Goal: Answer question/provide support: Share knowledge or assist other users

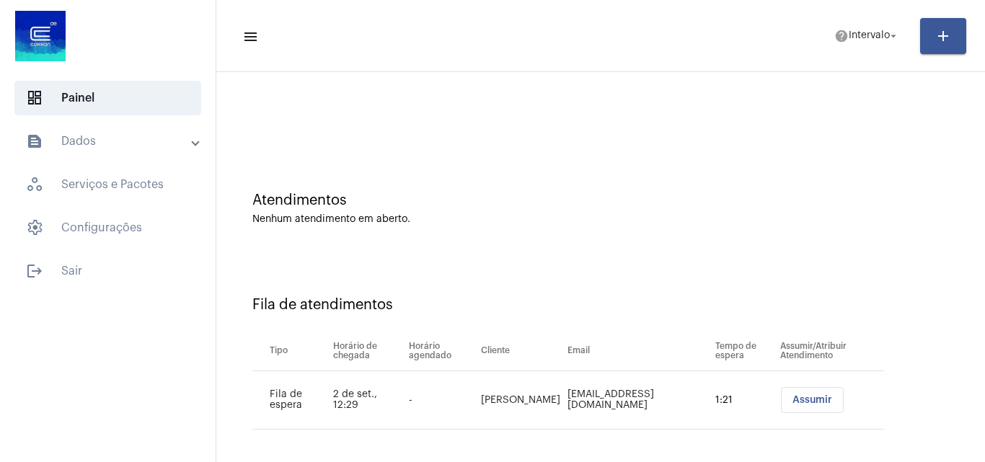
scroll to position [19, 0]
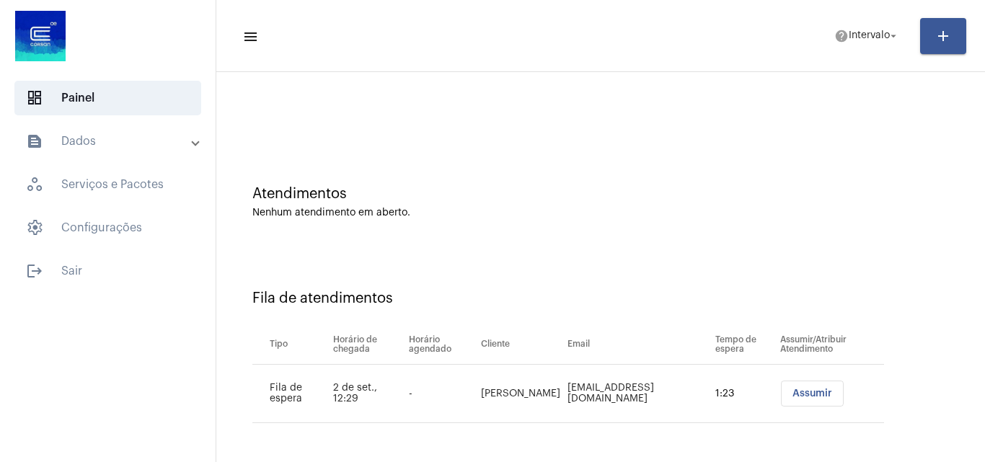
click at [781, 403] on button "Assumir" at bounding box center [812, 394] width 63 height 26
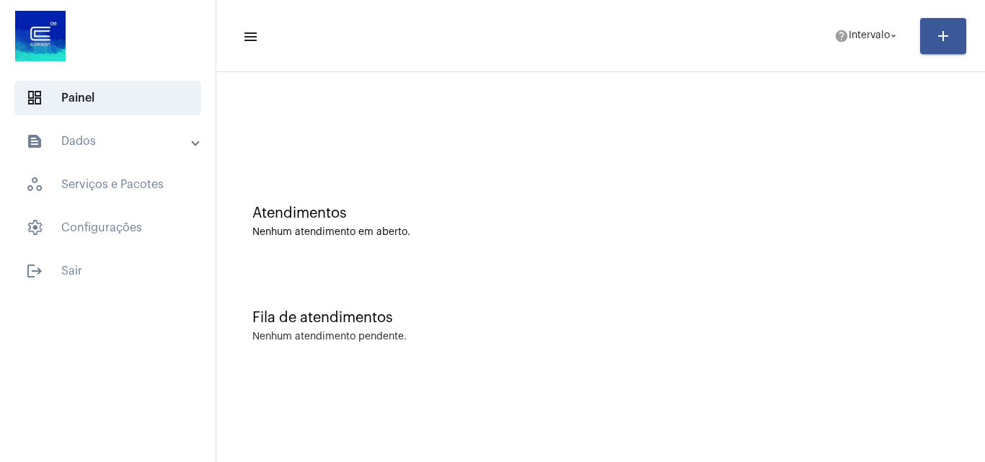
scroll to position [0, 0]
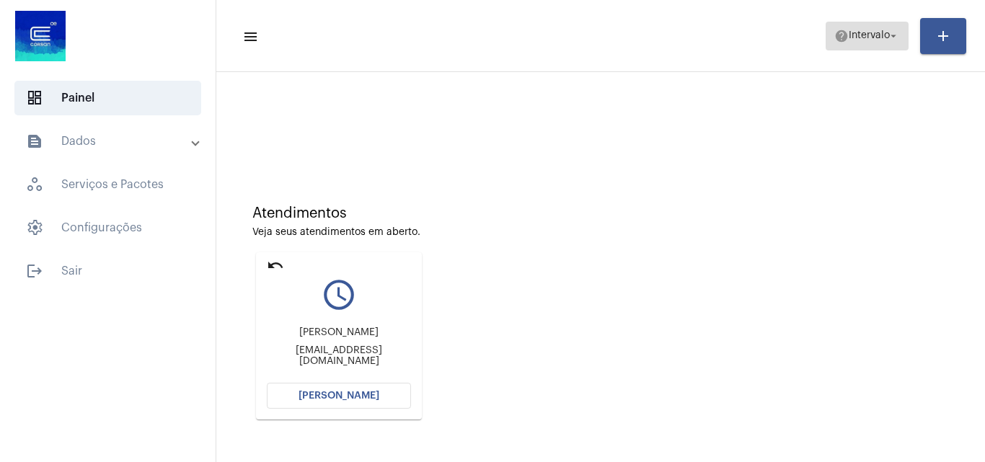
click at [848, 37] on span "Intervalo" at bounding box center [868, 36] width 41 height 10
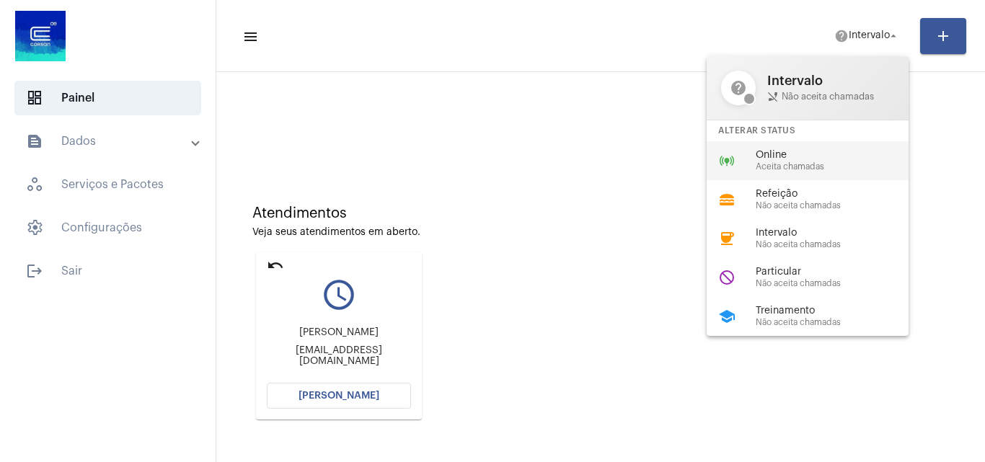
click at [797, 154] on span "Online" at bounding box center [838, 155] width 164 height 11
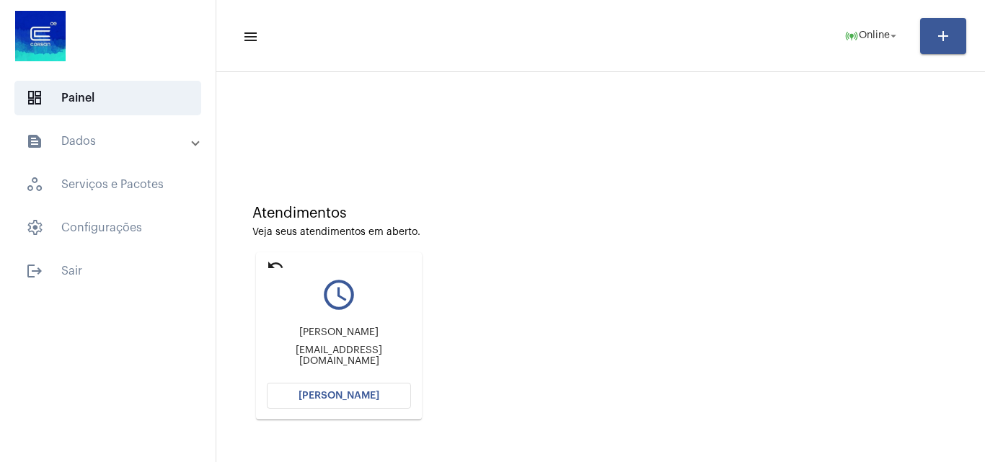
click at [355, 394] on span "[PERSON_NAME]" at bounding box center [338, 396] width 81 height 10
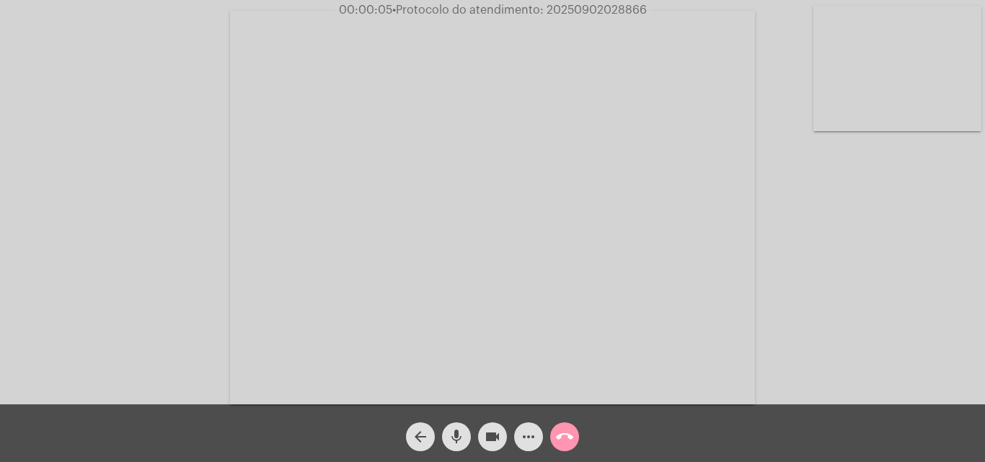
click at [456, 433] on mat-icon "mic" at bounding box center [456, 436] width 17 height 17
click at [453, 435] on mat-icon "mic_off" at bounding box center [456, 436] width 17 height 17
click at [534, 438] on mat-icon "more_horiz" at bounding box center [528, 436] width 17 height 17
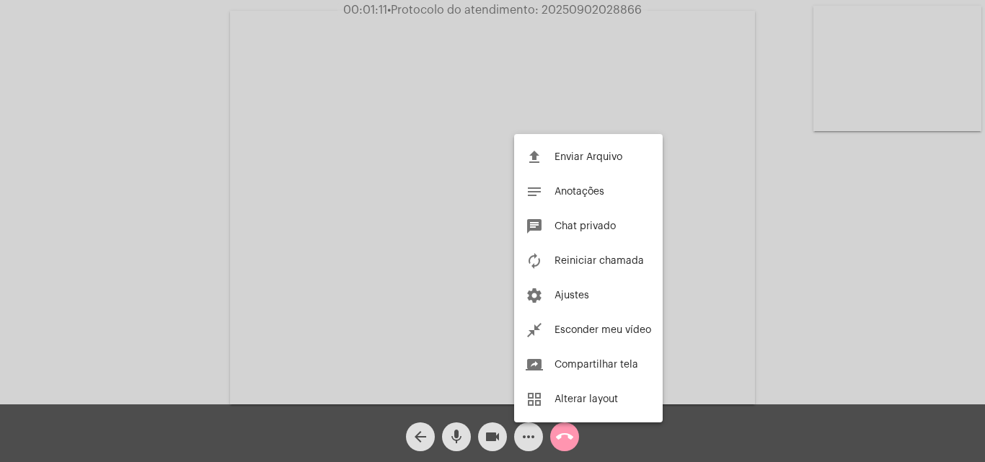
click at [198, 174] on div at bounding box center [492, 231] width 985 height 462
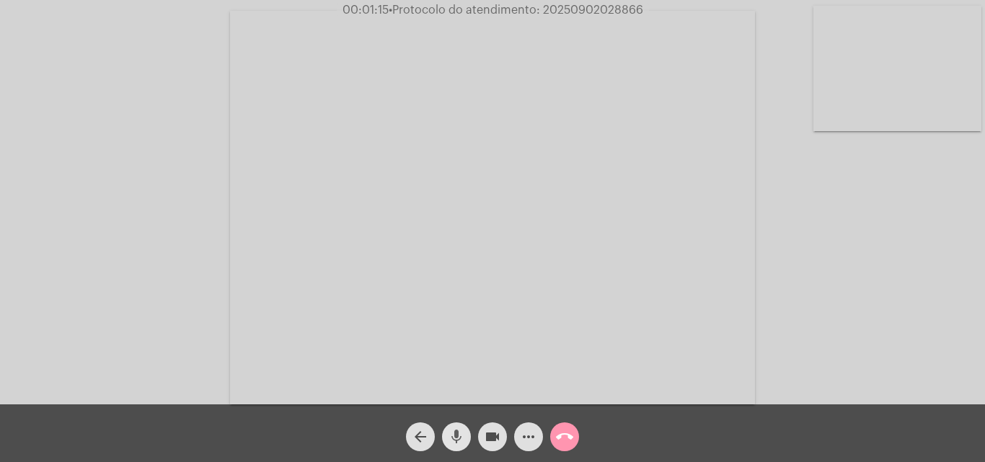
click at [452, 439] on mat-icon "mic" at bounding box center [456, 436] width 17 height 17
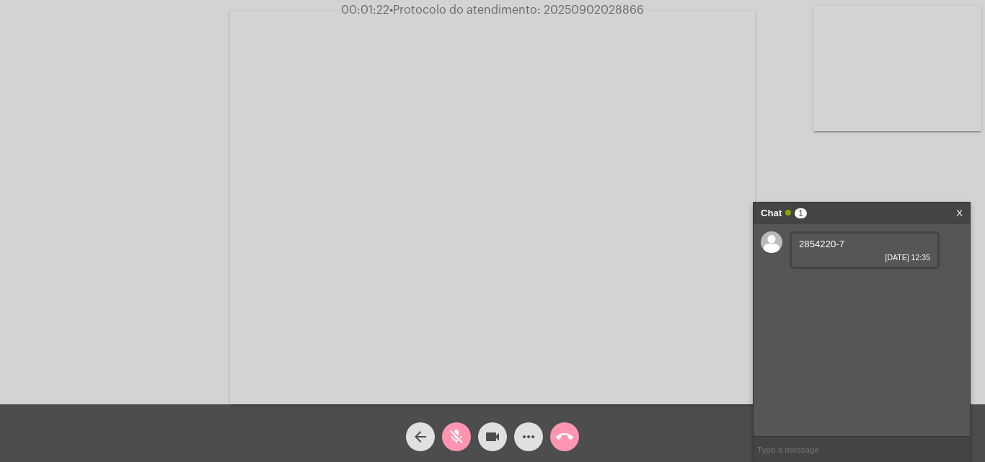
click at [448, 437] on mat-icon "mic_off" at bounding box center [456, 436] width 17 height 17
drag, startPoint x: 797, startPoint y: 242, endPoint x: 833, endPoint y: 246, distance: 37.0
click at [833, 246] on div "2854220-7 02/09/2025 12:35" at bounding box center [864, 249] width 150 height 37
copy span "2854220"
click at [459, 433] on mat-icon "mic" at bounding box center [456, 436] width 17 height 17
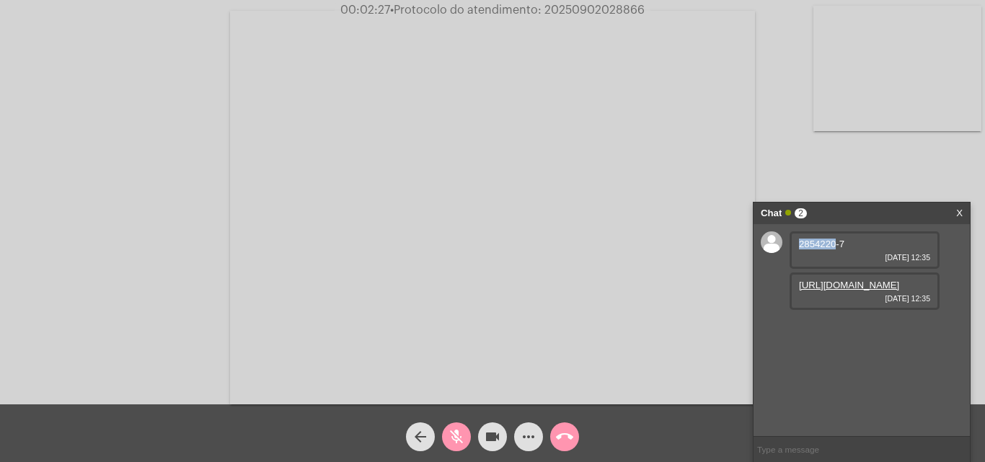
click at [456, 430] on mat-icon "mic_off" at bounding box center [456, 436] width 17 height 17
click at [842, 291] on link "https://neft-transfer-bucket.s3.amazonaws.com/temp-11496687-817f-426f-7764-a07c…" at bounding box center [849, 285] width 100 height 11
click at [452, 430] on mat-icon "mic" at bounding box center [456, 436] width 17 height 17
click at [491, 440] on mat-icon "videocam" at bounding box center [492, 436] width 17 height 17
click at [445, 47] on video at bounding box center [492, 208] width 525 height 394
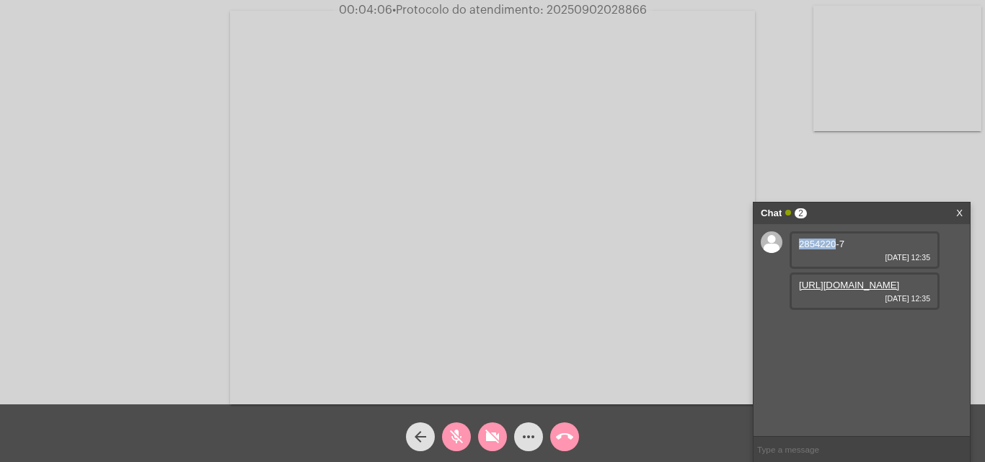
click at [454, 442] on mat-icon "mic_off" at bounding box center [456, 436] width 17 height 17
click at [455, 432] on mat-icon "mic" at bounding box center [456, 436] width 17 height 17
click at [458, 433] on mat-icon "mic_off" at bounding box center [456, 436] width 17 height 17
click at [496, 440] on mat-icon "videocam_off" at bounding box center [492, 436] width 17 height 17
click at [585, 9] on span "• Protocolo do atendimento: 20250902028866" at bounding box center [518, 10] width 254 height 12
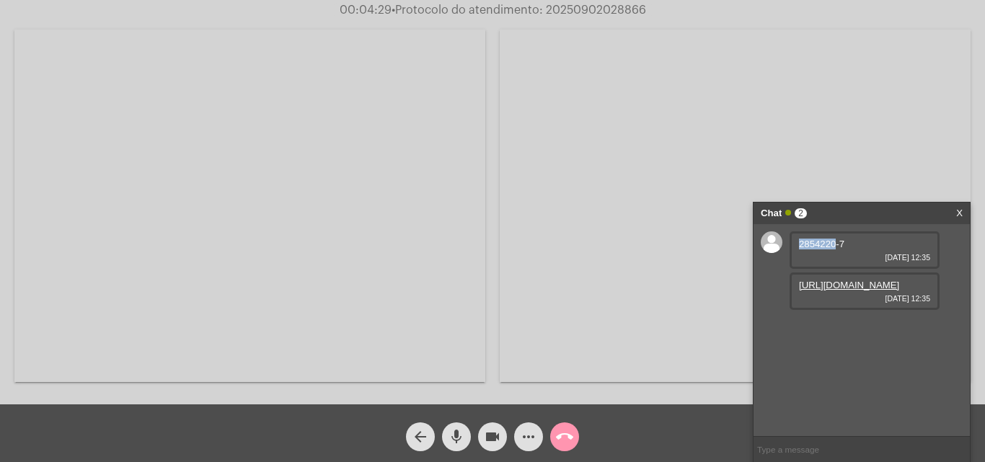
click at [585, 9] on span "• Protocolo do atendimento: 20250902028866" at bounding box center [518, 10] width 254 height 12
copy span "2854220"
click at [562, 438] on mat-icon "call_end" at bounding box center [564, 436] width 17 height 17
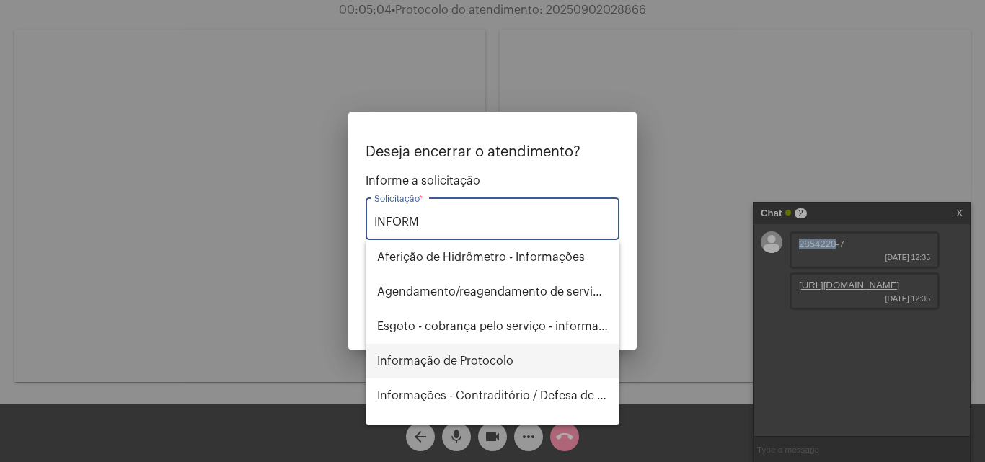
click at [492, 362] on span "Informação de Protocolo" at bounding box center [492, 361] width 231 height 35
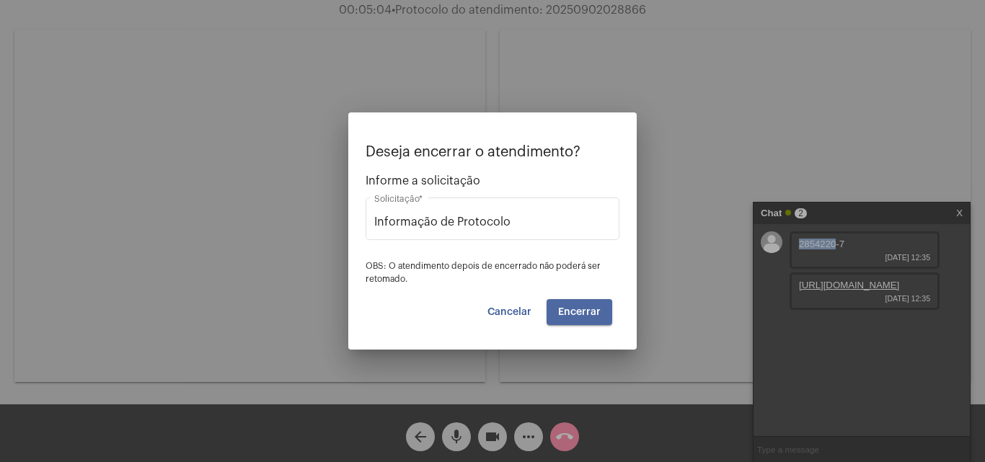
click at [570, 319] on button "Encerrar" at bounding box center [579, 312] width 66 height 26
click at [510, 311] on span "Cancelar" at bounding box center [509, 312] width 44 height 10
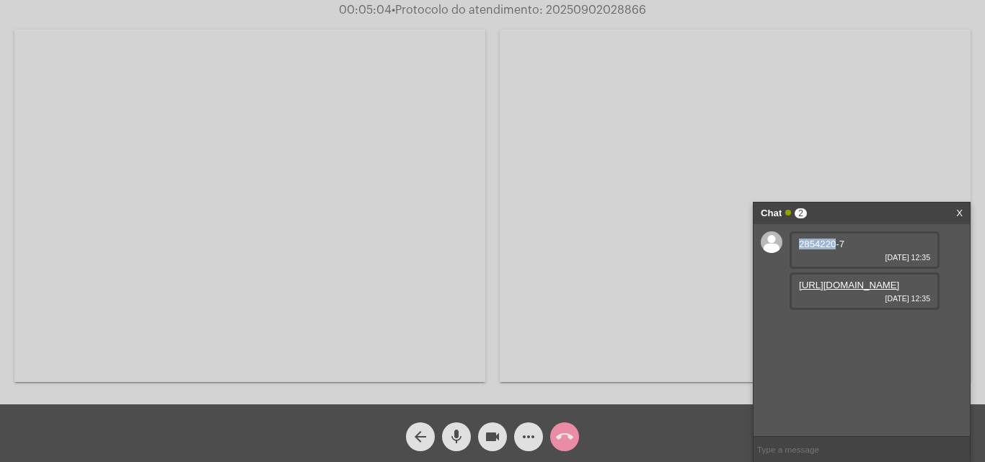
click at [418, 434] on mat-icon "arrow_back" at bounding box center [420, 436] width 17 height 17
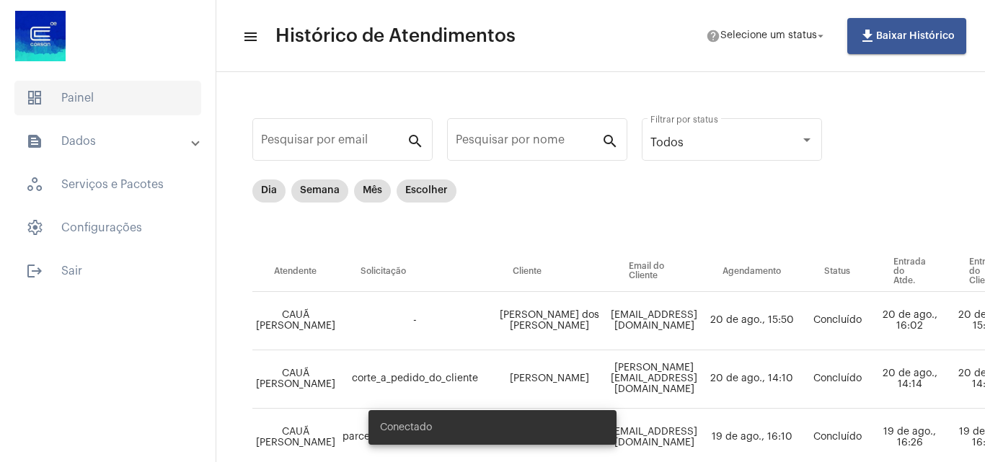
click at [75, 107] on span "dashboard Painel" at bounding box center [107, 98] width 187 height 35
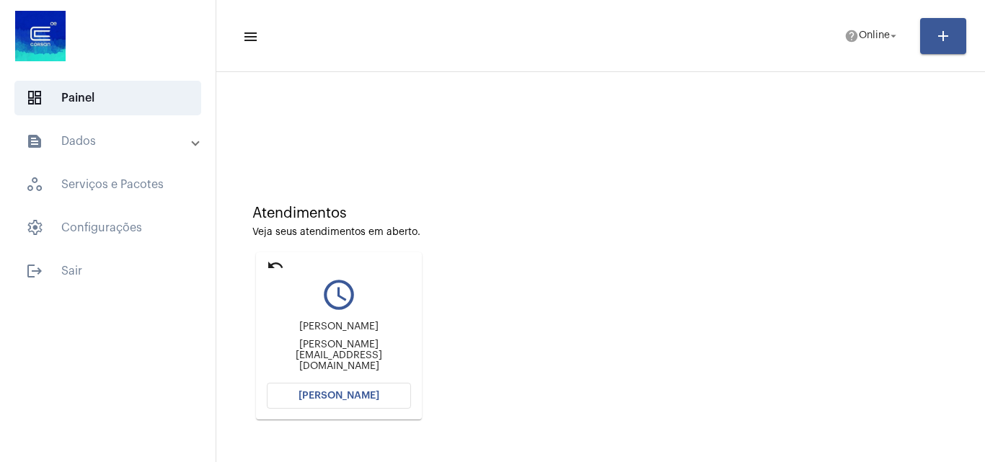
click at [347, 402] on button "Abrir Chamada" at bounding box center [339, 396] width 144 height 26
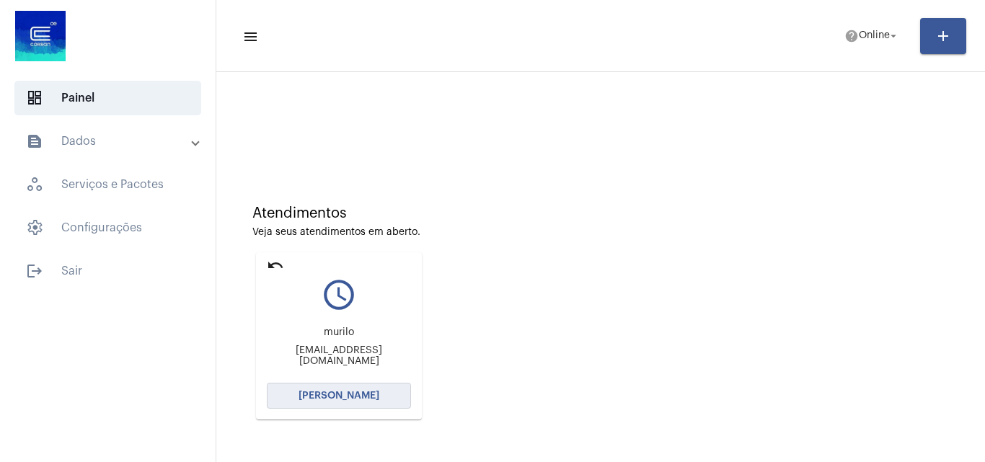
click at [355, 394] on span "[PERSON_NAME]" at bounding box center [338, 396] width 81 height 10
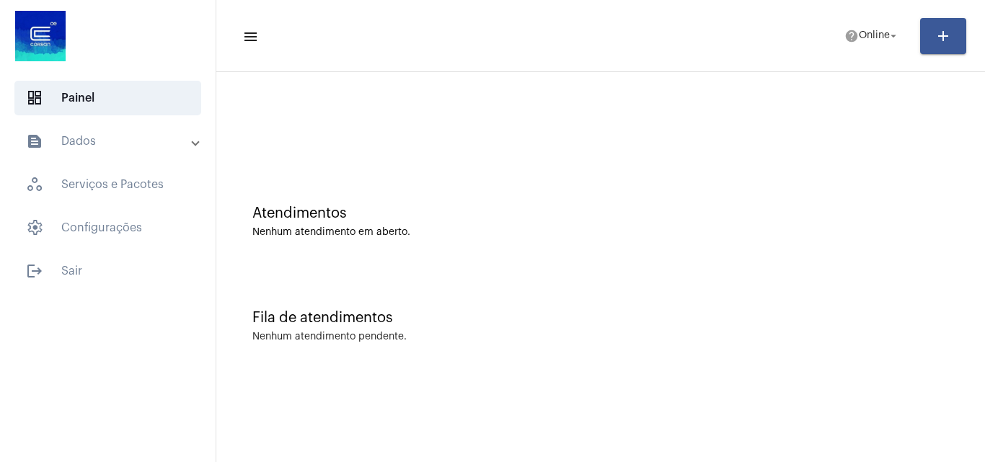
click at [102, 136] on mat-panel-title "text_snippet_outlined Dados" at bounding box center [109, 141] width 167 height 17
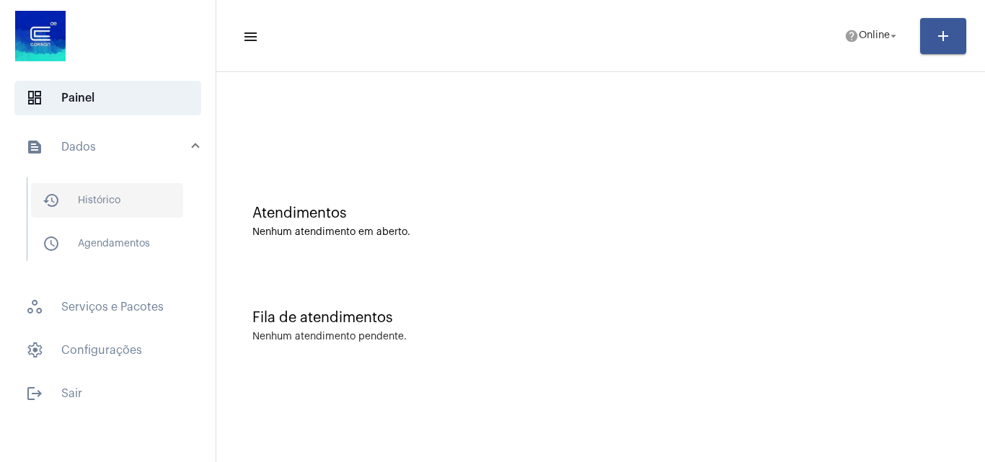
click at [113, 198] on span "history_outlined Histórico" at bounding box center [107, 200] width 152 height 35
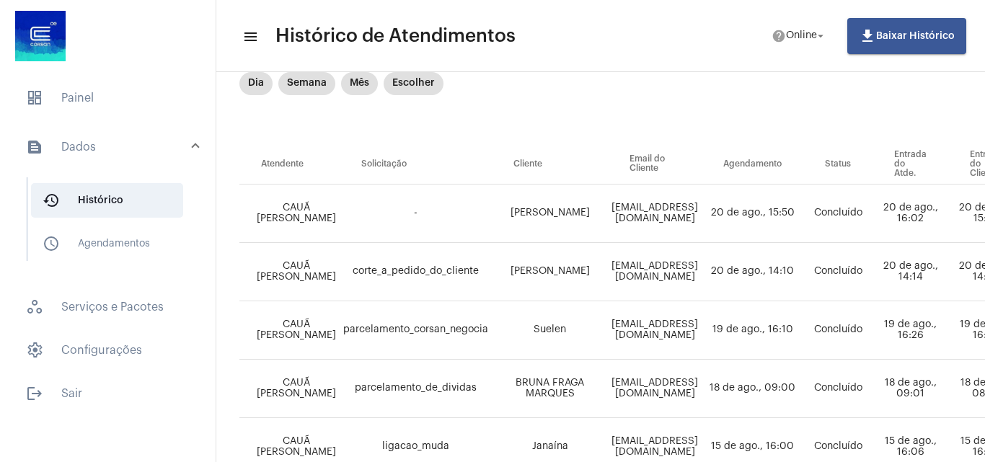
scroll to position [92, 28]
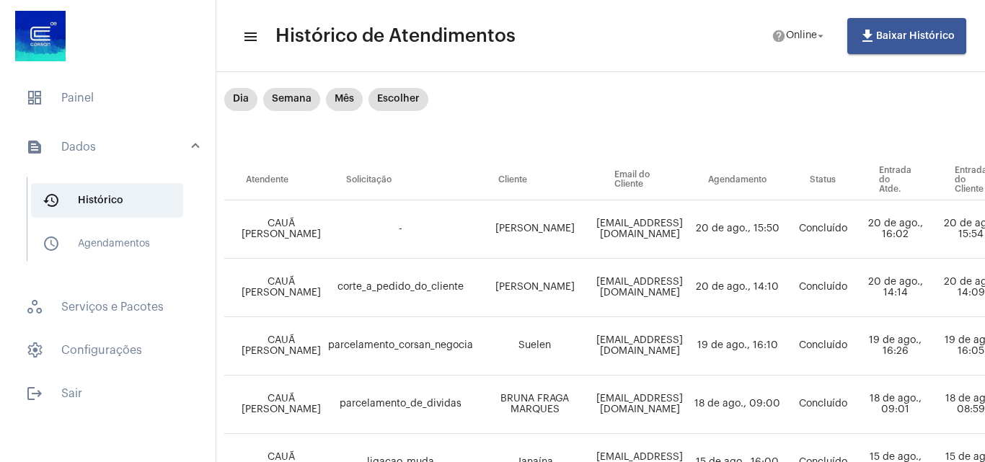
click at [846, 98] on div "Dia Semana Mês Escolher" at bounding box center [725, 124] width 1002 height 72
click at [91, 97] on span "dashboard Painel" at bounding box center [107, 98] width 187 height 35
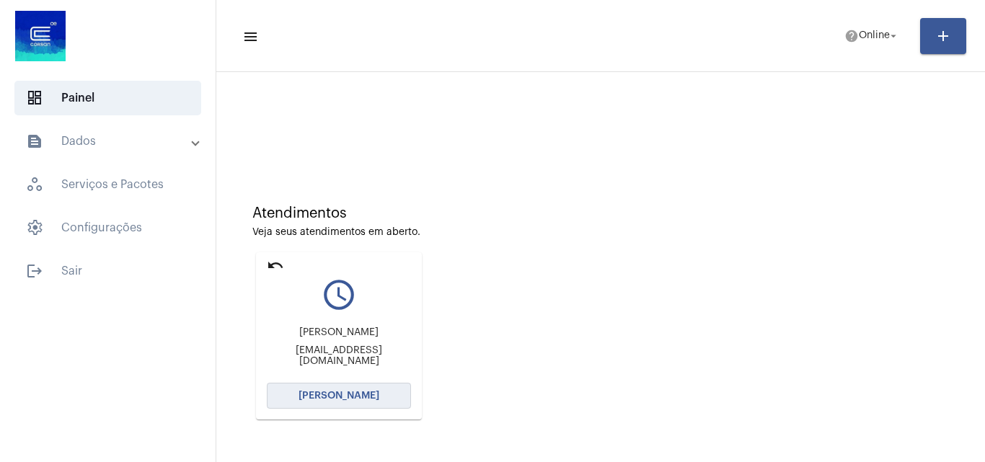
click at [360, 399] on span "[PERSON_NAME]" at bounding box center [338, 396] width 81 height 10
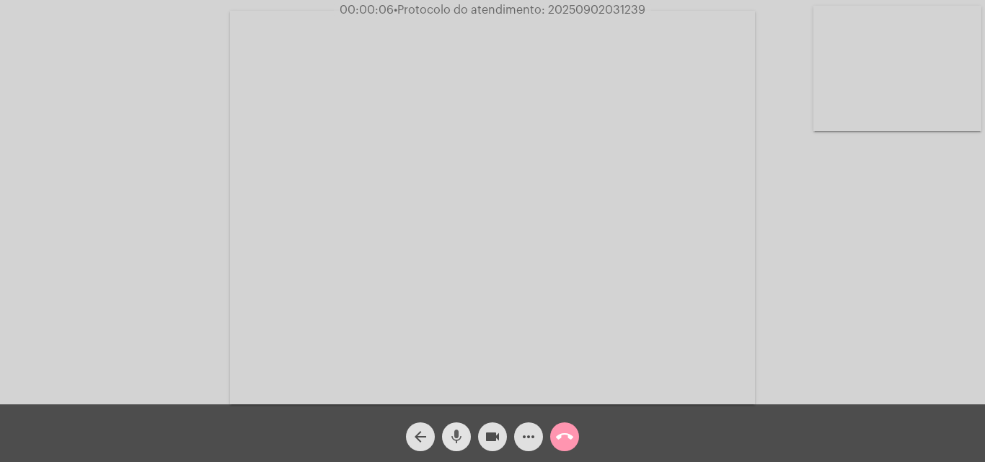
click at [458, 434] on mat-icon "mic" at bounding box center [456, 436] width 17 height 17
click at [457, 439] on mat-icon "mic_off" at bounding box center [456, 436] width 17 height 17
click at [461, 432] on mat-icon "mic" at bounding box center [456, 436] width 17 height 17
click at [453, 436] on mat-icon "mic_off" at bounding box center [456, 436] width 17 height 17
click at [520, 431] on mat-icon "more_horiz" at bounding box center [528, 436] width 17 height 17
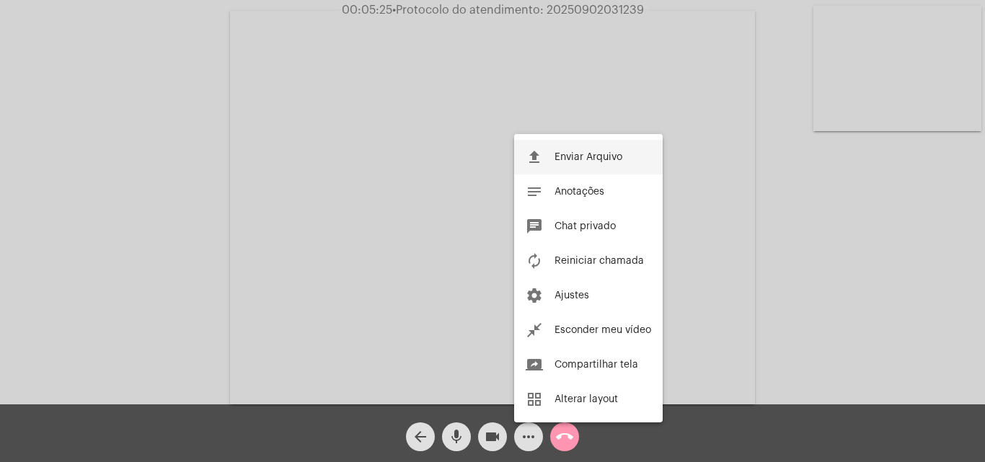
click at [572, 157] on span "Enviar Arquivo" at bounding box center [588, 157] width 68 height 10
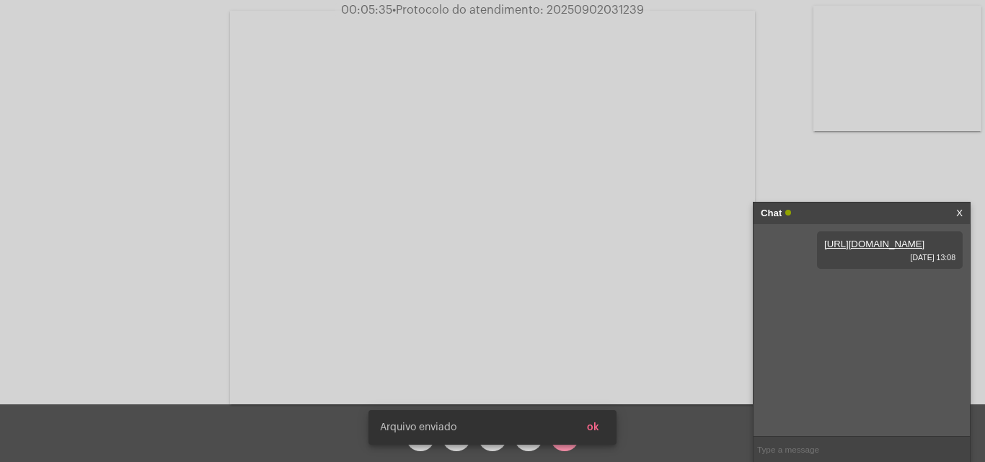
click at [598, 427] on span "ok" at bounding box center [593, 427] width 12 height 10
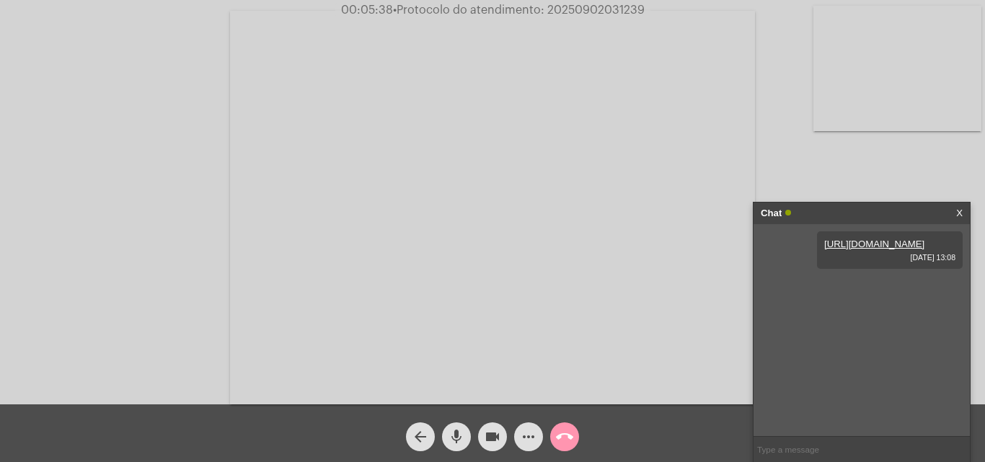
click at [455, 438] on mat-icon "mic" at bounding box center [456, 436] width 17 height 17
click at [455, 438] on mat-icon "mic_off" at bounding box center [456, 436] width 17 height 17
click at [455, 437] on mat-icon "mic" at bounding box center [456, 436] width 17 height 17
click at [455, 437] on mat-icon "mic_off" at bounding box center [456, 436] width 17 height 17
click at [456, 433] on mat-icon "mic" at bounding box center [456, 436] width 17 height 17
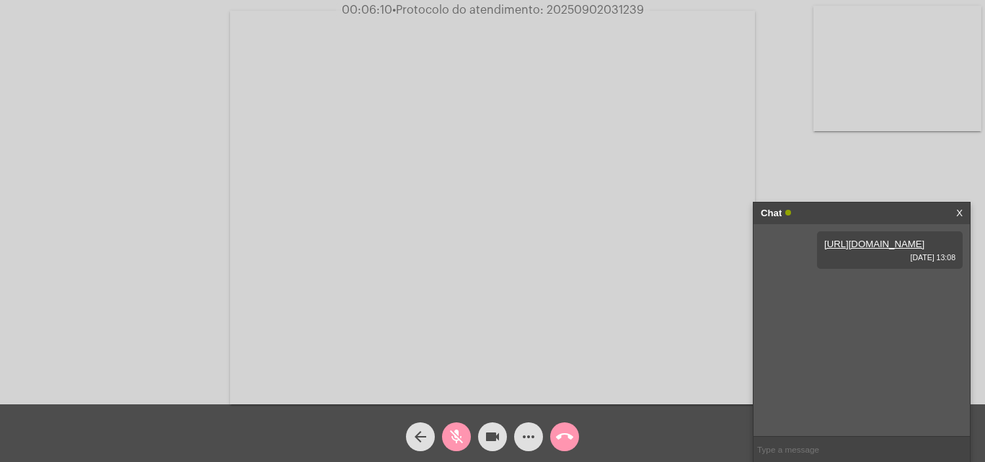
click at [456, 435] on mat-icon "mic_off" at bounding box center [456, 436] width 17 height 17
click at [601, 12] on span "• Protocolo do atendimento: 20250902031239" at bounding box center [517, 10] width 252 height 12
copy span "20250902031239"
click at [563, 446] on mat-icon "call_end" at bounding box center [564, 436] width 17 height 17
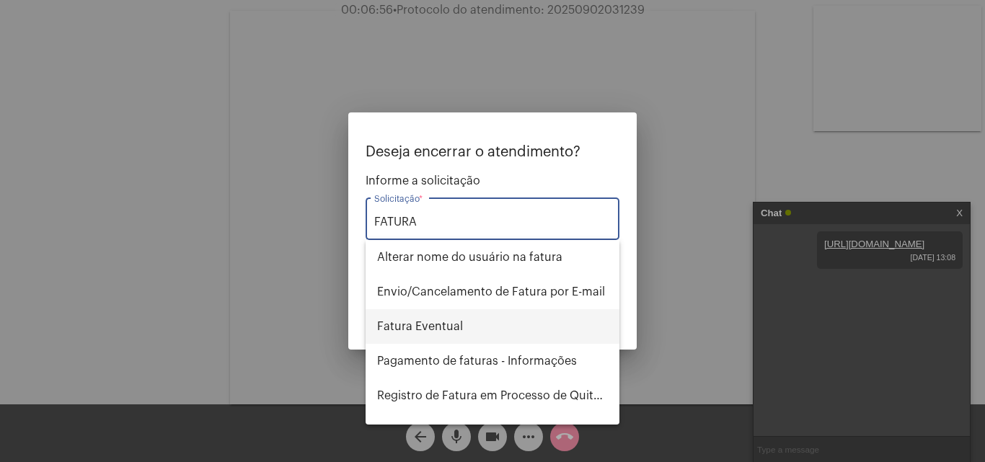
click at [450, 329] on span "Fatura Eventual" at bounding box center [492, 326] width 231 height 35
type input "Fatura Eventual"
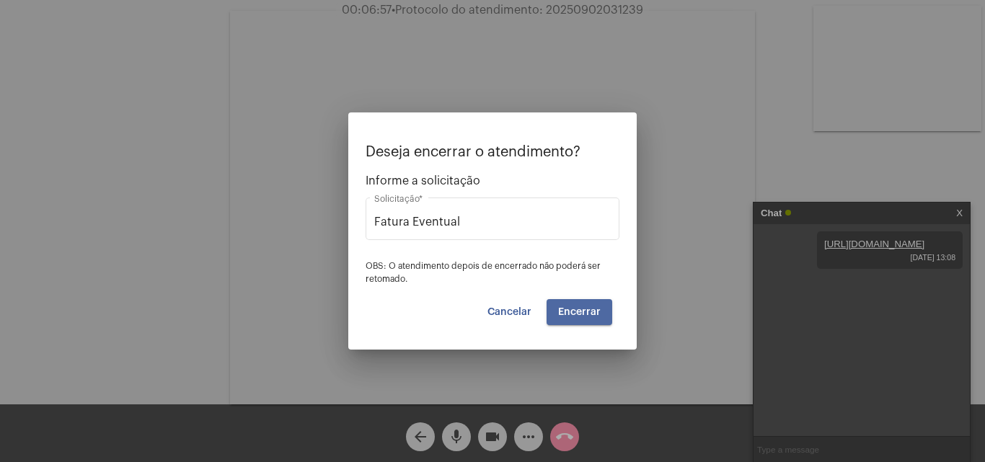
click at [587, 309] on span "Encerrar" at bounding box center [579, 312] width 43 height 10
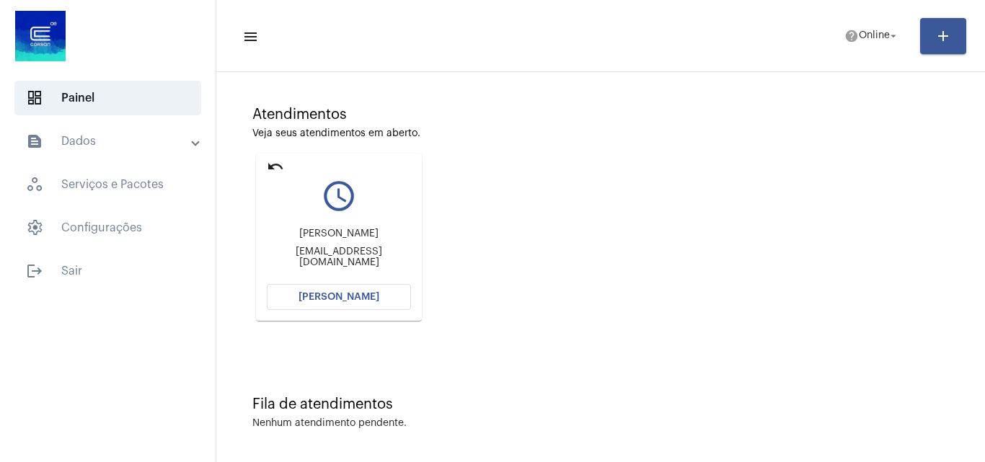
scroll to position [102, 0]
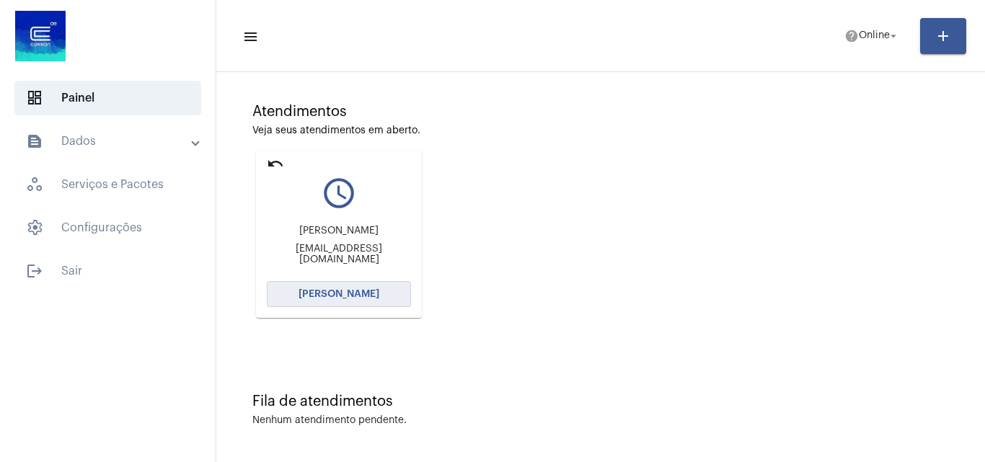
click at [376, 296] on button "[PERSON_NAME]" at bounding box center [339, 294] width 144 height 26
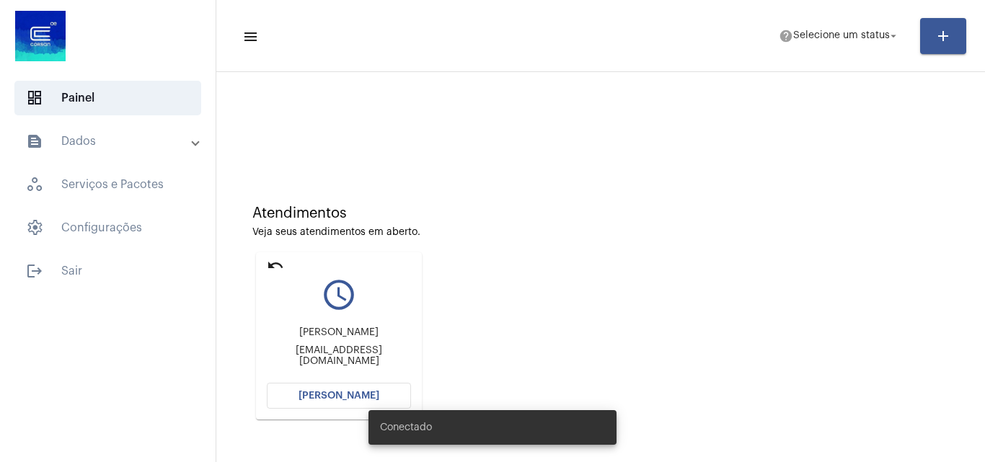
click at [350, 395] on span "[PERSON_NAME]" at bounding box center [338, 396] width 81 height 10
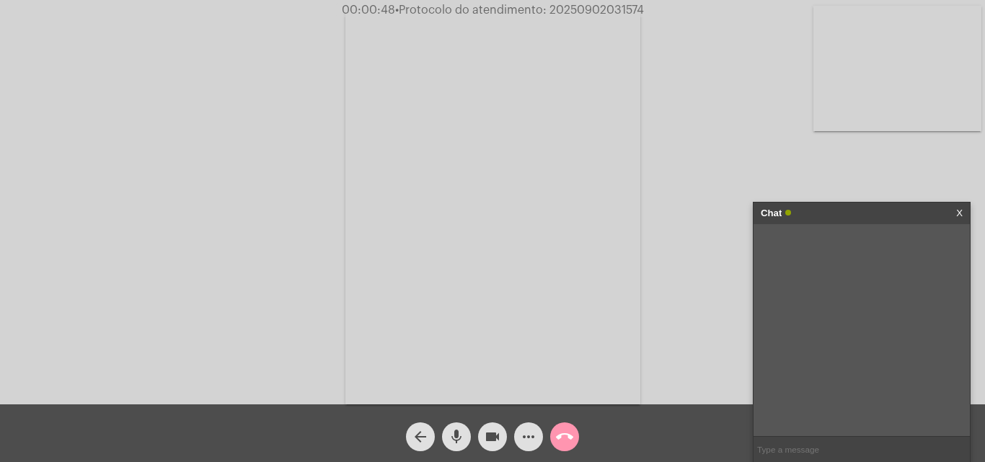
click at [957, 211] on link "X" at bounding box center [959, 214] width 6 height 22
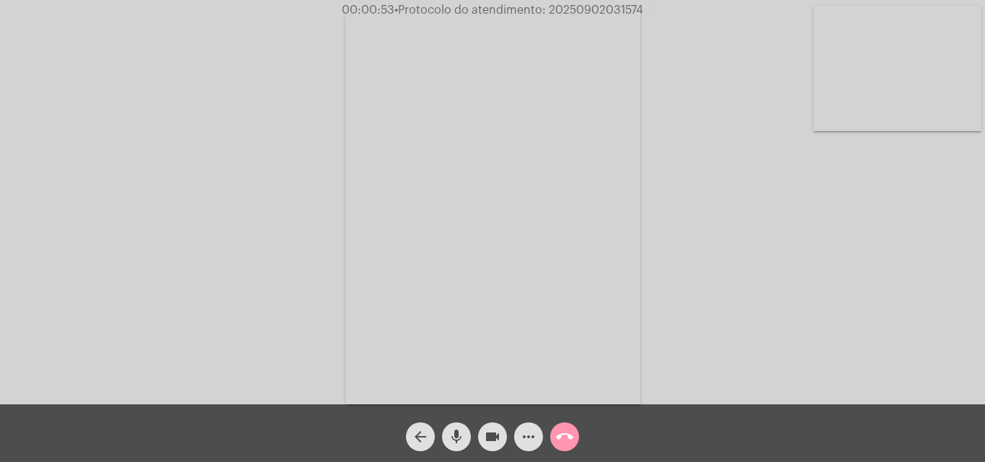
click at [453, 435] on mat-icon "mic" at bounding box center [456, 436] width 17 height 17
click at [452, 435] on mat-icon "mic_off" at bounding box center [456, 436] width 17 height 17
click at [461, 436] on mat-icon "mic" at bounding box center [456, 436] width 17 height 17
click at [458, 433] on mat-icon "mic_off" at bounding box center [456, 436] width 17 height 17
click at [572, 11] on span "• Protocolo do atendimento: 20250902031574" at bounding box center [517, 10] width 249 height 12
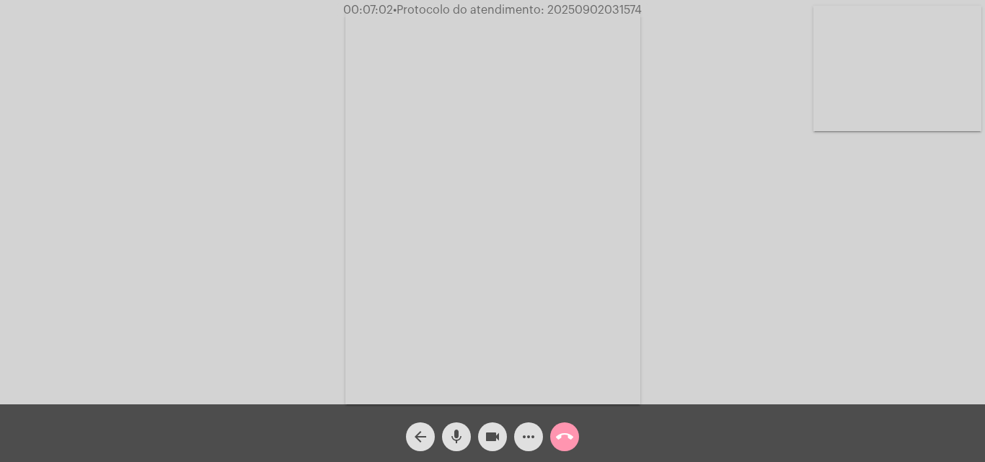
click at [572, 11] on span "• Protocolo do atendimento: 20250902031574" at bounding box center [517, 10] width 249 height 12
copy span "20250902031574"
click at [572, 430] on mat-icon "call_end" at bounding box center [564, 436] width 17 height 17
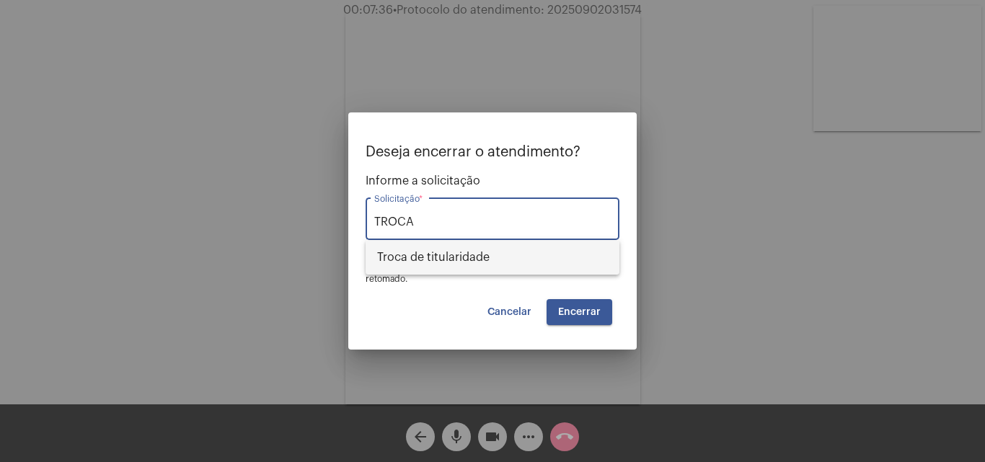
click at [479, 262] on span "Troca de titularidade" at bounding box center [492, 257] width 231 height 35
type input "Troca de titularidade"
click at [581, 315] on span "Encerrar" at bounding box center [579, 312] width 43 height 10
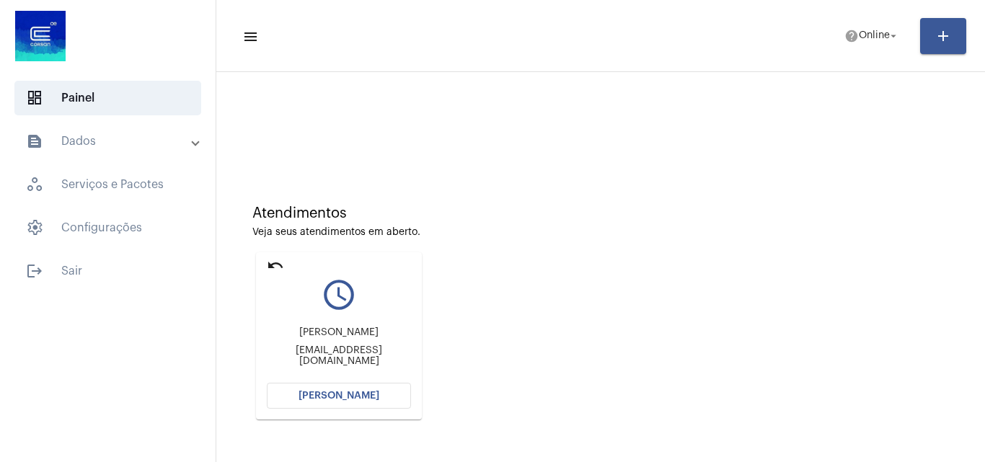
click at [331, 393] on span "[PERSON_NAME]" at bounding box center [338, 396] width 81 height 10
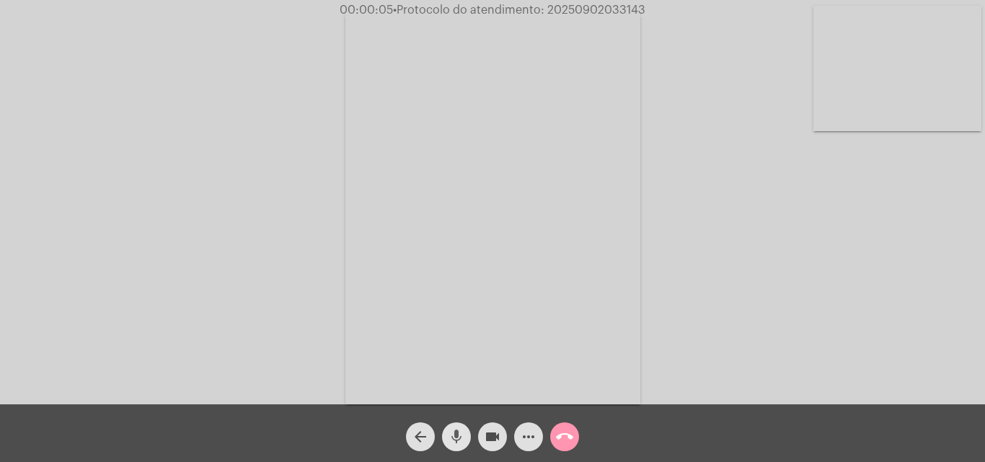
click at [452, 433] on mat-icon "mic" at bounding box center [456, 436] width 17 height 17
click at [458, 437] on mat-icon "mic_off" at bounding box center [456, 436] width 17 height 17
click at [448, 441] on mat-icon "mic" at bounding box center [456, 436] width 17 height 17
click at [464, 436] on mat-icon "mic_off" at bounding box center [456, 436] width 17 height 17
click at [459, 434] on mat-icon "mic" at bounding box center [456, 436] width 17 height 17
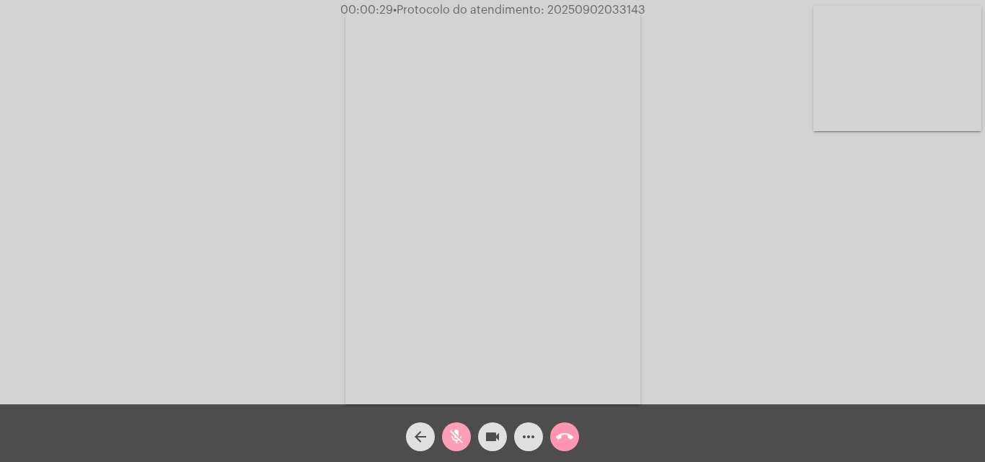
click at [465, 436] on button "mic_off" at bounding box center [456, 436] width 29 height 29
click at [456, 438] on mat-icon "mic" at bounding box center [456, 436] width 17 height 17
click at [456, 427] on span "mic_off" at bounding box center [456, 436] width 17 height 29
click at [531, 433] on mat-icon "more_horiz" at bounding box center [528, 436] width 17 height 17
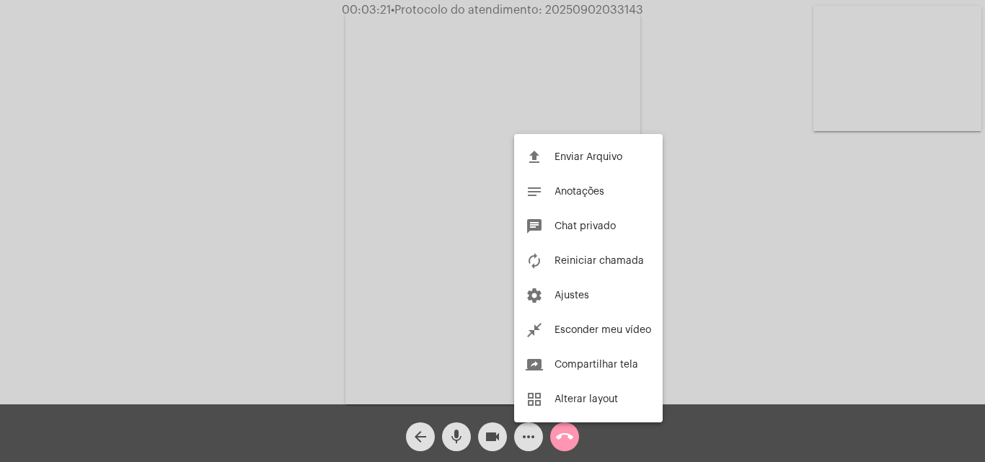
click at [234, 180] on div at bounding box center [492, 231] width 985 height 462
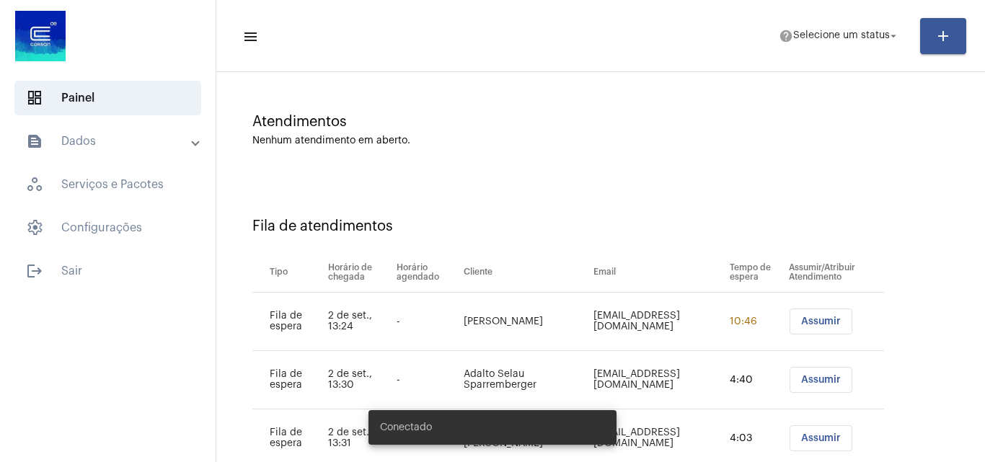
scroll to position [195, 0]
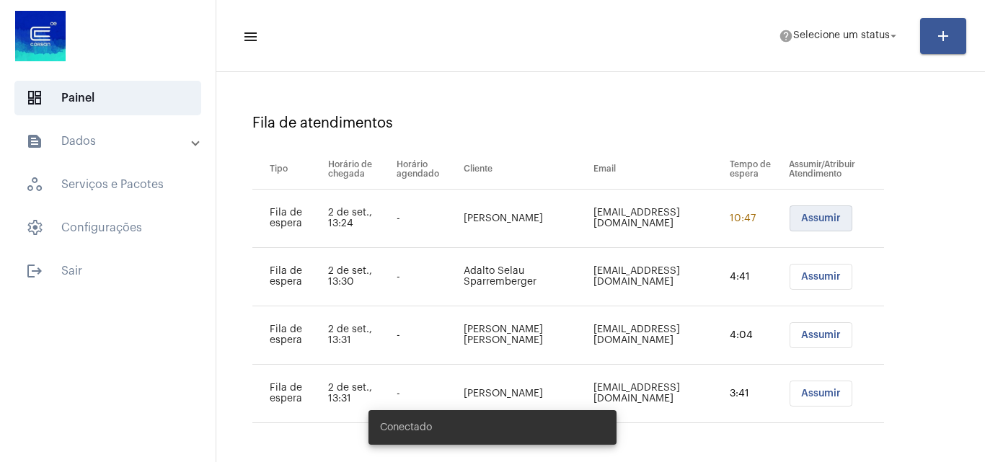
click at [804, 216] on span "Assumir" at bounding box center [821, 218] width 40 height 10
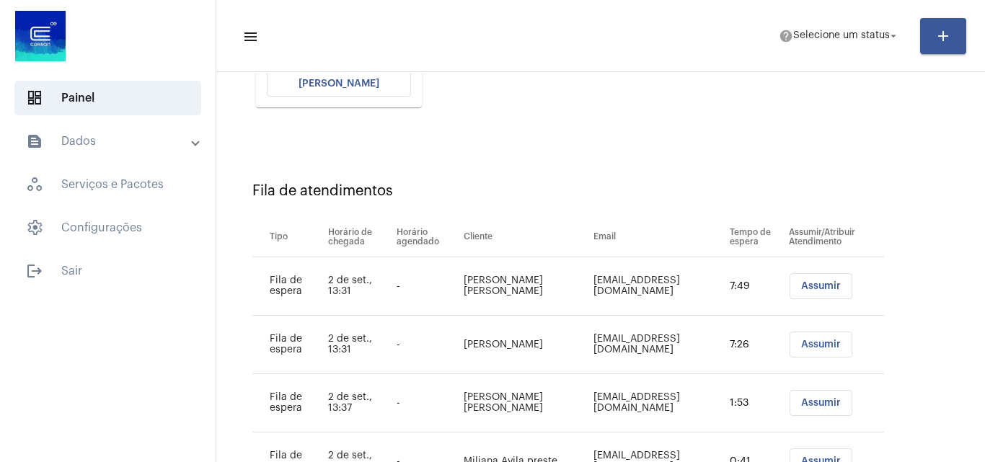
scroll to position [288, 0]
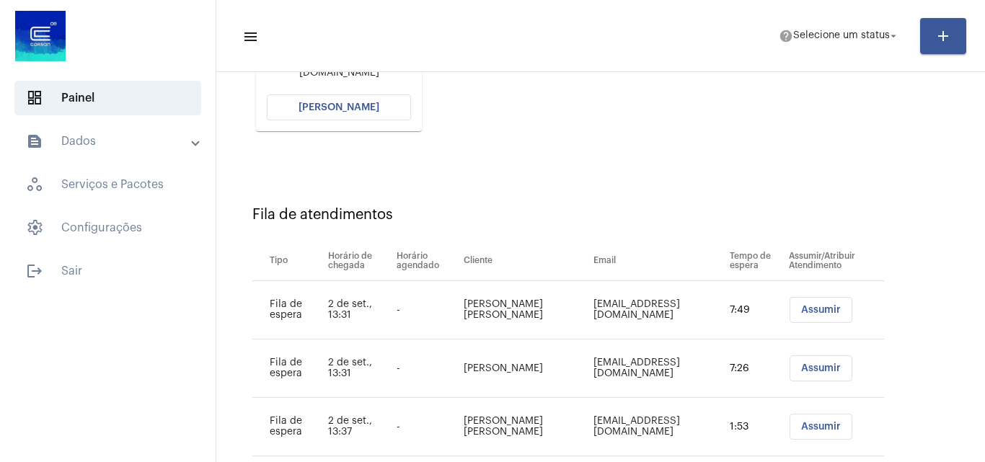
click at [355, 107] on span "[PERSON_NAME]" at bounding box center [338, 107] width 81 height 10
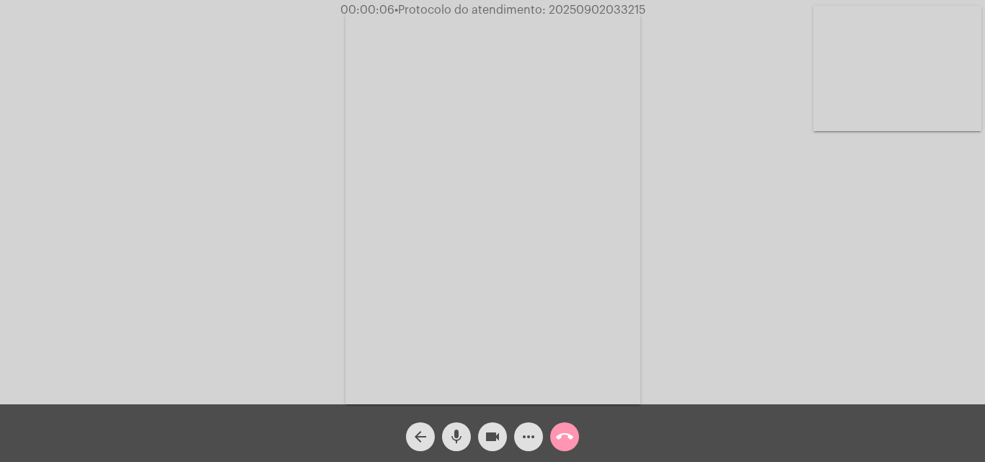
click at [448, 433] on mat-icon "mic" at bounding box center [456, 436] width 17 height 17
click at [454, 433] on mat-icon "mic_off" at bounding box center [456, 436] width 17 height 17
click at [453, 439] on mat-icon "mic" at bounding box center [456, 436] width 17 height 17
click at [453, 439] on mat-icon "mic_off" at bounding box center [456, 436] width 17 height 17
click at [458, 433] on mat-icon "mic" at bounding box center [456, 436] width 17 height 17
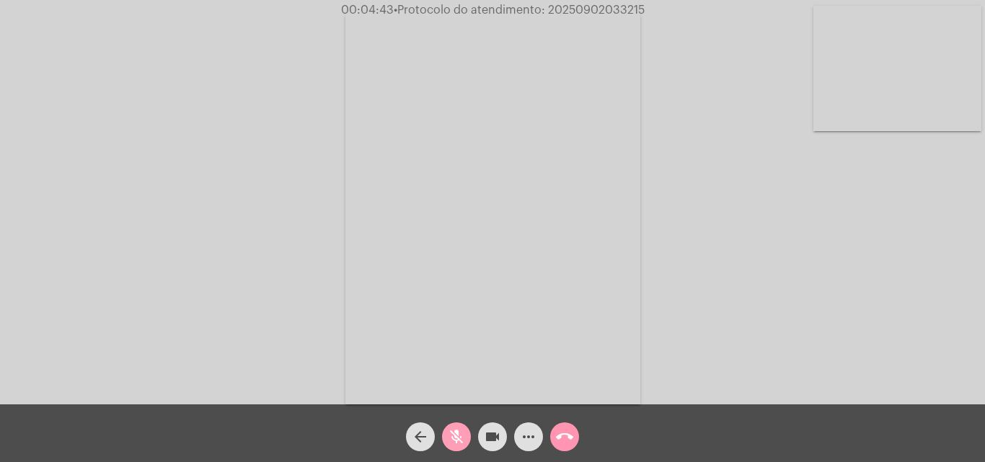
click at [457, 431] on mat-icon "mic_off" at bounding box center [456, 436] width 17 height 17
click at [458, 432] on mat-icon "mic" at bounding box center [456, 436] width 17 height 17
click at [490, 437] on mat-icon "videocam" at bounding box center [492, 436] width 17 height 17
click at [752, 213] on div "Acessando Câmera e Microfone..." at bounding box center [492, 206] width 982 height 404
click at [455, 435] on mat-icon "mic_off" at bounding box center [456, 436] width 17 height 17
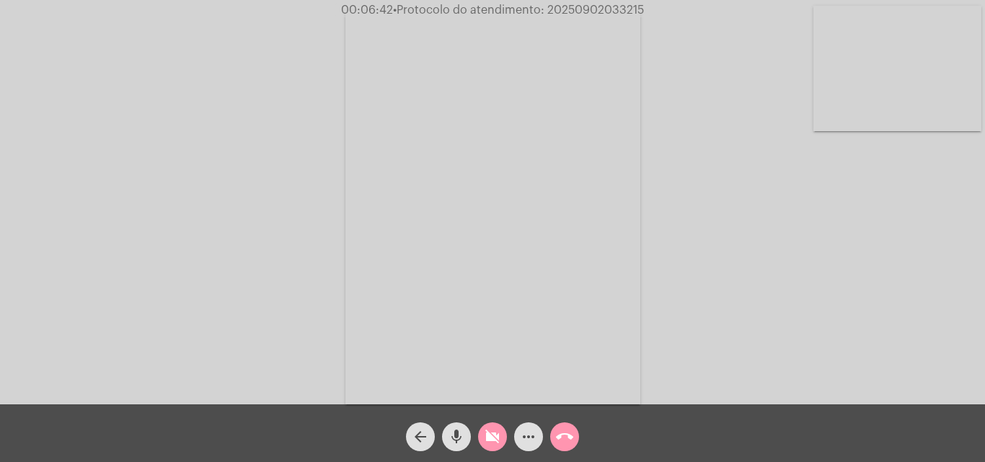
click at [489, 432] on mat-icon "videocam_off" at bounding box center [492, 436] width 17 height 17
click at [456, 439] on mat-icon "mic" at bounding box center [456, 436] width 17 height 17
click at [457, 437] on mat-icon "mic_off" at bounding box center [456, 436] width 17 height 17
click at [457, 437] on mat-icon "mic" at bounding box center [456, 436] width 17 height 17
click at [457, 437] on mat-icon "mic_off" at bounding box center [456, 436] width 17 height 17
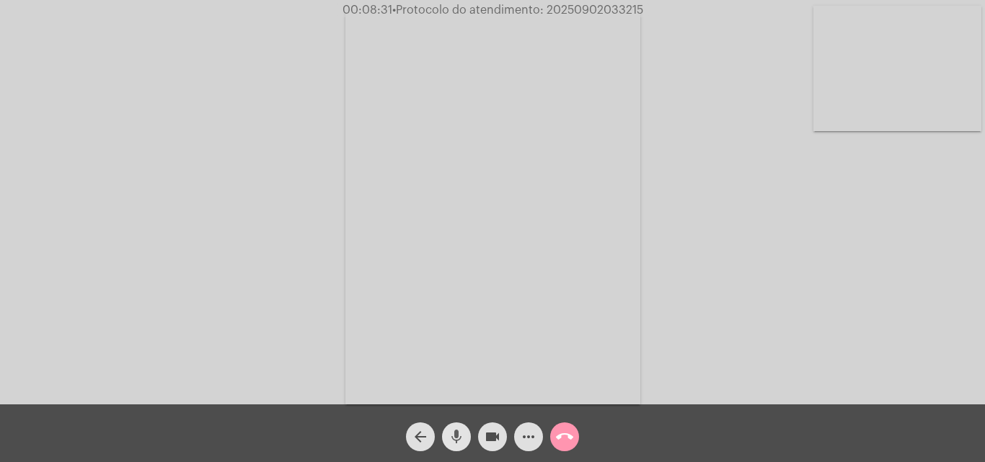
click at [456, 430] on mat-icon "mic" at bounding box center [456, 436] width 17 height 17
click at [456, 430] on mat-icon "mic_off" at bounding box center [456, 436] width 17 height 17
click at [455, 433] on mat-icon "mic" at bounding box center [456, 436] width 17 height 17
click at [453, 438] on mat-icon "mic_off" at bounding box center [456, 436] width 17 height 17
click at [456, 434] on mat-icon "mic" at bounding box center [456, 436] width 17 height 17
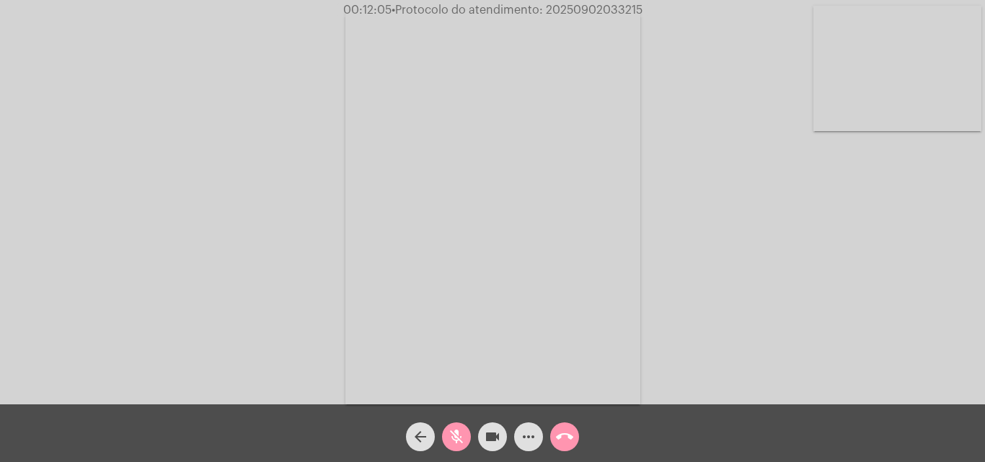
click at [458, 434] on mat-icon "mic_off" at bounding box center [456, 436] width 17 height 17
click at [459, 438] on mat-icon "mic" at bounding box center [456, 436] width 17 height 17
click at [487, 436] on mat-icon "videocam" at bounding box center [492, 436] width 17 height 17
click at [461, 435] on mat-icon "mic_off" at bounding box center [456, 436] width 17 height 17
click at [453, 428] on mat-icon "mic" at bounding box center [456, 436] width 17 height 17
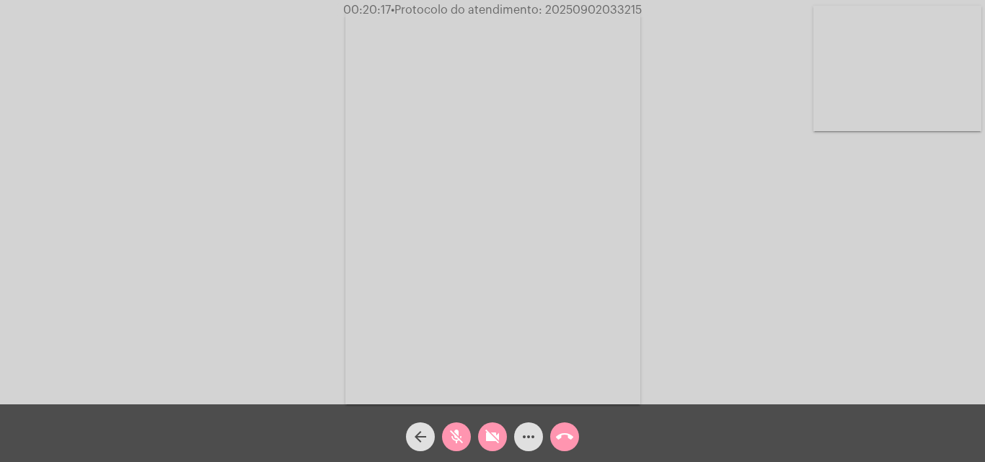
click at [459, 434] on mat-icon "mic_off" at bounding box center [456, 436] width 17 height 17
click at [485, 436] on mat-icon "videocam_off" at bounding box center [492, 436] width 17 height 17
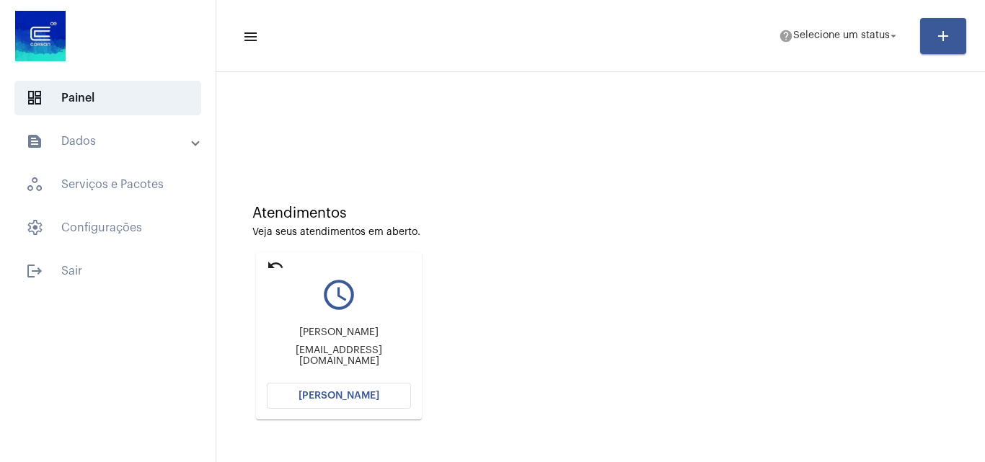
click at [348, 401] on button "[PERSON_NAME]" at bounding box center [339, 396] width 144 height 26
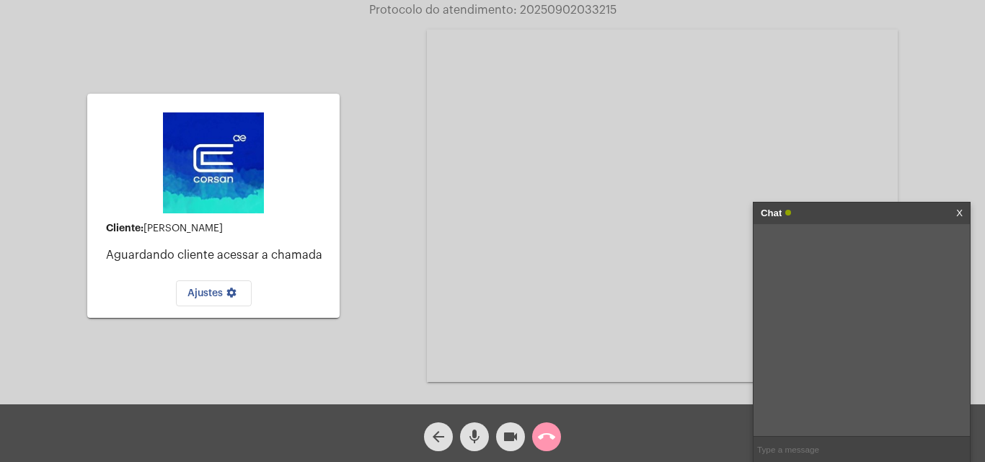
click at [474, 428] on mat-icon "mic" at bounding box center [474, 436] width 17 height 17
click at [474, 428] on mat-icon "mic_off" at bounding box center [474, 436] width 17 height 17
click at [471, 430] on mat-icon "mic" at bounding box center [474, 436] width 17 height 17
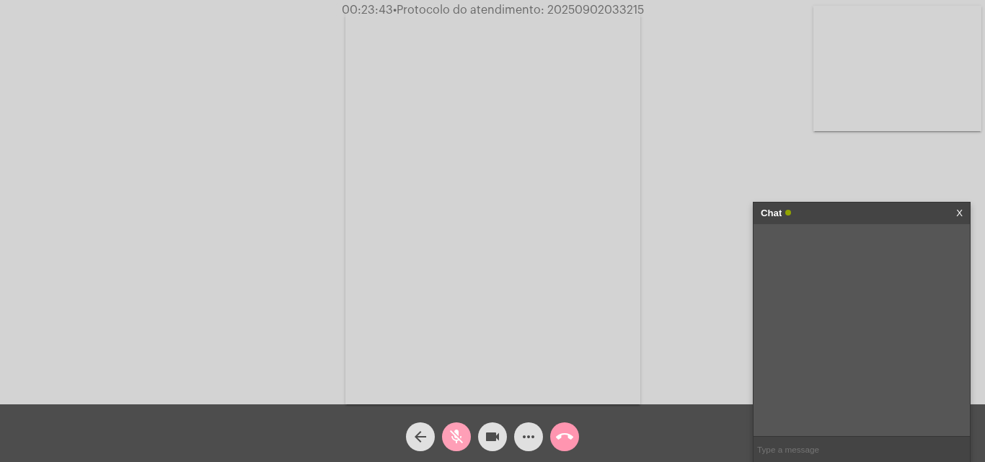
click at [465, 438] on button "mic_off" at bounding box center [456, 436] width 29 height 29
click at [569, 438] on mat-icon "call_end" at bounding box center [564, 436] width 17 height 17
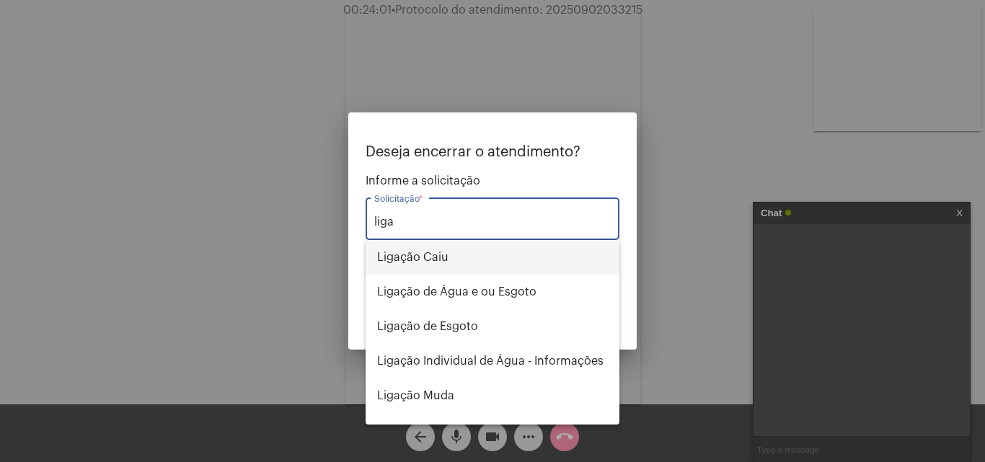
click at [437, 249] on span "Ligação Caiu" at bounding box center [492, 257] width 231 height 35
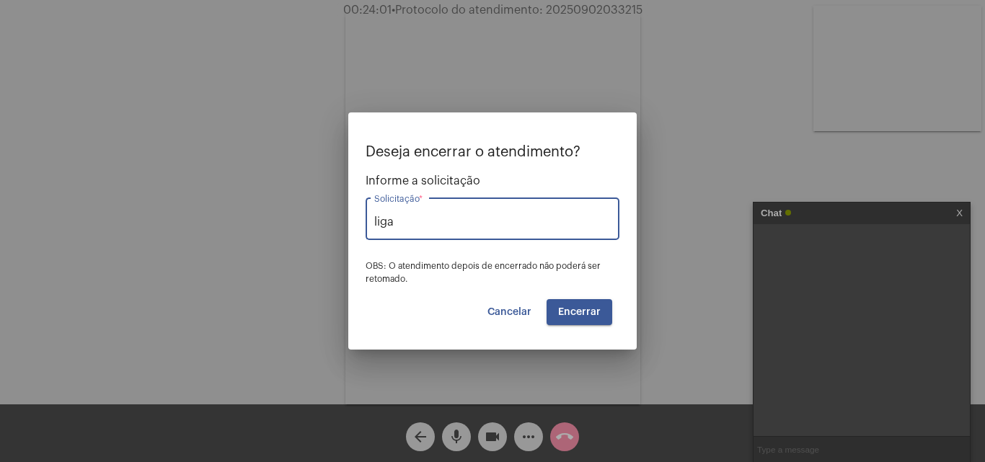
type input "Ligação Caiu"
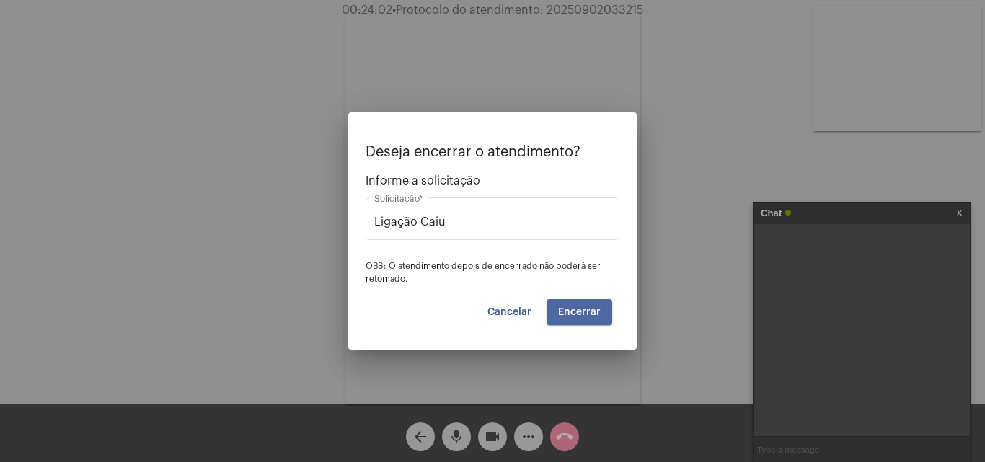
click at [595, 314] on span "Encerrar" at bounding box center [579, 312] width 43 height 10
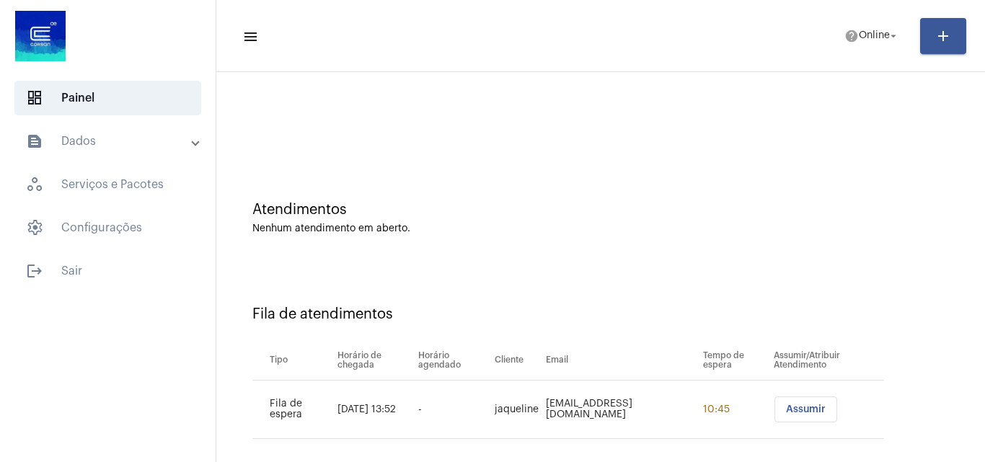
scroll to position [19, 0]
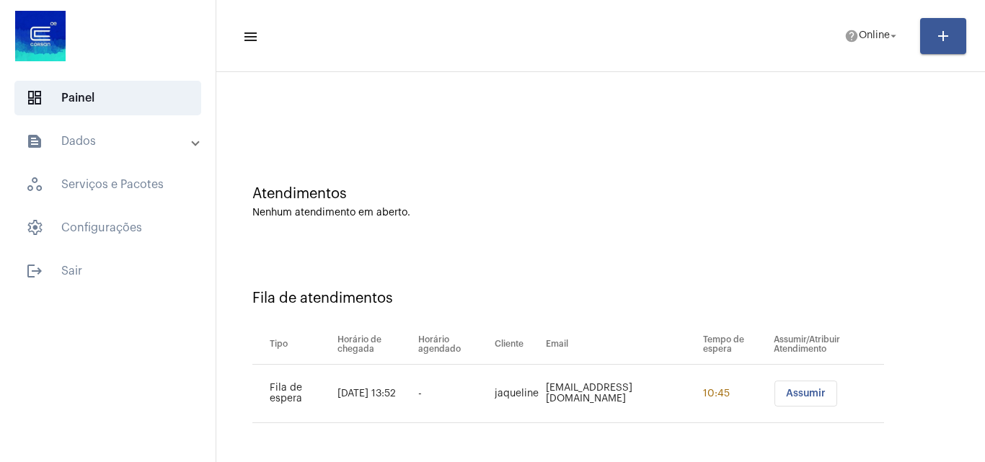
click at [786, 394] on span "Assumir" at bounding box center [806, 394] width 40 height 10
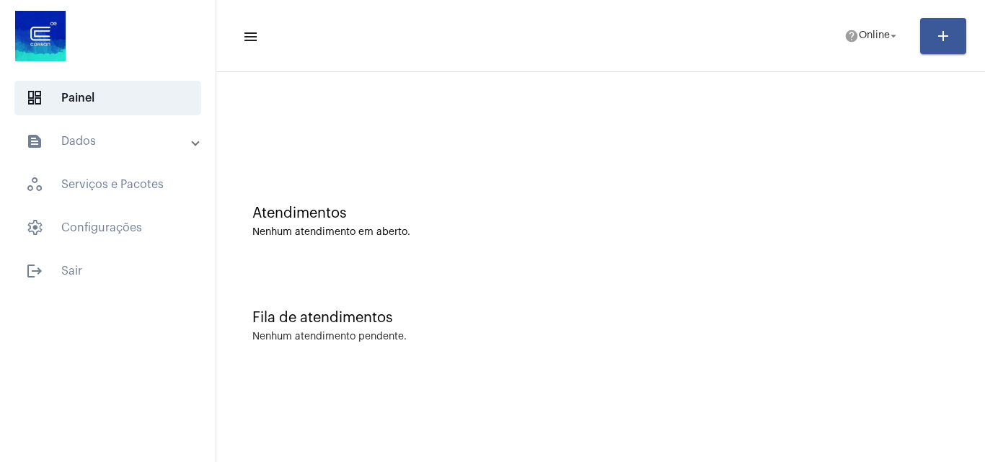
scroll to position [0, 0]
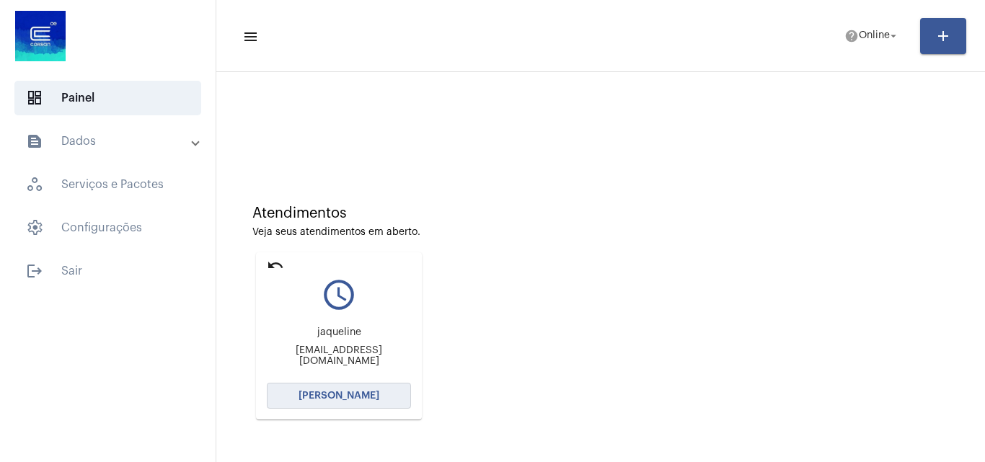
click at [350, 398] on span "[PERSON_NAME]" at bounding box center [338, 396] width 81 height 10
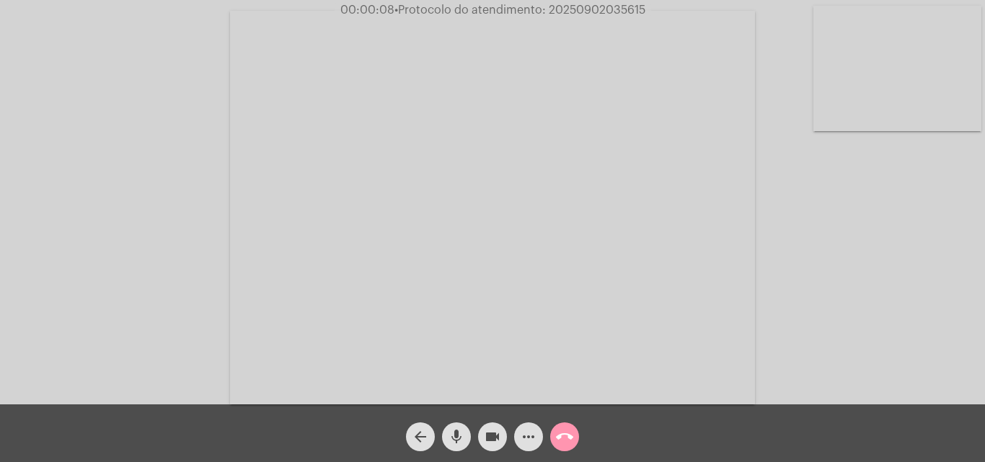
click at [455, 434] on mat-icon "mic" at bounding box center [456, 436] width 17 height 17
click at [446, 433] on button "mic_off" at bounding box center [456, 436] width 29 height 29
click at [457, 430] on mat-icon "mic" at bounding box center [456, 436] width 17 height 17
click at [845, 281] on div "Acessando Câmera e Microfone..." at bounding box center [492, 206] width 982 height 404
click at [455, 433] on mat-icon "mic_off" at bounding box center [456, 436] width 17 height 17
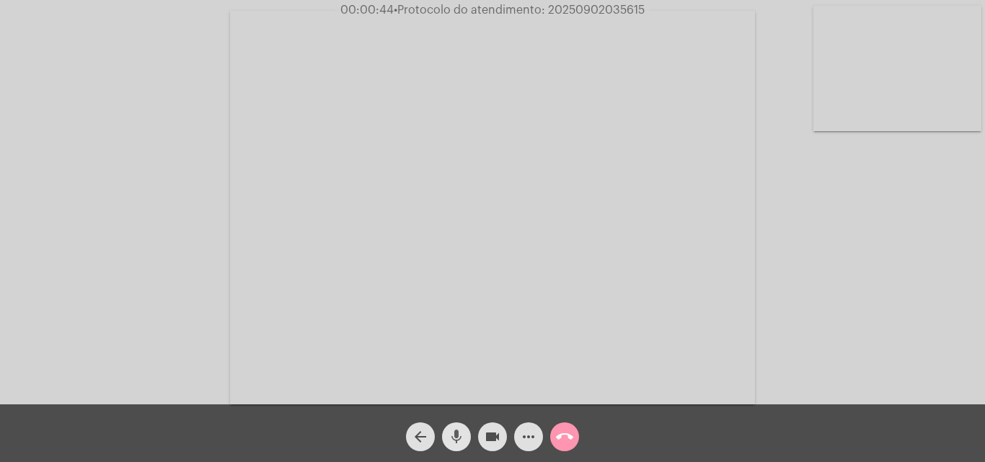
click at [455, 433] on mat-icon "mic" at bounding box center [456, 436] width 17 height 17
click at [455, 433] on mat-icon "mic_off" at bounding box center [456, 436] width 17 height 17
click at [455, 433] on mat-icon "mic" at bounding box center [456, 436] width 17 height 17
click at [455, 433] on mat-icon "mic_off" at bounding box center [456, 436] width 17 height 17
click at [456, 433] on mat-icon "mic" at bounding box center [456, 436] width 17 height 17
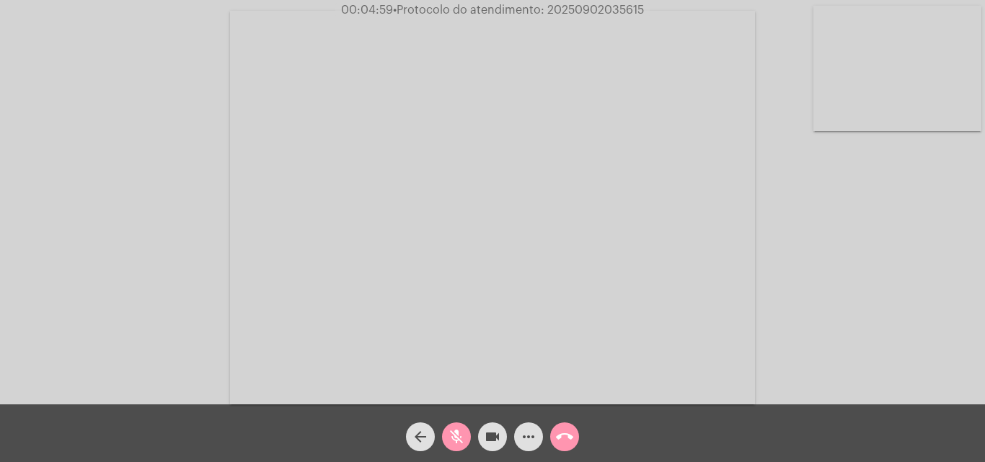
click at [490, 438] on mat-icon "videocam" at bounding box center [492, 436] width 17 height 17
click at [449, 435] on mat-icon "mic_off" at bounding box center [456, 436] width 17 height 17
click at [495, 433] on mat-icon "videocam_off" at bounding box center [492, 436] width 17 height 17
click at [460, 433] on mat-icon "mic" at bounding box center [456, 436] width 17 height 17
click at [456, 433] on mat-icon "mic_off" at bounding box center [456, 436] width 17 height 17
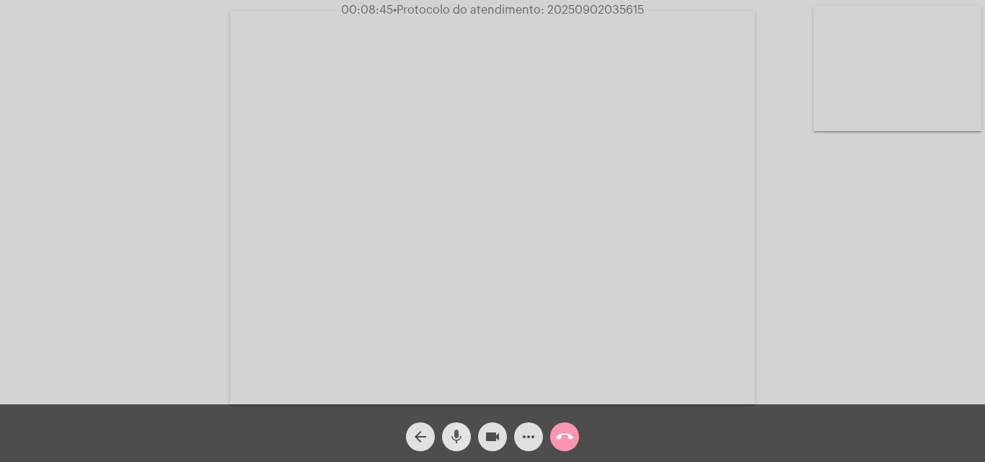
click at [460, 432] on mat-icon "mic" at bounding box center [456, 436] width 17 height 17
click at [454, 440] on mat-icon "mic_off" at bounding box center [456, 436] width 17 height 17
click at [456, 434] on mat-icon "mic" at bounding box center [456, 436] width 17 height 17
click at [456, 433] on mat-icon "mic_off" at bounding box center [456, 436] width 17 height 17
click at [461, 431] on mat-icon "mic" at bounding box center [456, 436] width 17 height 17
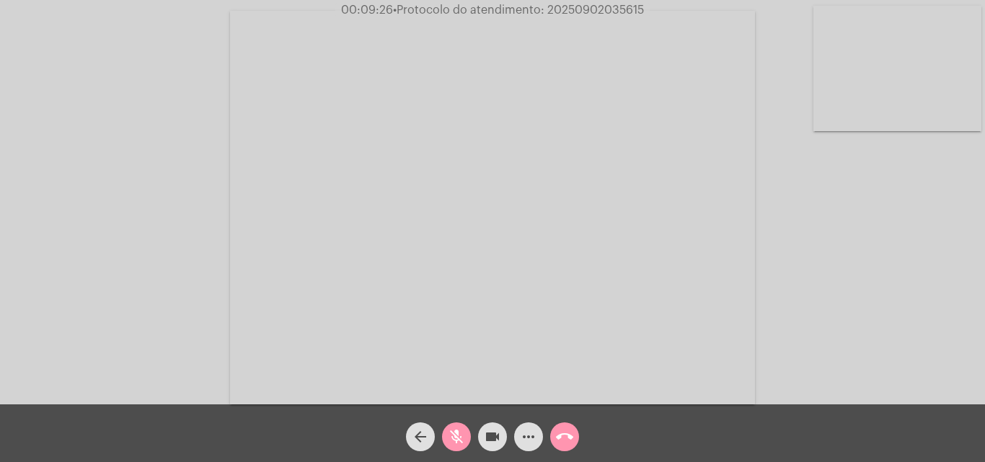
click at [453, 442] on mat-icon "mic_off" at bounding box center [456, 436] width 17 height 17
click at [458, 427] on span "mic" at bounding box center [456, 436] width 17 height 29
click at [447, 435] on button "mic_off" at bounding box center [456, 436] width 29 height 29
click at [525, 441] on mat-icon "more_horiz" at bounding box center [528, 436] width 17 height 17
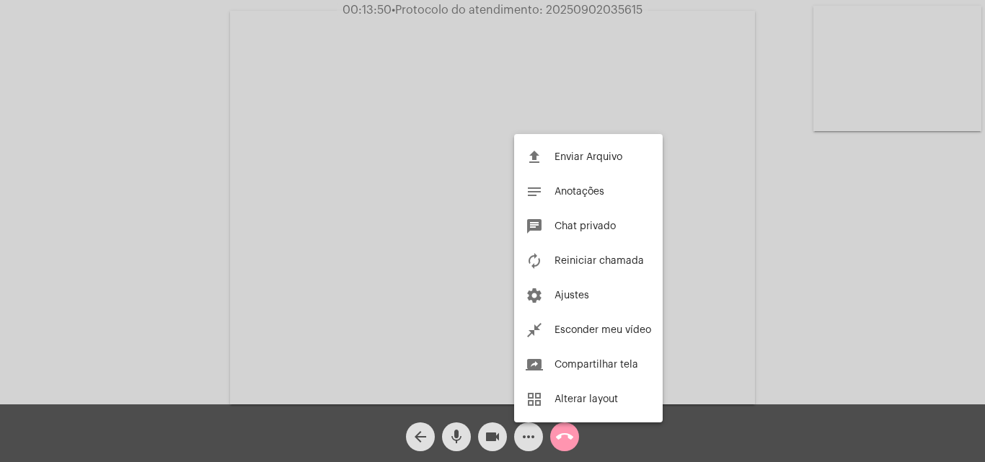
click at [570, 226] on span "Chat privado" at bounding box center [584, 226] width 61 height 10
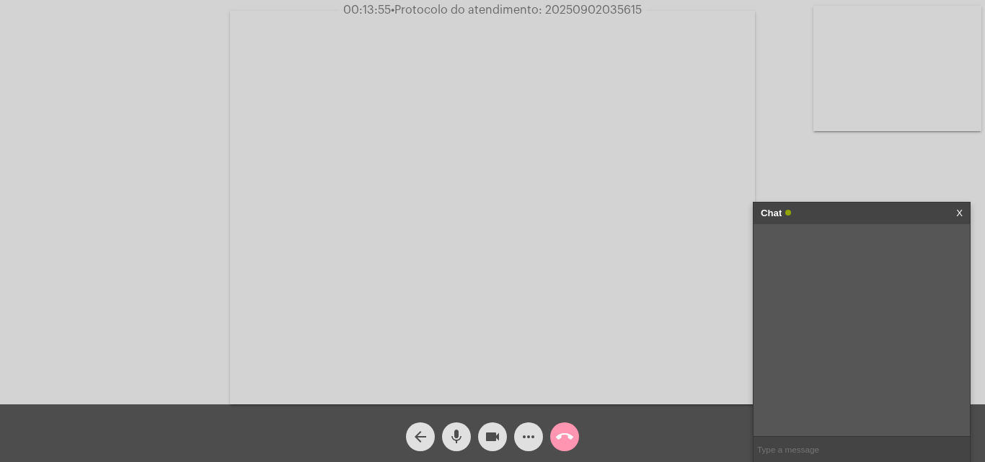
click at [805, 447] on input "text" at bounding box center [861, 449] width 216 height 25
paste input "- 8 Dias, 9 Horas e 41 Minutos até o vencimento!"
type input "- 8 Dias, 9 Horas e 41 Minutos até o vencimento!"
click at [608, 9] on span "• Protocolo do atendimento: 20250902035615" at bounding box center [517, 10] width 251 height 12
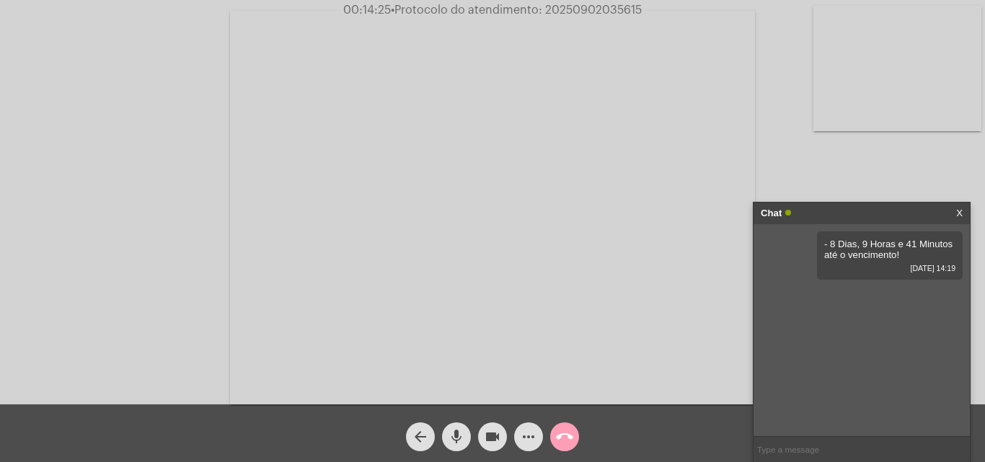
click at [567, 434] on mat-icon "call_end" at bounding box center [564, 436] width 17 height 17
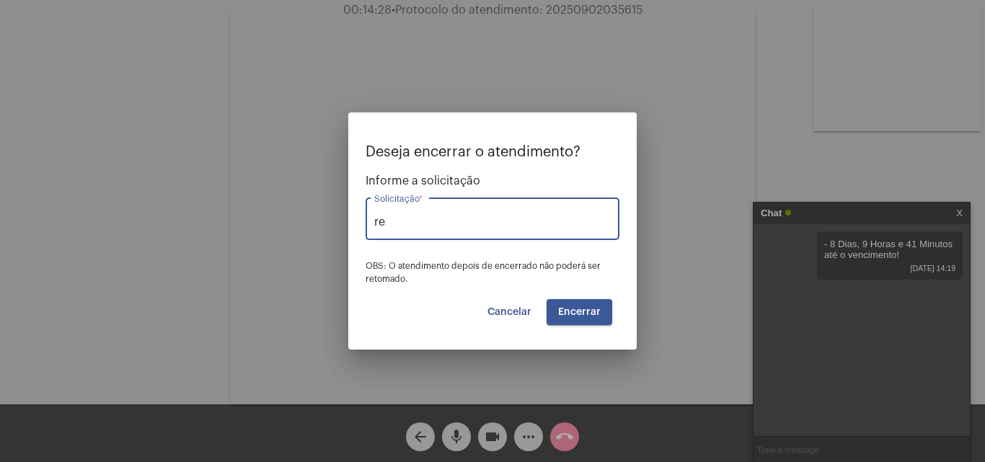
type input "r"
type input "h"
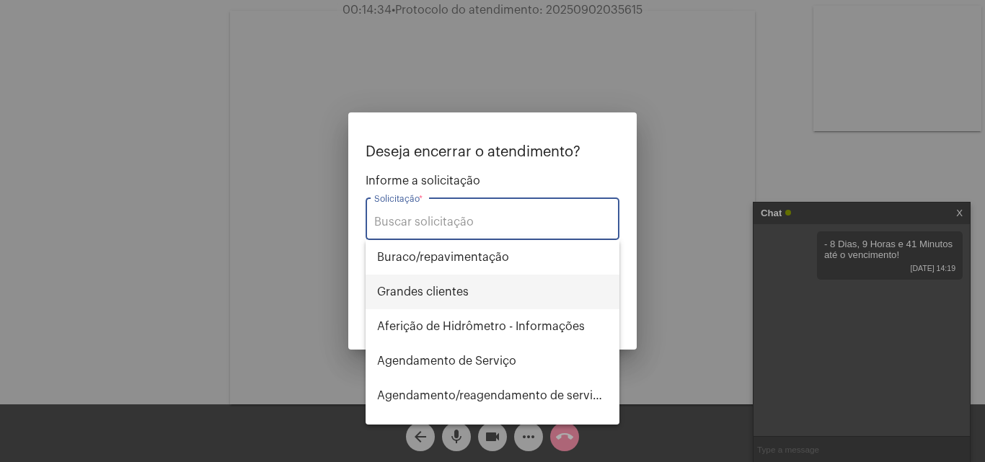
click at [447, 292] on span "⁠Grandes clientes" at bounding box center [492, 292] width 231 height 35
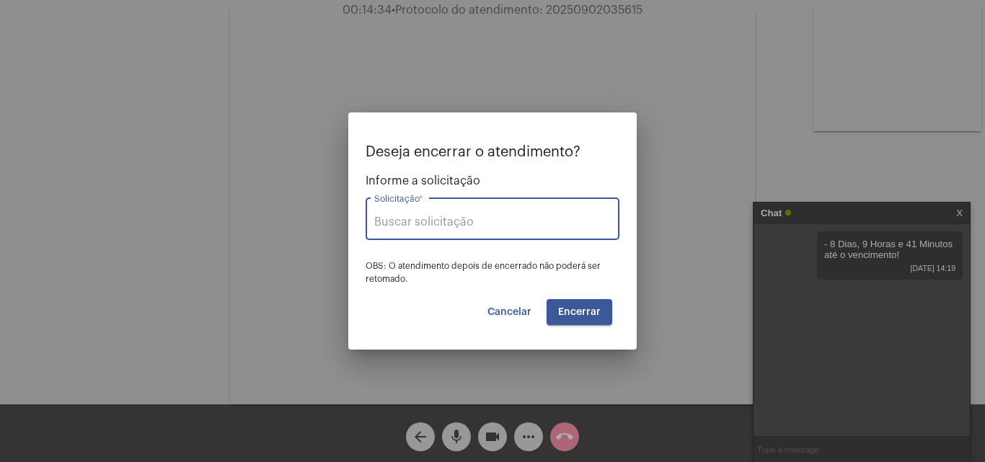
type input "⁠Grandes clientes"
click at [588, 313] on span "Encerrar" at bounding box center [579, 312] width 43 height 10
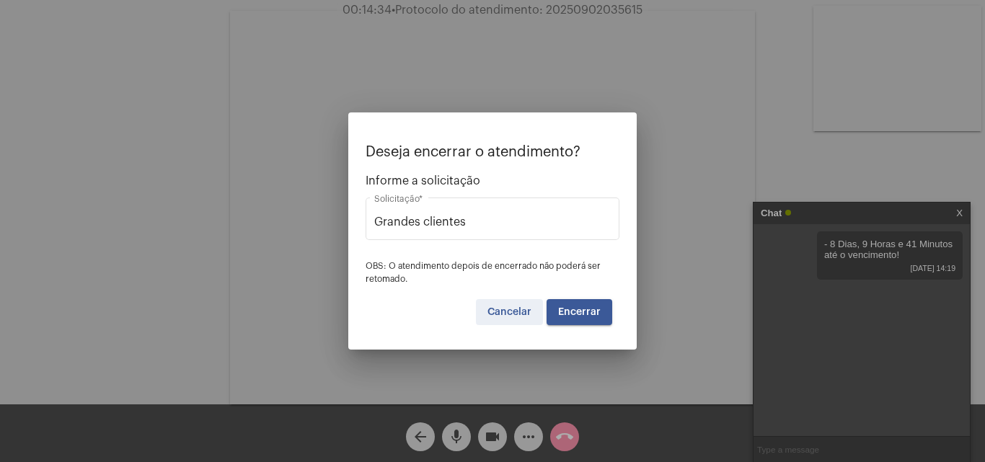
click at [520, 305] on button "Cancelar" at bounding box center [509, 312] width 67 height 26
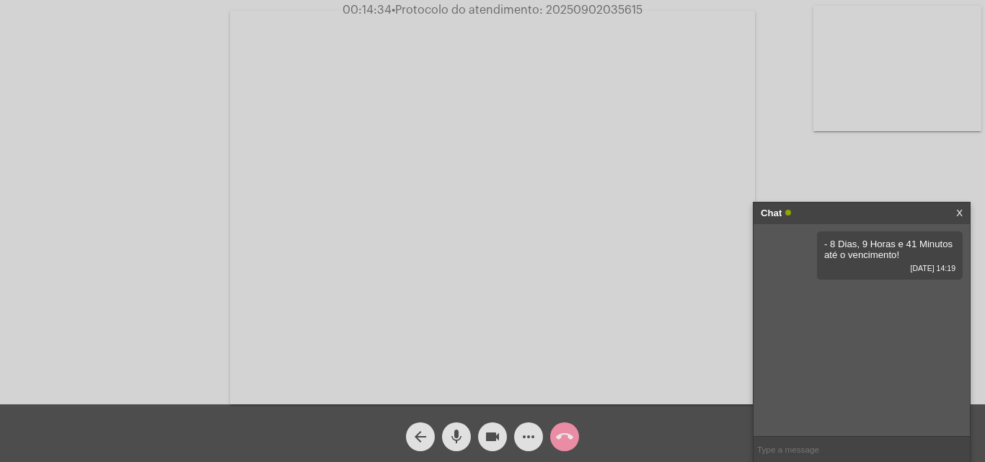
click at [421, 438] on mat-icon "arrow_back" at bounding box center [420, 436] width 17 height 17
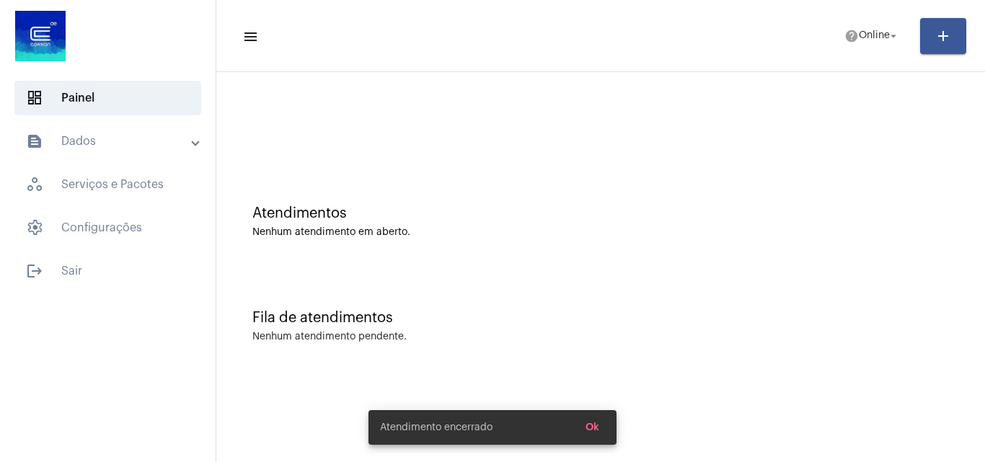
click at [598, 429] on span "Ok" at bounding box center [592, 427] width 14 height 10
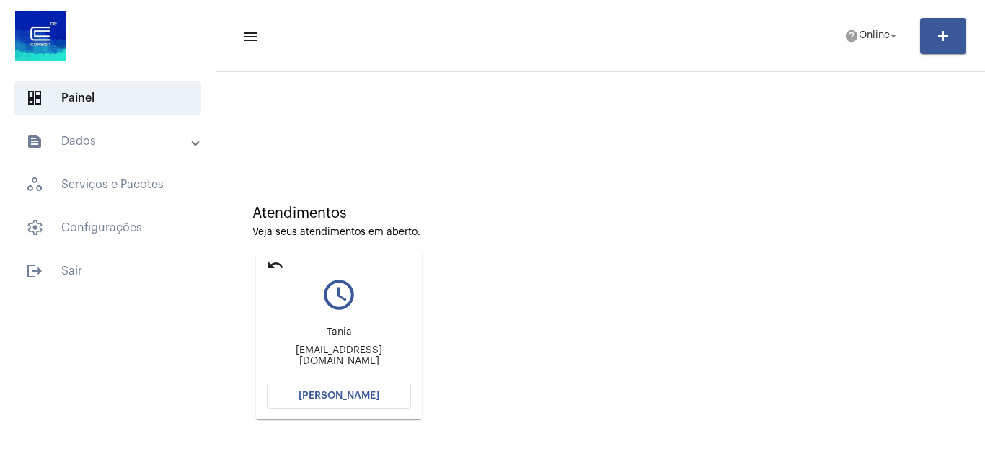
click at [367, 387] on button "[PERSON_NAME]" at bounding box center [339, 396] width 144 height 26
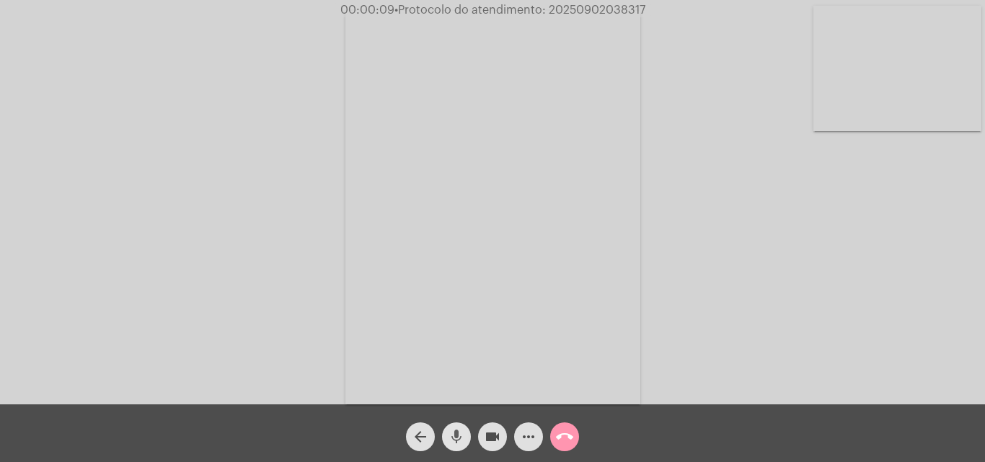
click at [458, 430] on mat-icon "mic" at bounding box center [456, 436] width 17 height 17
click at [885, 282] on div "Acessando Câmera e Microfone..." at bounding box center [492, 206] width 982 height 404
click at [455, 434] on mat-icon "mic_off" at bounding box center [456, 436] width 17 height 17
click at [456, 427] on span "mic" at bounding box center [456, 436] width 17 height 29
click at [453, 433] on mat-icon "mic_off" at bounding box center [456, 436] width 17 height 17
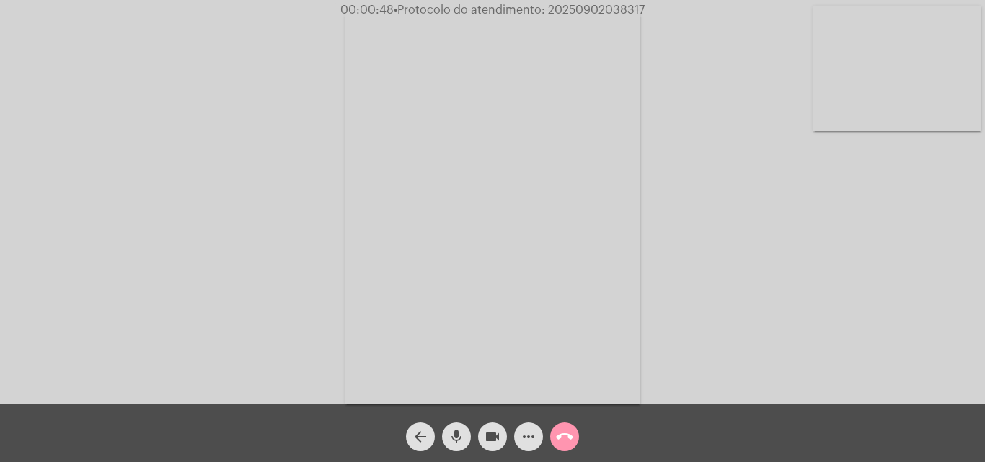
click at [455, 432] on mat-icon "mic" at bounding box center [456, 436] width 17 height 17
click at [455, 432] on mat-icon "mic_off" at bounding box center [456, 436] width 17 height 17
click at [452, 433] on mat-icon "mic" at bounding box center [456, 436] width 17 height 17
click at [465, 443] on button "mic_off" at bounding box center [456, 436] width 29 height 29
click at [606, 291] on video at bounding box center [492, 208] width 295 height 394
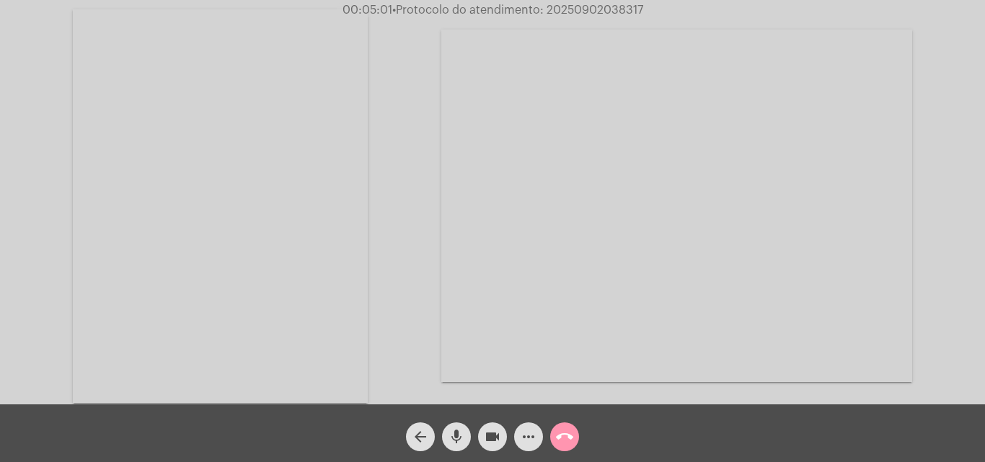
click at [311, 281] on video at bounding box center [220, 206] width 295 height 394
drag, startPoint x: 456, startPoint y: 435, endPoint x: 249, endPoint y: 140, distance: 361.2
click at [456, 435] on mat-icon "mic" at bounding box center [456, 436] width 17 height 17
click at [457, 429] on mat-icon "mic_off" at bounding box center [456, 436] width 17 height 17
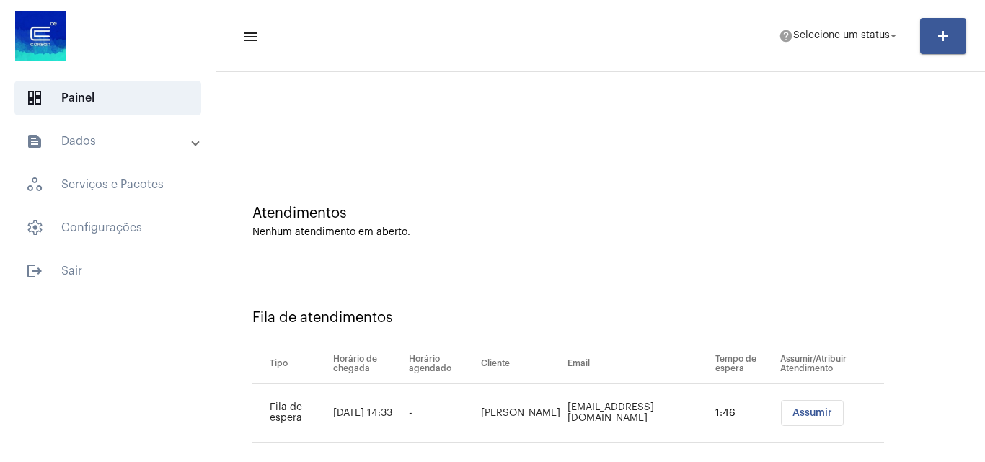
click at [806, 412] on span "Assumir" at bounding box center [812, 413] width 40 height 10
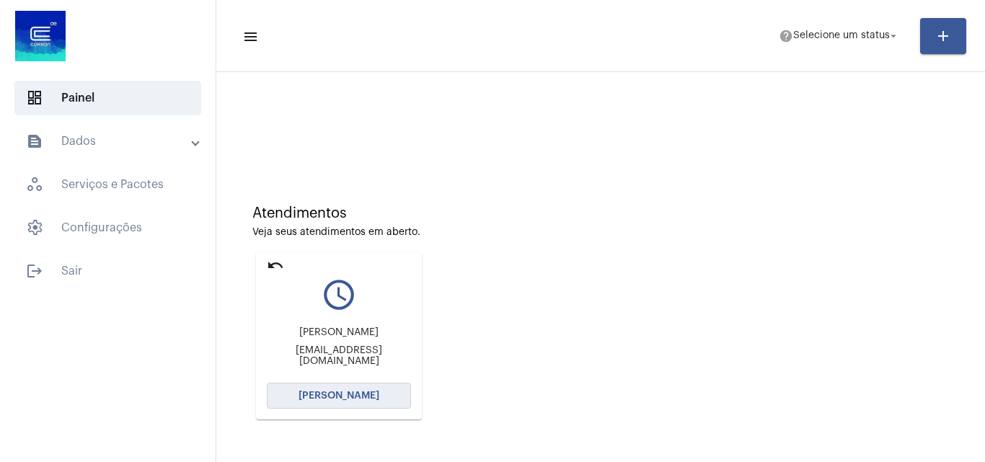
click at [351, 396] on span "[PERSON_NAME]" at bounding box center [338, 396] width 81 height 10
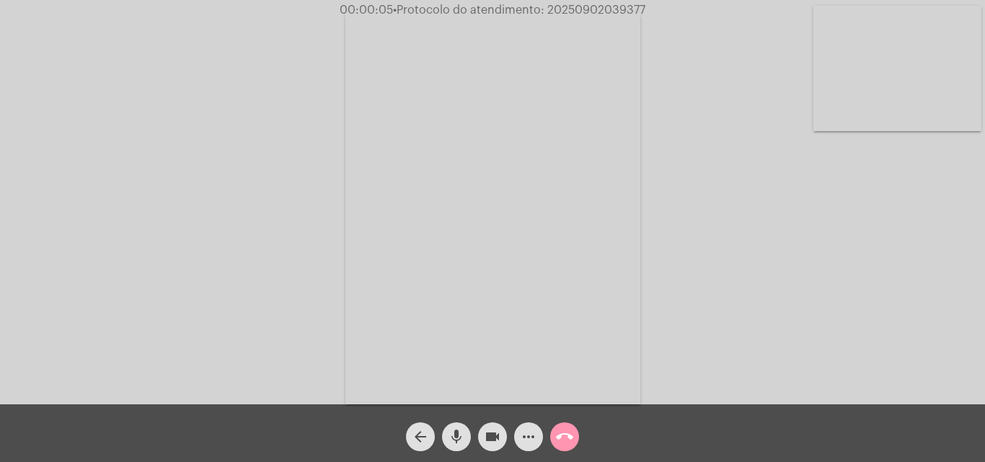
click at [454, 438] on mat-icon "mic" at bounding box center [456, 436] width 17 height 17
click at [456, 428] on mat-icon "mic_off" at bounding box center [456, 436] width 17 height 17
click at [456, 435] on mat-icon "mic" at bounding box center [456, 436] width 17 height 17
click at [462, 428] on mat-icon "mic_off" at bounding box center [456, 436] width 17 height 17
click at [523, 440] on mat-icon "more_horiz" at bounding box center [528, 436] width 17 height 17
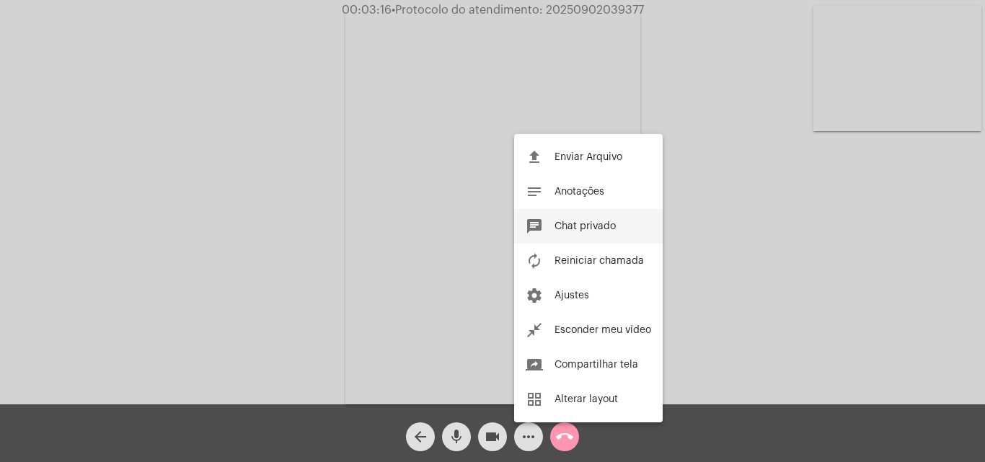
click at [577, 222] on span "Chat privado" at bounding box center [584, 226] width 61 height 10
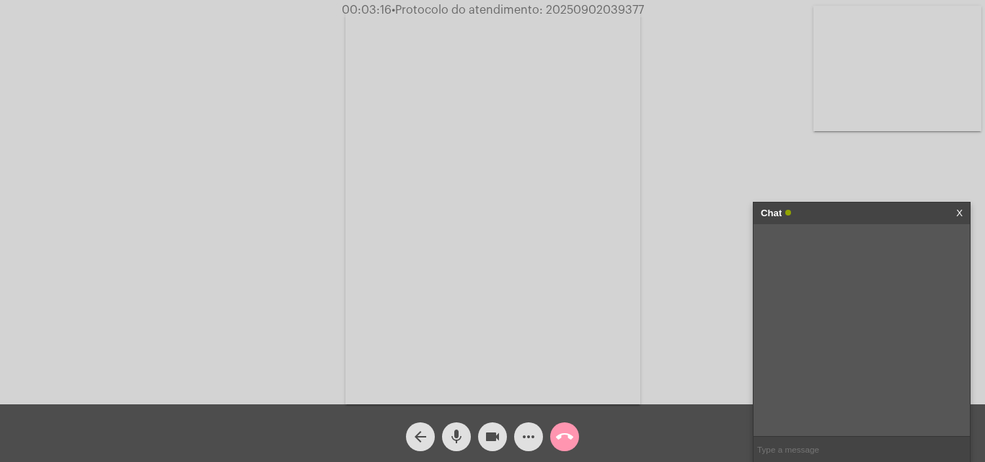
click at [784, 448] on input "text" at bounding box center [861, 449] width 216 height 25
paste input "23 Horas e 23 Minutos até o vencimento!"
type input "23 Horas e 23 Minutos até o vencimento!"
click at [582, 9] on span "• Protocolo do atendimento: 20250902039377" at bounding box center [518, 10] width 252 height 12
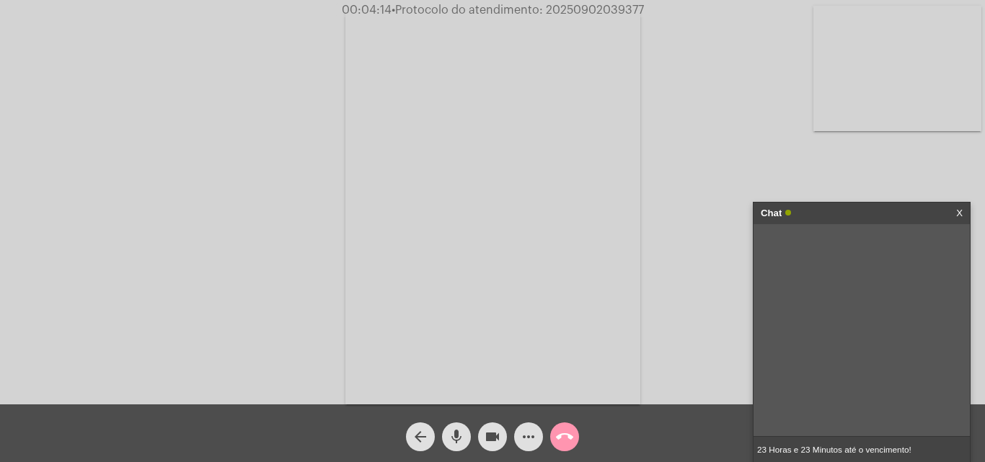
click at [572, 437] on mat-icon "call_end" at bounding box center [564, 436] width 17 height 17
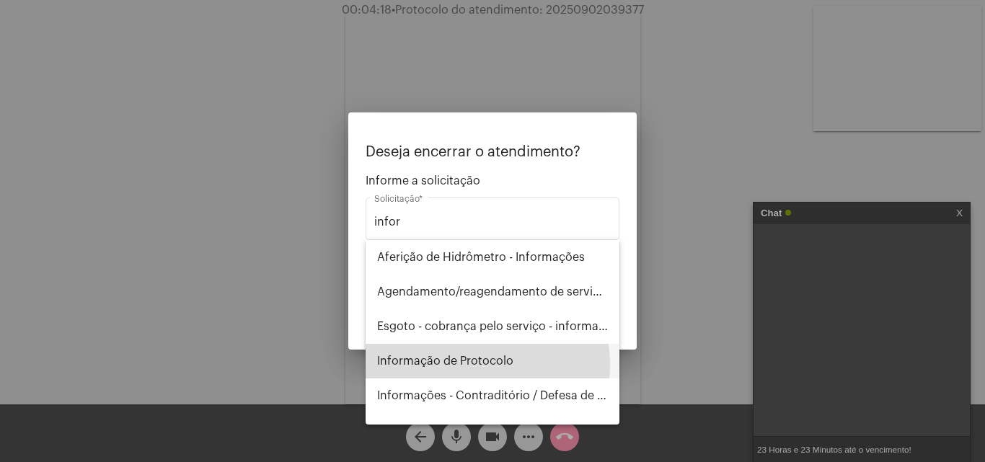
click at [471, 365] on span "Informação de Protocolo" at bounding box center [492, 361] width 231 height 35
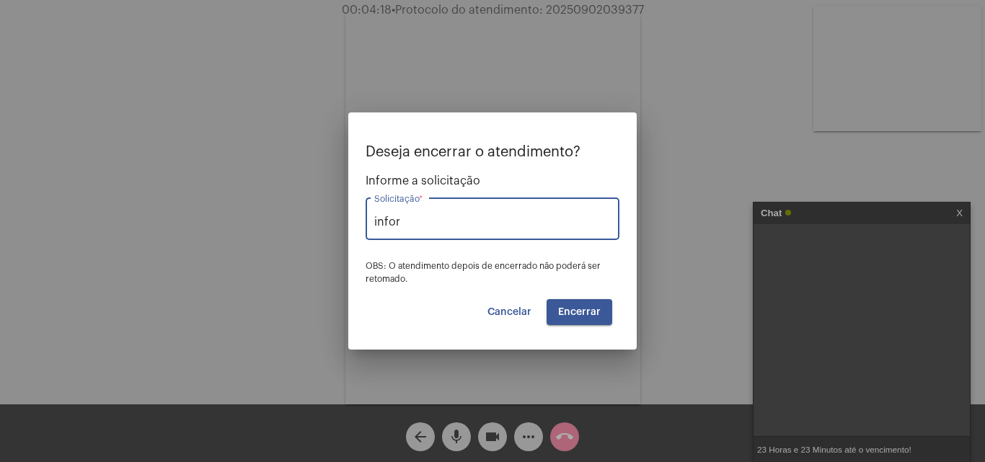
type input "Informação de Protocolo"
click at [602, 315] on button "Encerrar" at bounding box center [579, 312] width 66 height 26
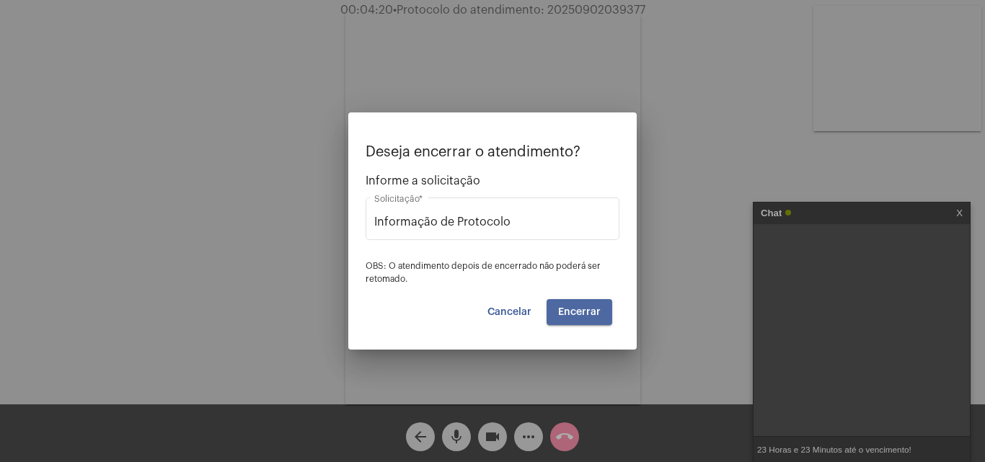
click at [588, 310] on span "Encerrar" at bounding box center [579, 312] width 43 height 10
drag, startPoint x: 588, startPoint y: 310, endPoint x: 511, endPoint y: 343, distance: 84.0
click at [571, 316] on span "Encerrar" at bounding box center [579, 312] width 43 height 10
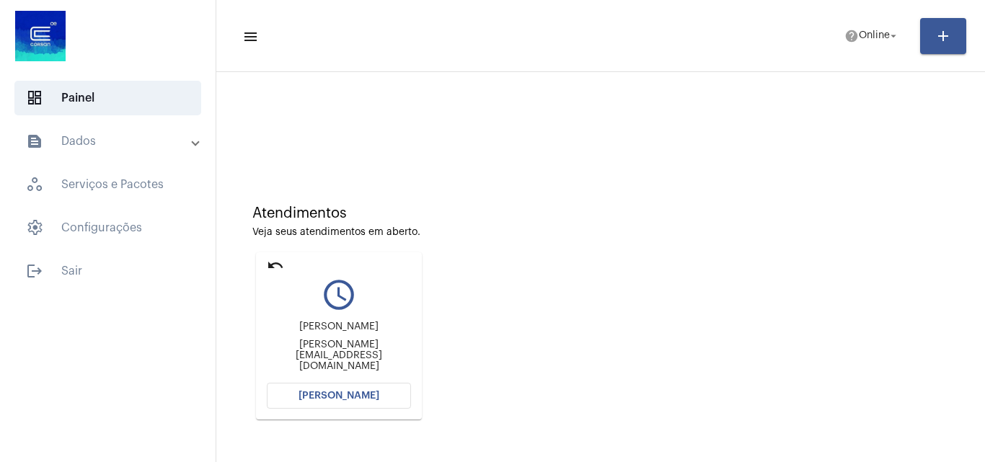
click at [851, 211] on div "Atendimentos" at bounding box center [600, 213] width 696 height 16
click at [358, 391] on span "[PERSON_NAME]" at bounding box center [338, 396] width 81 height 10
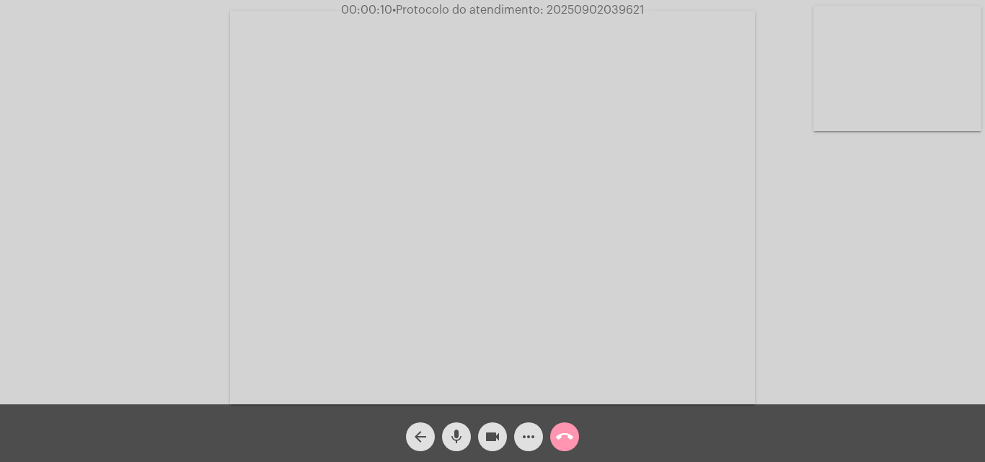
click at [456, 434] on mat-icon "mic" at bounding box center [456, 436] width 17 height 17
click at [888, 298] on div "Acessando Câmera e Microfone..." at bounding box center [492, 206] width 982 height 404
click at [787, 289] on div "Acessando Câmera e Microfone..." at bounding box center [492, 206] width 982 height 404
click at [455, 434] on mat-icon "mic_off" at bounding box center [456, 436] width 17 height 17
click at [532, 438] on mat-icon "more_horiz" at bounding box center [528, 436] width 17 height 17
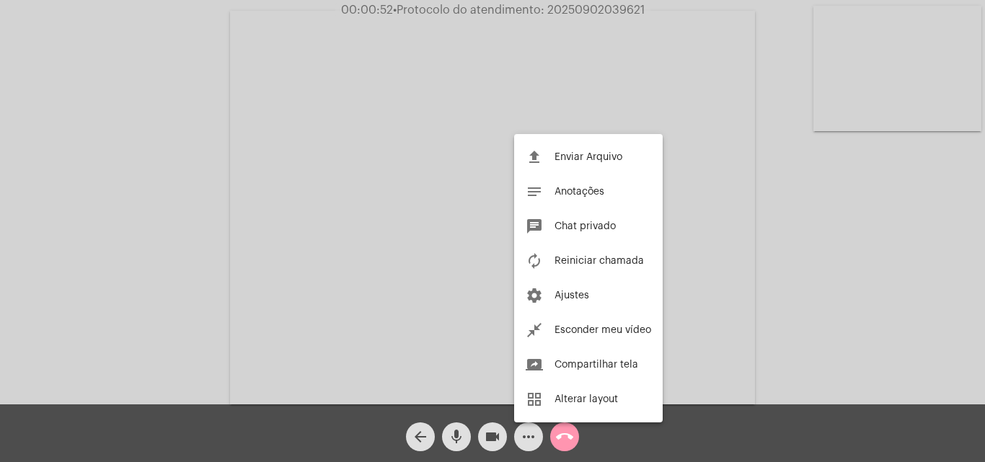
click at [250, 185] on div at bounding box center [492, 231] width 985 height 462
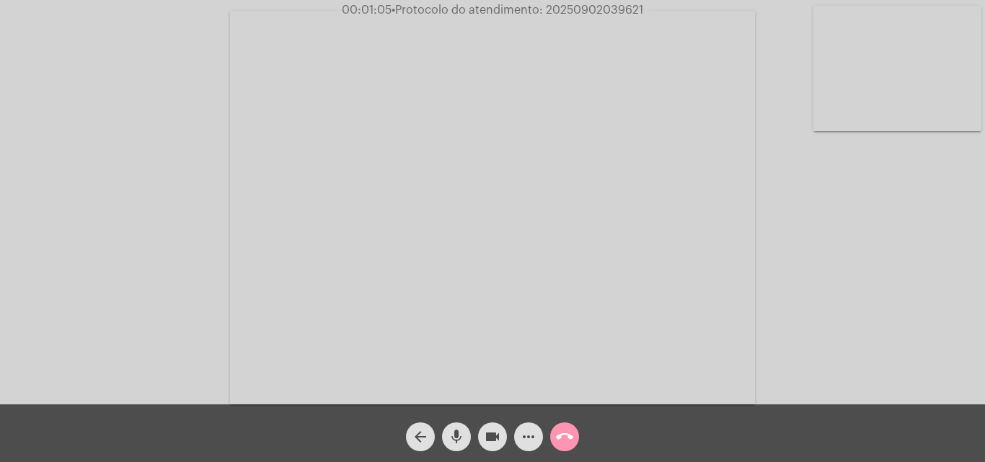
click at [457, 423] on span "mic" at bounding box center [456, 436] width 17 height 29
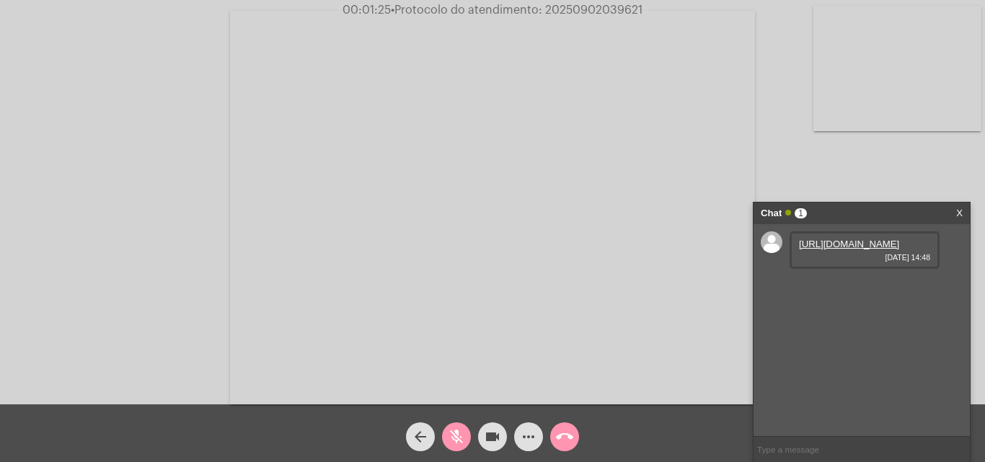
click at [458, 431] on mat-icon "mic_off" at bounding box center [456, 436] width 17 height 17
click at [836, 249] on link "https://neft-transfer-bucket.s3.amazonaws.com/temp-1a1e6697-5f05-c457-8d07-8c9b…" at bounding box center [849, 244] width 100 height 11
click at [457, 427] on span "mic" at bounding box center [456, 436] width 17 height 29
click at [838, 291] on link "https://neft-transfer-bucket.s3.amazonaws.com/temp-1d03f3e4-4543-6a24-a14d-5c37…" at bounding box center [849, 285] width 100 height 11
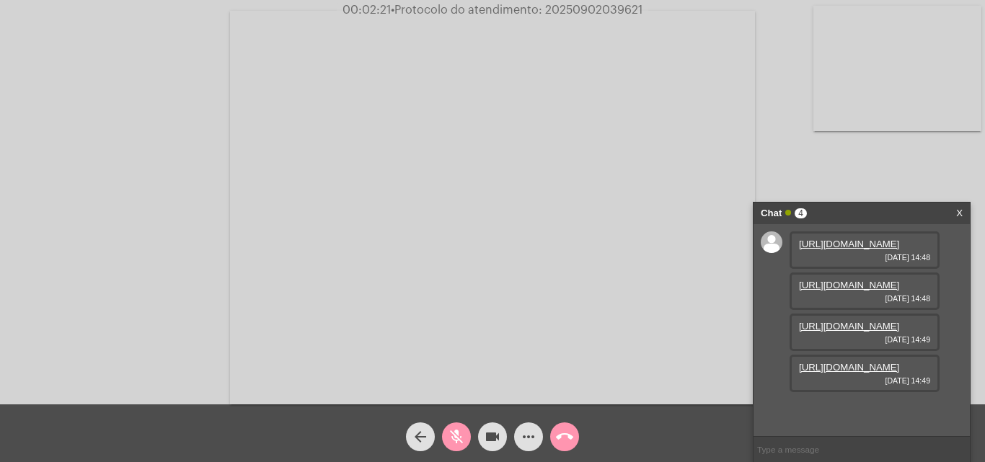
click at [459, 436] on mat-icon "mic_off" at bounding box center [456, 436] width 17 height 17
click at [840, 332] on link "https://neft-transfer-bucket.s3.amazonaws.com/temp-6d750cb7-ac2b-3c0f-8229-0ee9…" at bounding box center [849, 326] width 100 height 11
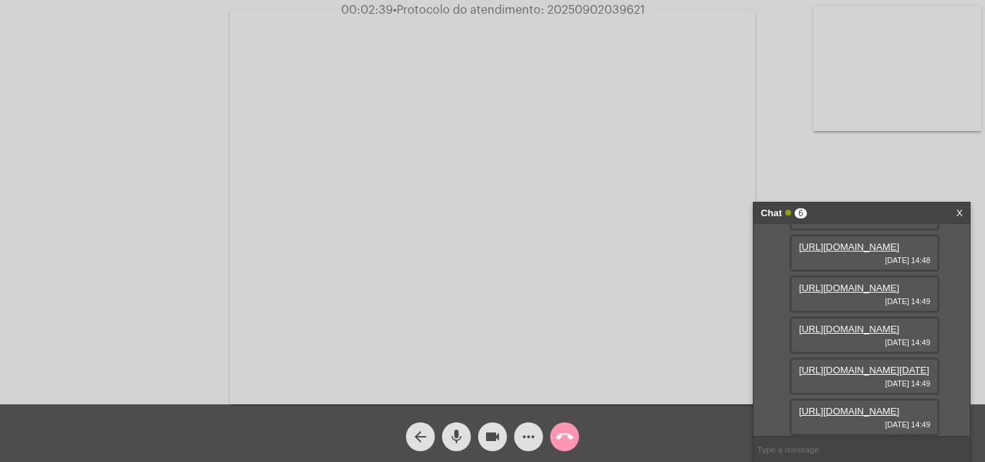
scroll to position [12, 0]
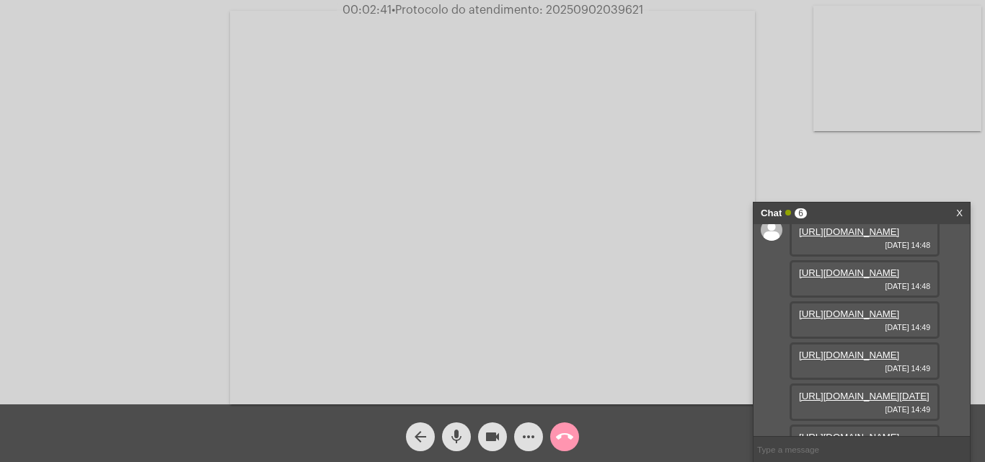
click at [863, 391] on link "https://neft-transfer-bucket.s3.amazonaws.com/temp-652f3449-ac68-eabd-6292-5d15…" at bounding box center [864, 396] width 130 height 11
click at [869, 432] on link "https://neft-transfer-bucket.s3.amazonaws.com/temp-b7426611-8f83-5fbe-b335-1eca…" at bounding box center [849, 437] width 100 height 11
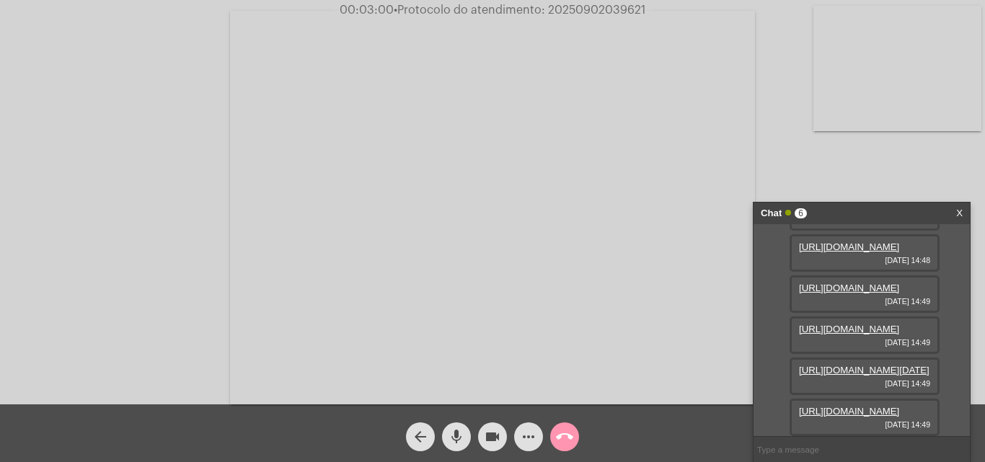
click at [140, 111] on div "Acessando Câmera e Microfone..." at bounding box center [492, 206] width 982 height 404
click at [145, 117] on div "Acessando Câmera e Microfone..." at bounding box center [492, 206] width 982 height 404
click at [98, 132] on div "Acessando Câmera e Microfone..." at bounding box center [492, 206] width 982 height 404
click at [836, 455] on input "text" at bounding box center [861, 449] width 216 height 25
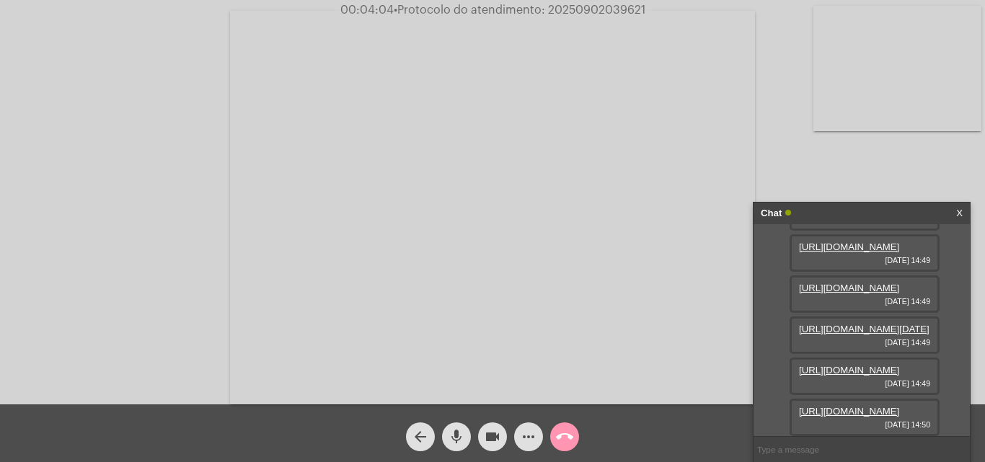
click at [860, 406] on link "https://neft-transfer-bucket.s3.amazonaws.com/temp-6a833de1-2416-7170-0be4-7ced…" at bounding box center [849, 411] width 100 height 11
click at [451, 432] on mat-icon "mic" at bounding box center [456, 436] width 17 height 17
click at [488, 438] on mat-icon "videocam" at bounding box center [492, 436] width 17 height 17
click at [854, 365] on link "https://neft-transfer-bucket.s3.amazonaws.com/temp-b7426611-8f83-5fbe-b335-1eca…" at bounding box center [849, 370] width 100 height 11
click at [156, 169] on div "Acessando Câmera e Microfone..." at bounding box center [492, 206] width 982 height 404
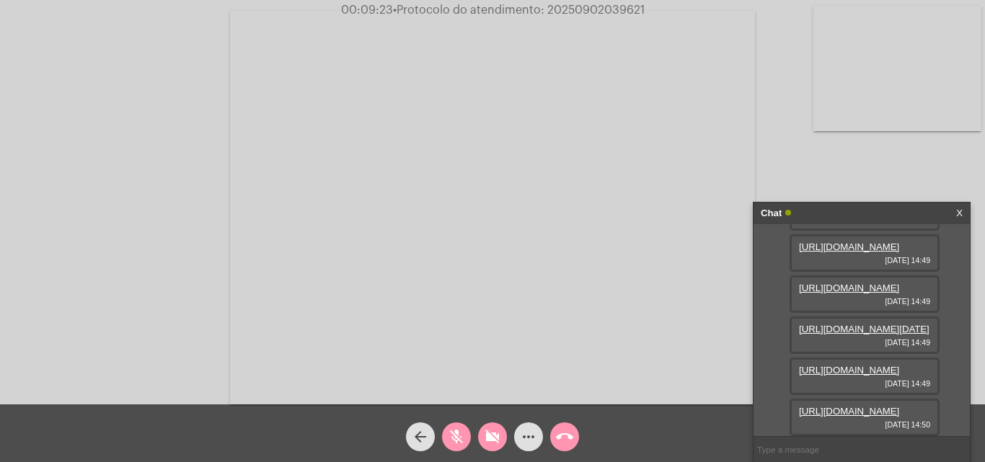
click at [458, 437] on mat-icon "mic_off" at bounding box center [456, 436] width 17 height 17
click at [487, 443] on mat-icon "videocam_off" at bounding box center [492, 436] width 17 height 17
click at [827, 454] on input "text" at bounding box center [861, 449] width 216 height 25
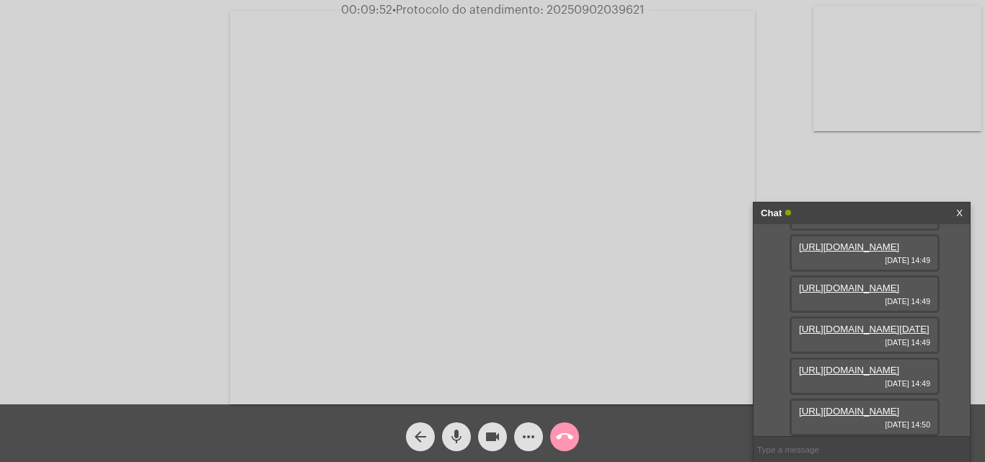
click at [458, 427] on span "mic" at bounding box center [456, 436] width 17 height 29
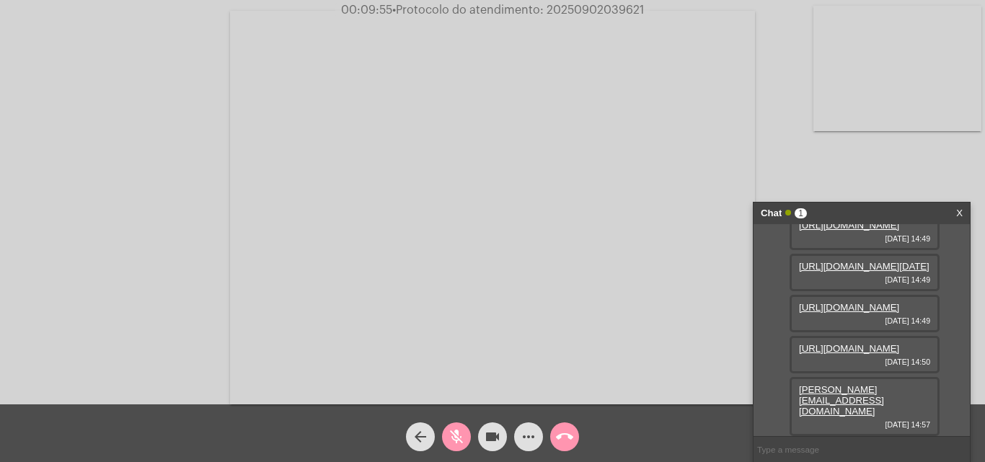
scroll to position [347, 0]
click at [459, 430] on mat-icon "mic_off" at bounding box center [456, 436] width 17 height 17
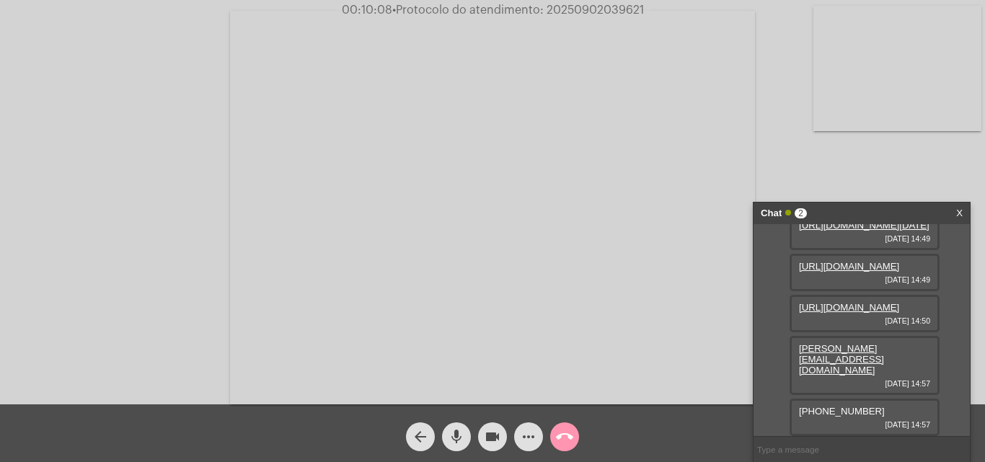
scroll to position [389, 0]
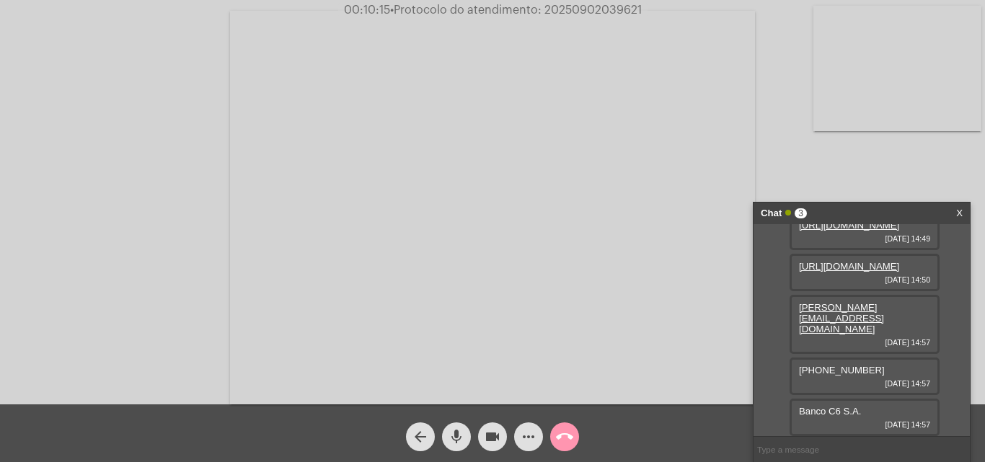
click at [784, 154] on div "Acessando Câmera e Microfone..." at bounding box center [492, 206] width 982 height 404
click at [821, 146] on div "Acessando Câmera e Microfone..." at bounding box center [492, 206] width 982 height 404
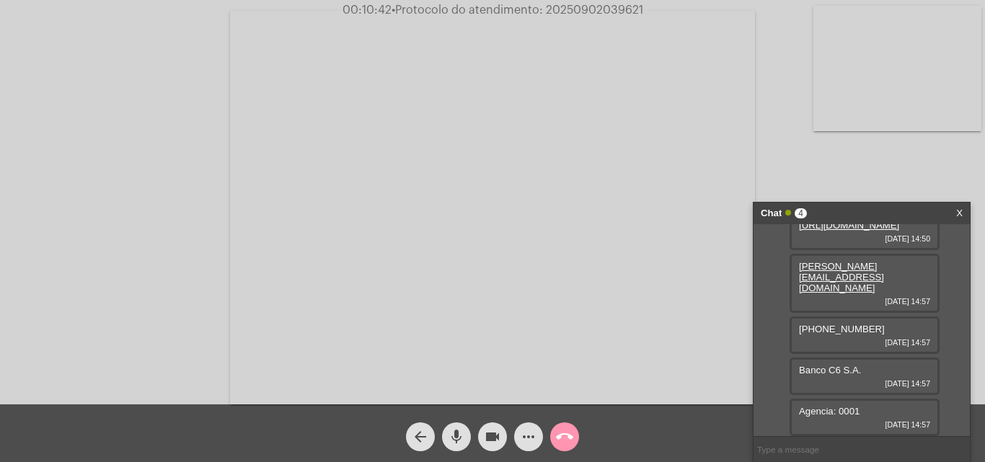
drag, startPoint x: 855, startPoint y: 325, endPoint x: 844, endPoint y: 327, distance: 11.0
click at [855, 324] on span "(51) 997932777" at bounding box center [842, 329] width 86 height 11
click at [845, 327] on span "(51) 997932777" at bounding box center [842, 329] width 86 height 11
click at [844, 327] on span "(51) 997932777" at bounding box center [842, 329] width 86 height 11
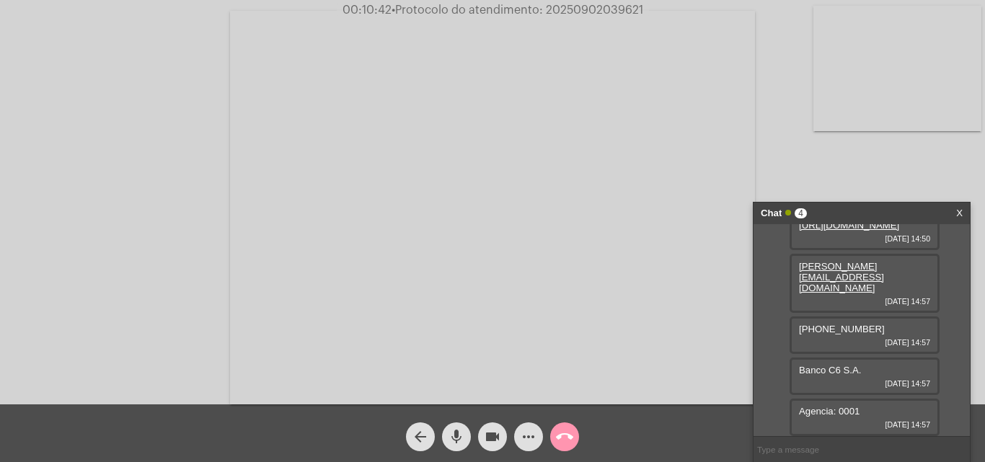
click at [870, 327] on div "(51) 997932777 02/09/2025 14:57" at bounding box center [864, 334] width 150 height 37
click at [848, 329] on span "(51) 997932777" at bounding box center [842, 329] width 86 height 11
click at [847, 329] on span "(51) 997932777" at bounding box center [842, 329] width 86 height 11
copy span "(51) 9979327"
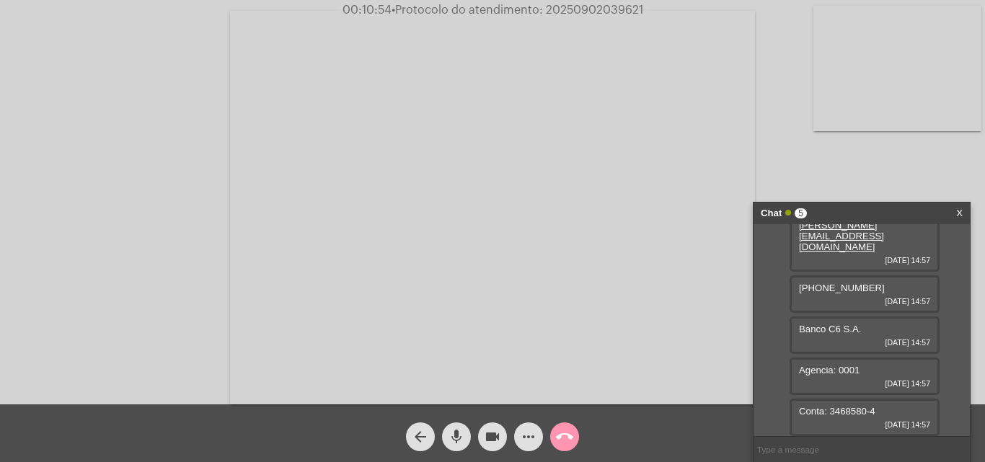
click at [872, 169] on div "Acessando Câmera e Microfone..." at bounding box center [492, 206] width 982 height 404
drag, startPoint x: 799, startPoint y: 332, endPoint x: 851, endPoint y: 331, distance: 51.2
click at [861, 334] on span "Banco C6 S.A." at bounding box center [830, 329] width 63 height 11
copy span "(51) 9979327"
click at [850, 166] on div "Acessando Câmera e Microfone..." at bounding box center [492, 206] width 982 height 404
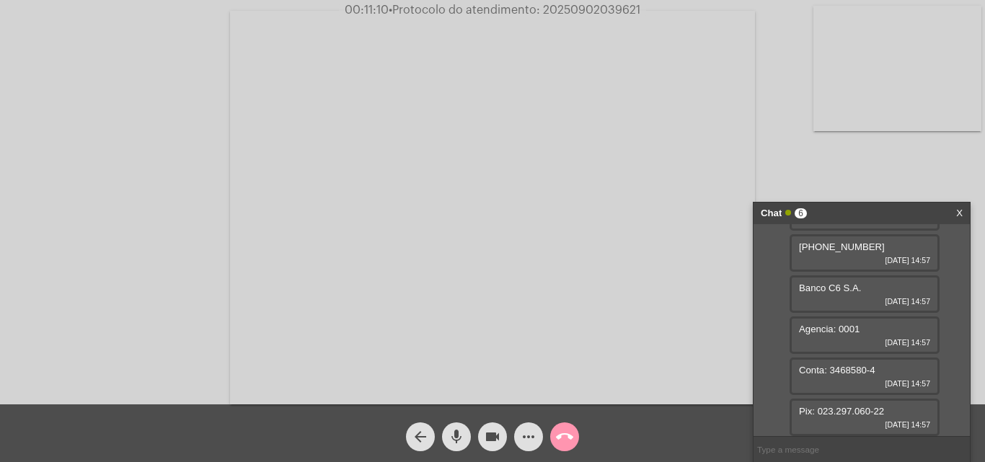
scroll to position [553, 0]
click at [814, 327] on span "Agencia: 0001" at bounding box center [829, 329] width 61 height 11
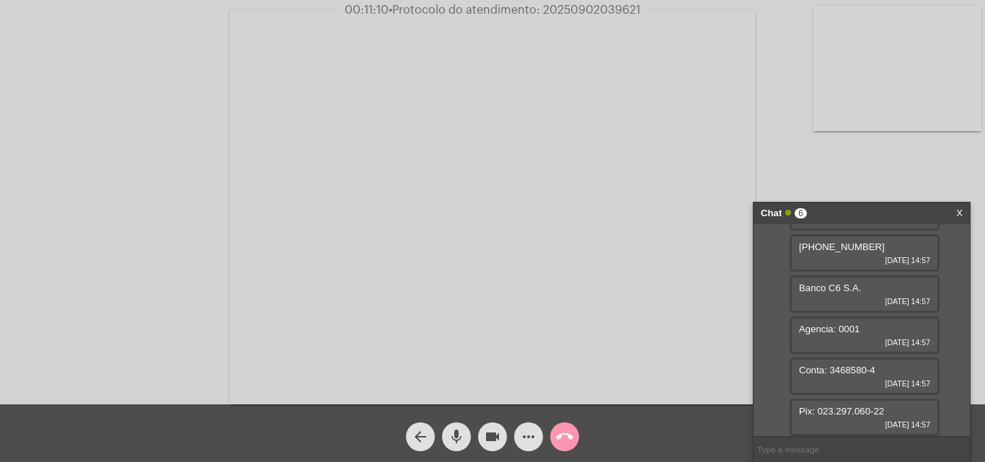
click at [814, 327] on span "Agencia: 0001" at bounding box center [829, 329] width 61 height 11
drag, startPoint x: 799, startPoint y: 330, endPoint x: 855, endPoint y: 330, distance: 56.2
click at [860, 330] on div "Agencia: 0001 02/09/2025 14:57" at bounding box center [864, 334] width 150 height 37
click at [856, 177] on div "Acessando Câmera e Microfone..." at bounding box center [492, 206] width 982 height 404
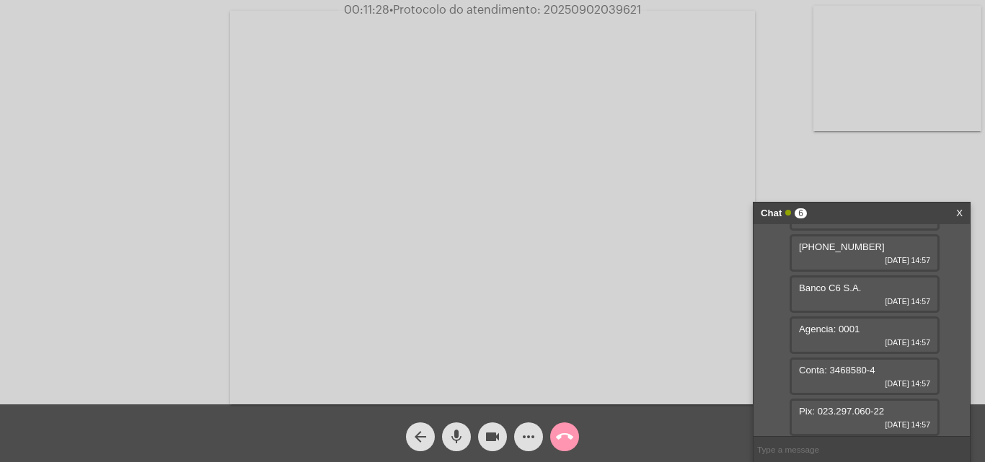
drag, startPoint x: 794, startPoint y: 372, endPoint x: 862, endPoint y: 368, distance: 67.9
click at [876, 365] on div "Conta: 3468580-4 02/09/2025 14:57" at bounding box center [864, 376] width 150 height 37
click at [859, 174] on div "Acessando Câmera e Microfone..." at bounding box center [492, 206] width 982 height 404
drag, startPoint x: 796, startPoint y: 416, endPoint x: 873, endPoint y: 410, distance: 77.4
click at [880, 411] on div "Pix: 023.297.060-22 02/09/2025 14:57" at bounding box center [864, 417] width 150 height 37
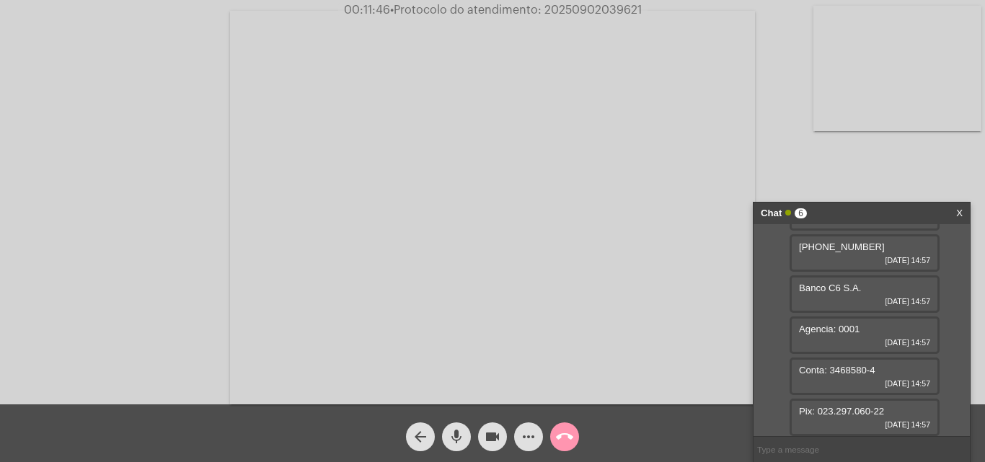
click at [794, 126] on div "Acessando Câmera e Microfone..." at bounding box center [492, 206] width 982 height 404
click at [578, 9] on span "• Protocolo do atendimento: 20250902039621" at bounding box center [516, 10] width 252 height 12
copy span "Pix: 023.297.060-2"
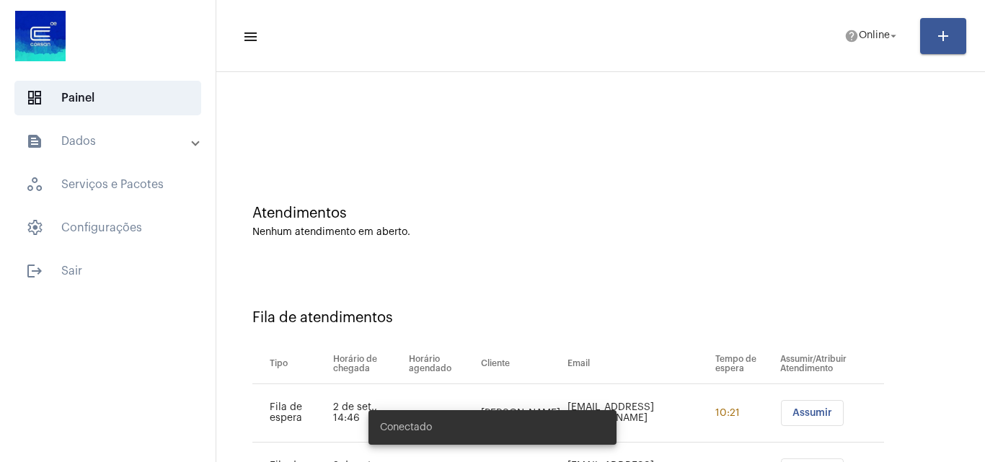
scroll to position [78, 0]
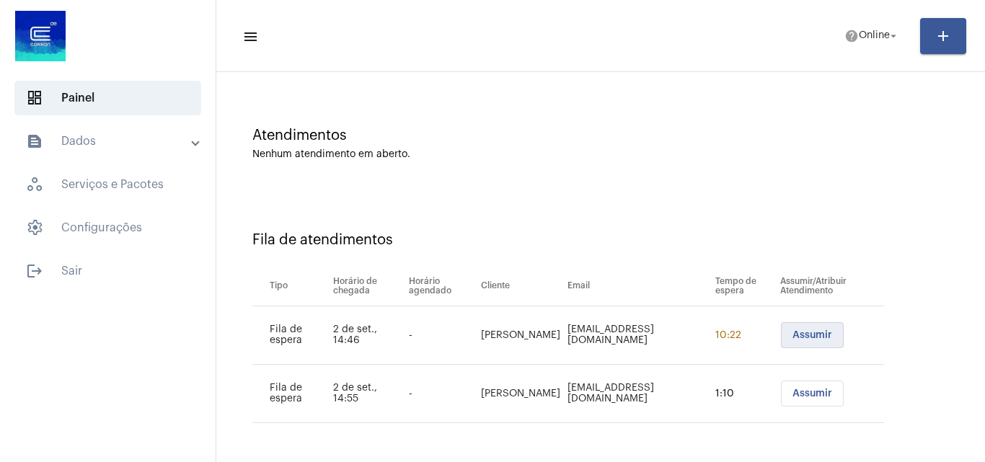
click at [792, 338] on span "Assumir" at bounding box center [812, 335] width 40 height 10
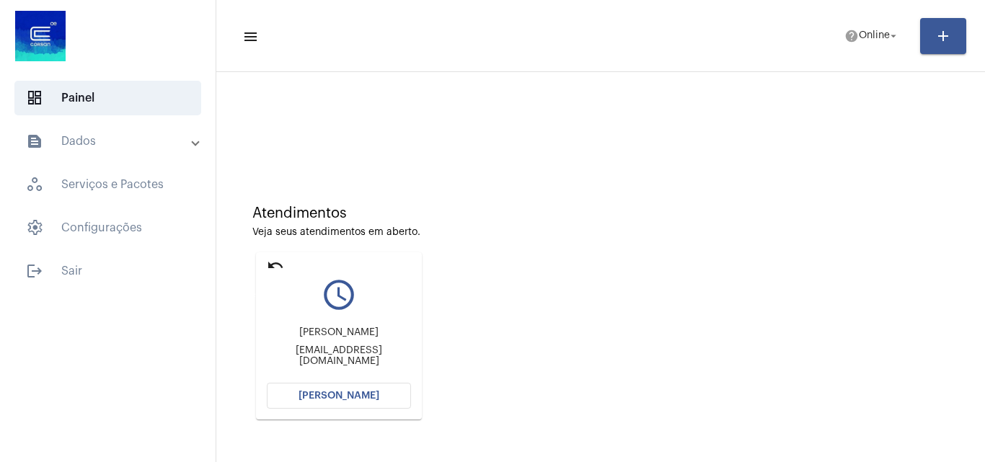
click at [269, 262] on mat-icon "undo" at bounding box center [275, 265] width 17 height 17
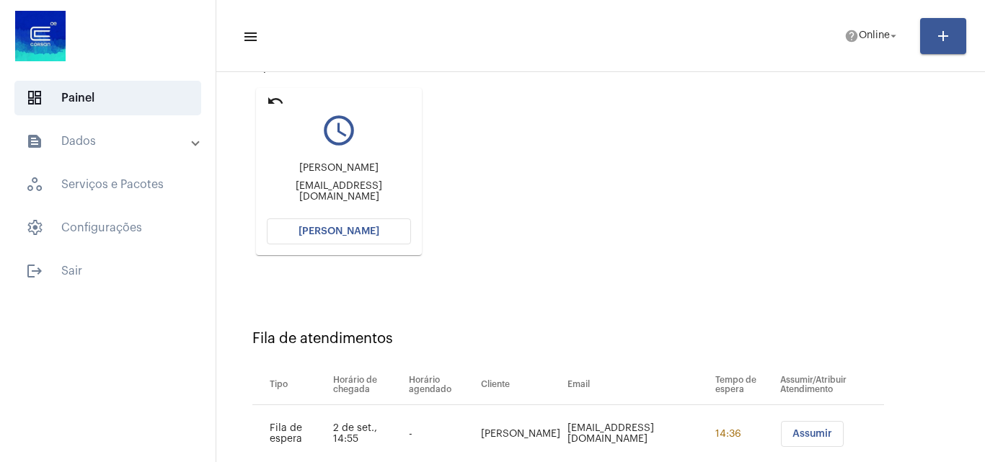
scroll to position [205, 0]
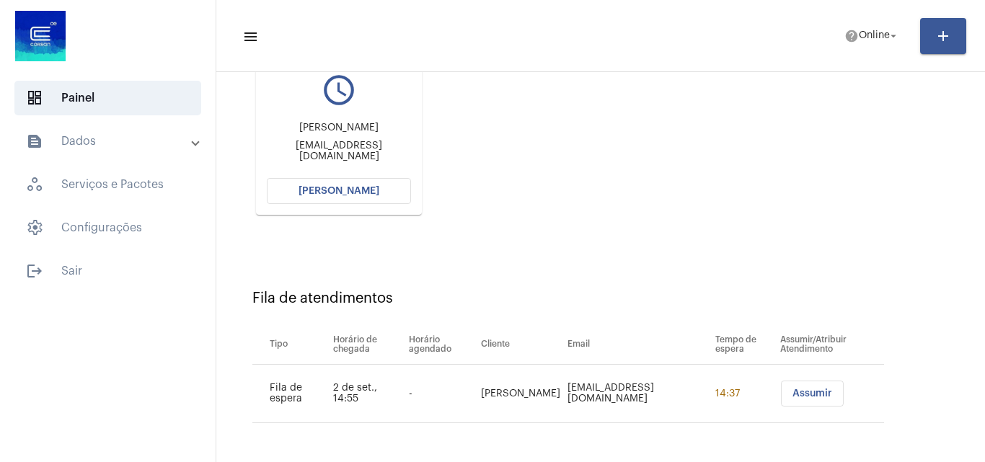
click at [792, 394] on span "Assumir" at bounding box center [812, 394] width 40 height 10
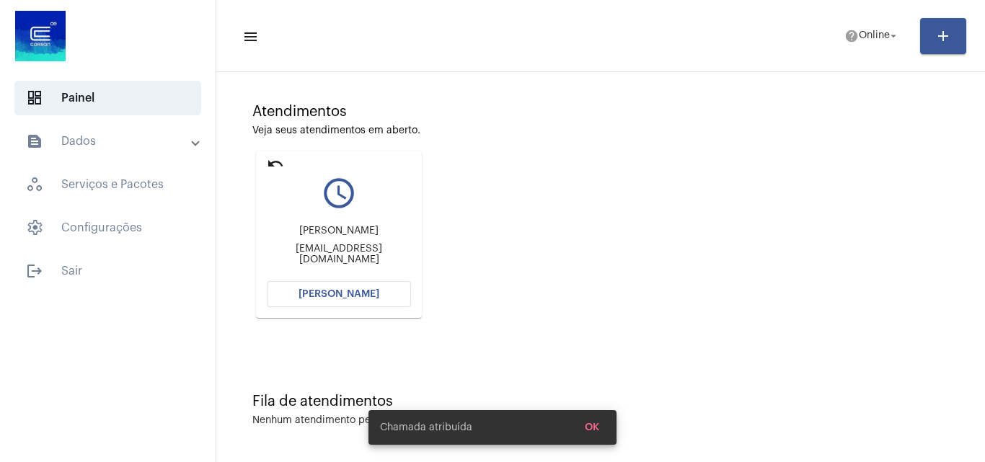
scroll to position [0, 0]
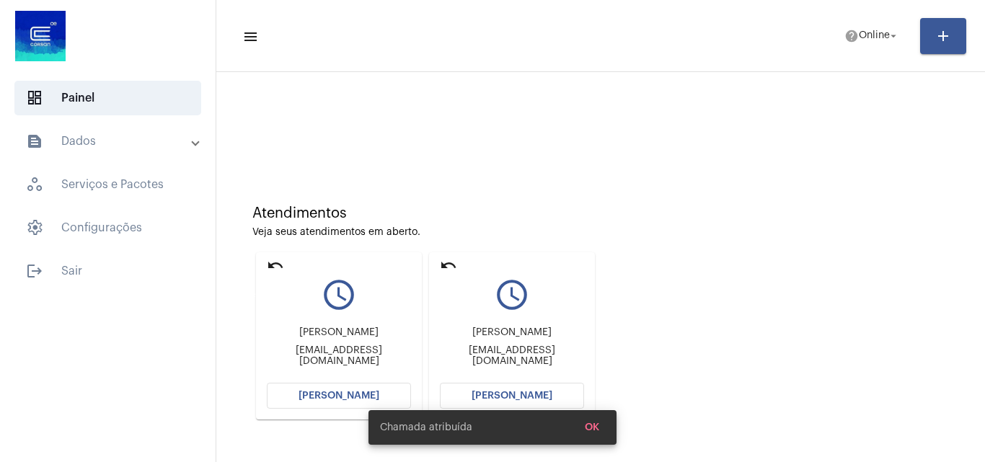
click at [277, 264] on mat-icon "undo" at bounding box center [275, 265] width 17 height 17
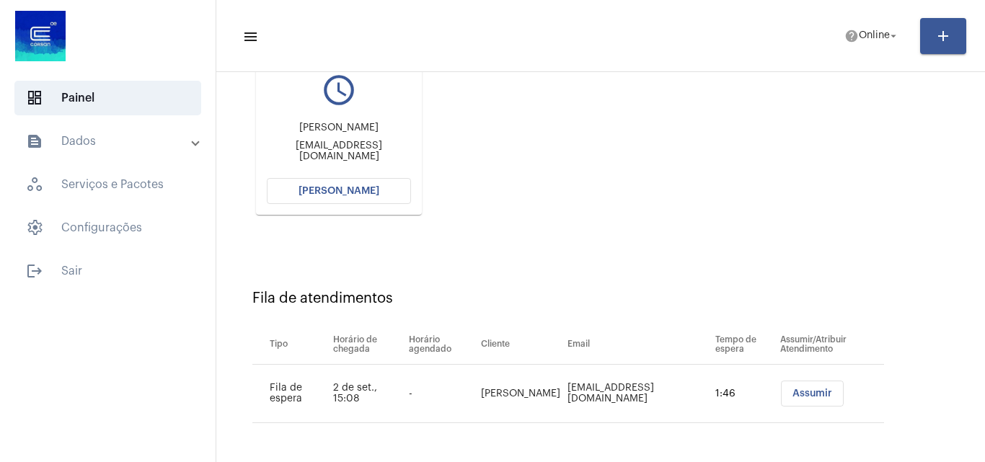
scroll to position [133, 0]
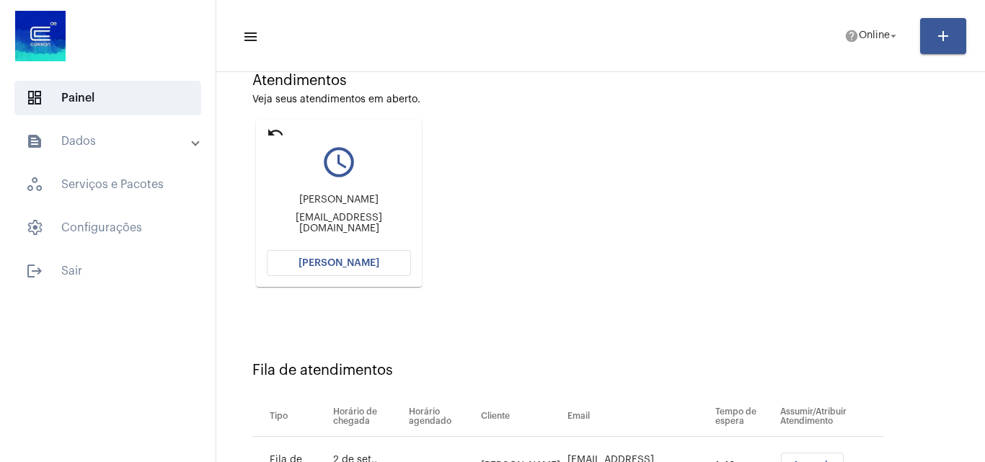
click at [335, 262] on span "[PERSON_NAME]" at bounding box center [338, 263] width 81 height 10
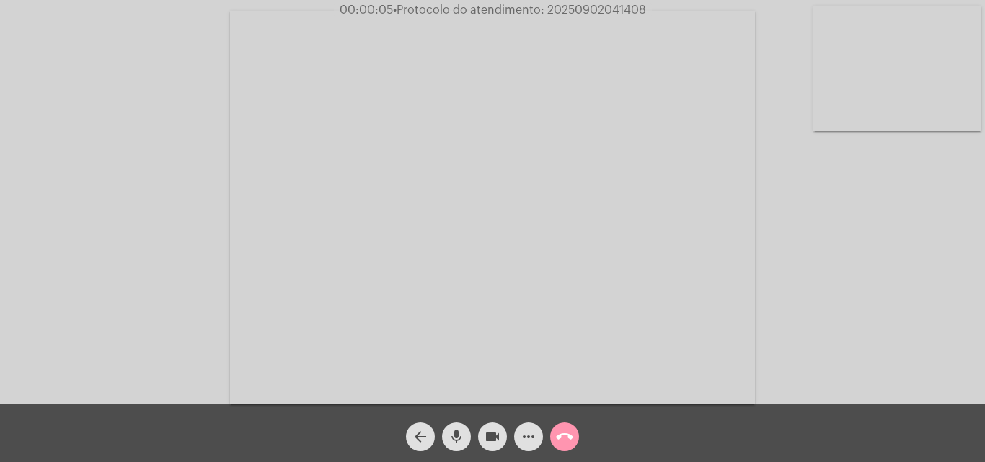
click at [458, 433] on mat-icon "mic" at bounding box center [456, 436] width 17 height 17
click at [757, 291] on div "Acessando Câmera e Microfone..." at bounding box center [492, 206] width 982 height 404
click at [838, 269] on div "Acessando Câmera e Microfone..." at bounding box center [492, 206] width 982 height 404
click at [456, 433] on mat-icon "mic_off" at bounding box center [456, 436] width 17 height 17
click at [462, 428] on mat-icon "mic" at bounding box center [456, 436] width 17 height 17
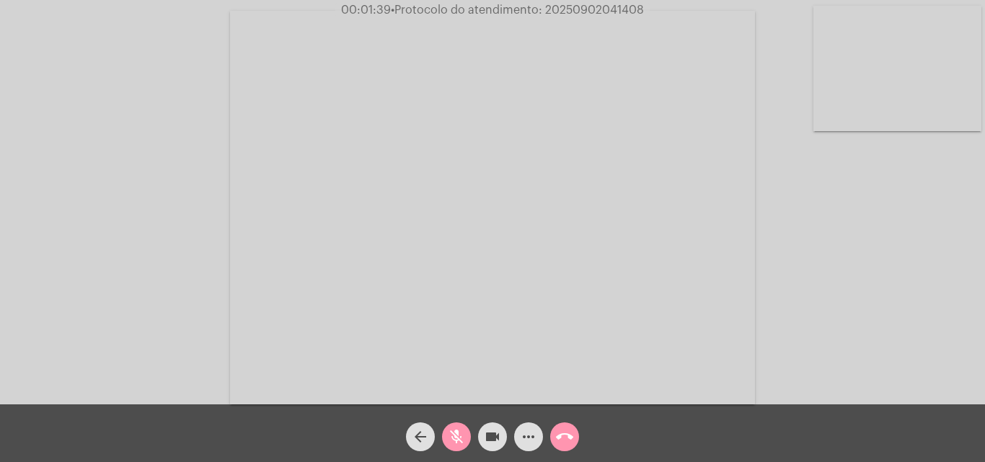
click at [457, 433] on mat-icon "mic_off" at bounding box center [456, 436] width 17 height 17
click at [524, 434] on mat-icon "more_horiz" at bounding box center [528, 436] width 17 height 17
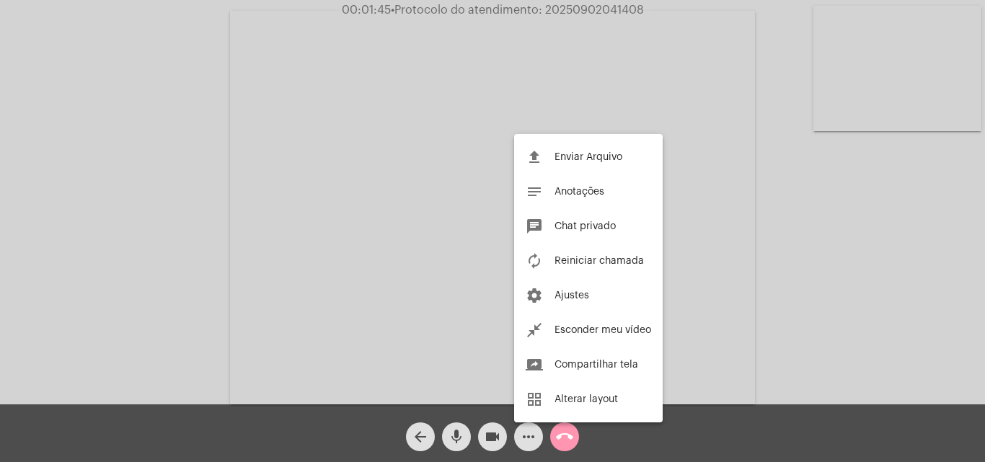
click at [359, 168] on div at bounding box center [492, 231] width 985 height 462
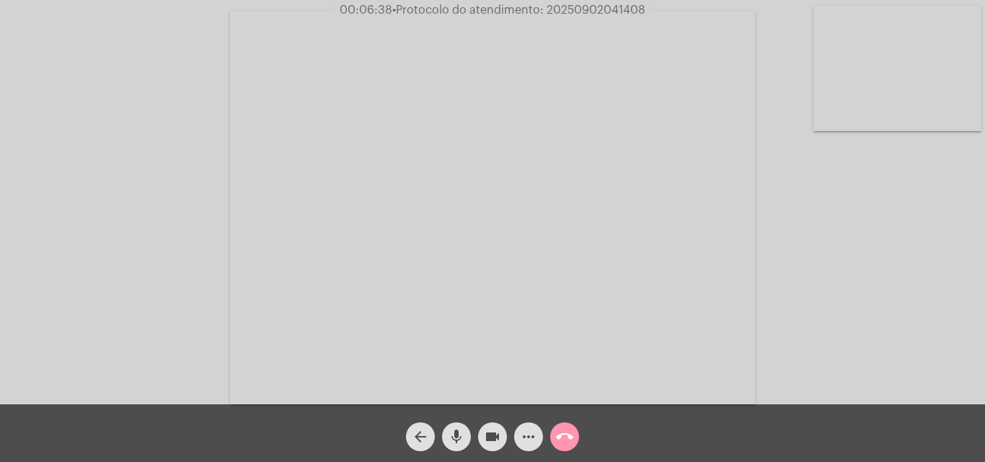
click at [461, 430] on mat-icon "mic" at bounding box center [456, 436] width 17 height 17
click at [461, 435] on mat-icon "mic_off" at bounding box center [456, 436] width 17 height 17
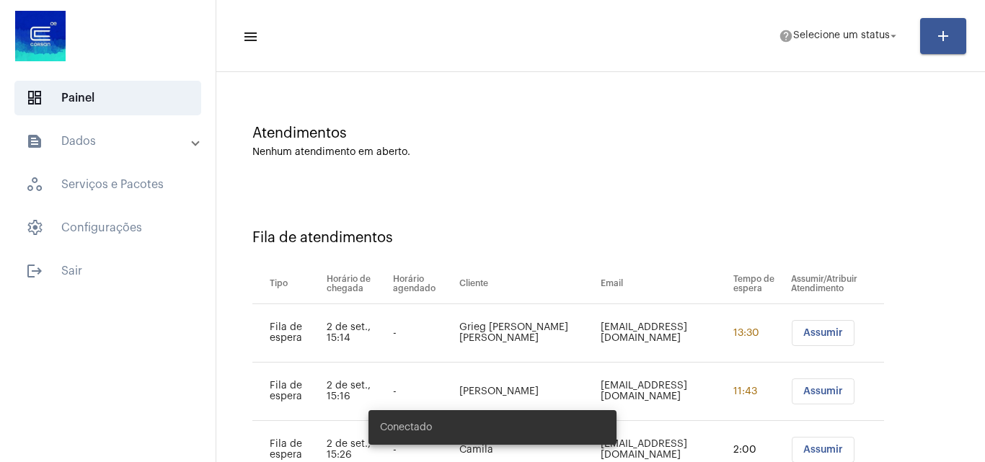
scroll to position [136, 0]
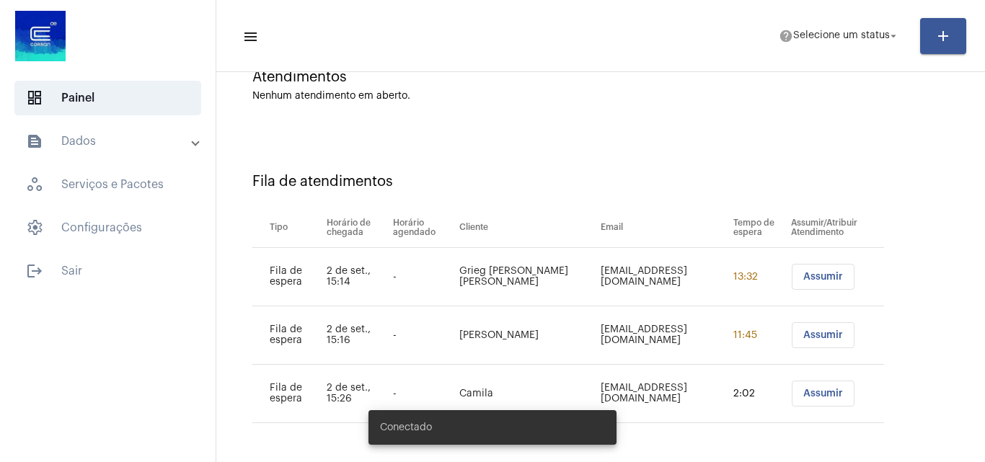
click at [803, 276] on span "Assumir" at bounding box center [823, 277] width 40 height 10
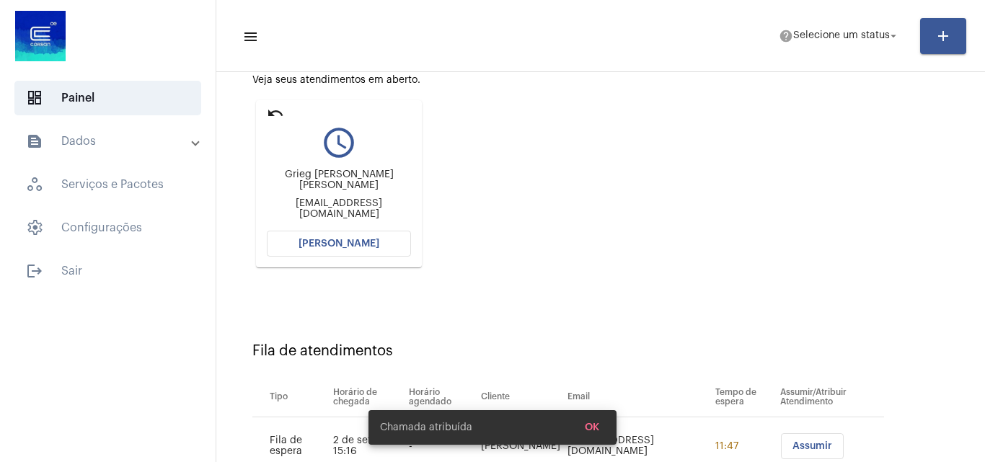
scroll to position [72, 0]
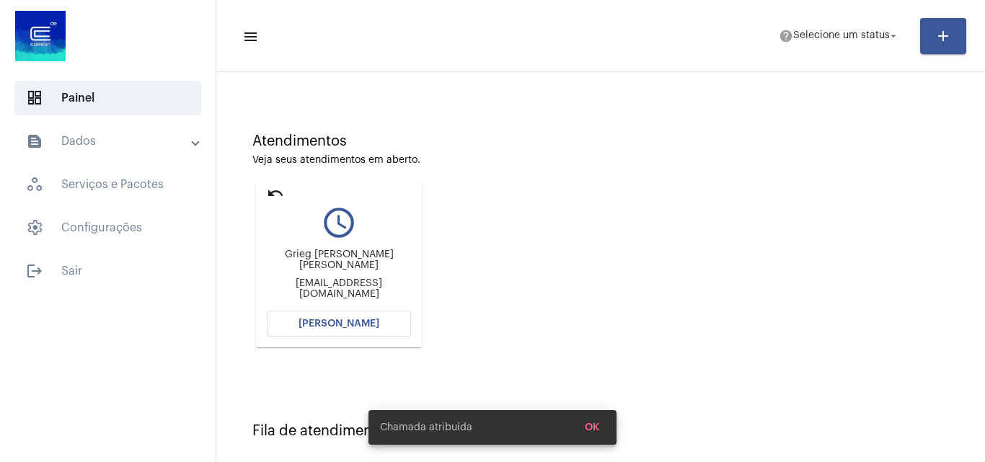
click at [363, 320] on span "[PERSON_NAME]" at bounding box center [338, 324] width 81 height 10
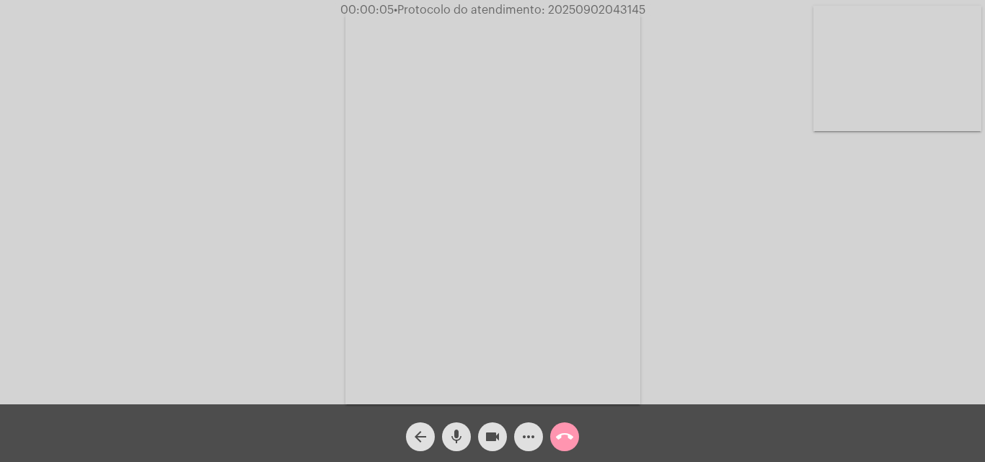
click at [458, 432] on mat-icon "mic" at bounding box center [456, 436] width 17 height 17
click at [458, 434] on mat-icon "mic_off" at bounding box center [456, 436] width 17 height 17
click at [461, 432] on mat-icon "mic" at bounding box center [456, 436] width 17 height 17
click at [461, 436] on mat-icon "mic_off" at bounding box center [456, 436] width 17 height 17
click at [531, 432] on mat-icon "more_horiz" at bounding box center [528, 436] width 17 height 17
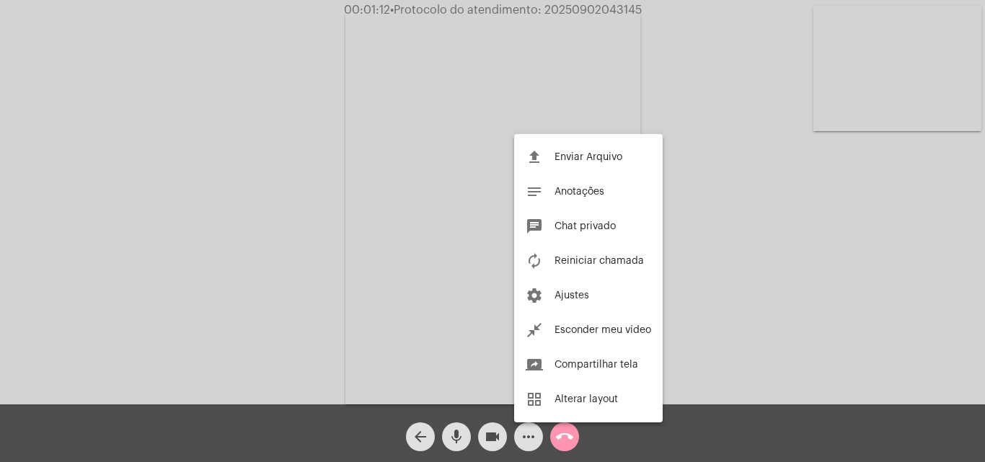
click at [258, 171] on div at bounding box center [492, 231] width 985 height 462
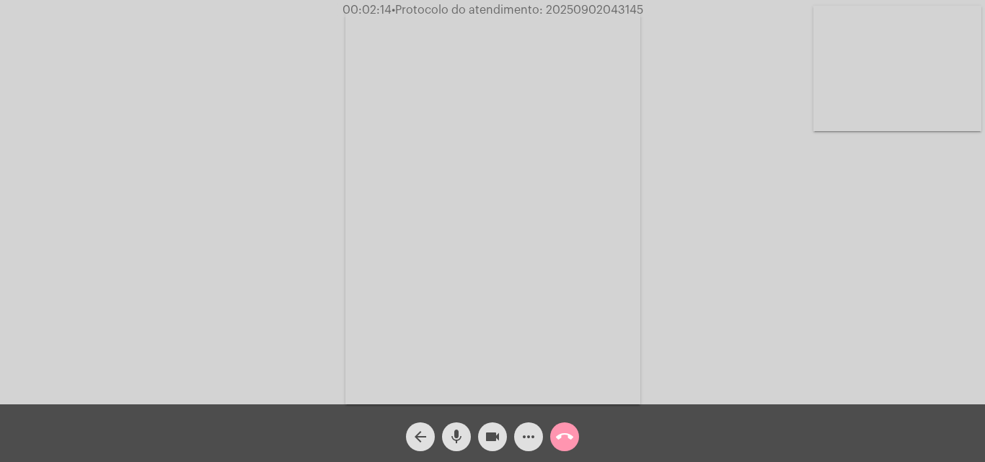
click at [460, 433] on mat-icon "mic" at bounding box center [456, 436] width 17 height 17
click at [457, 436] on mat-icon "mic_off" at bounding box center [456, 436] width 17 height 17
click at [453, 433] on mat-icon "mic" at bounding box center [456, 436] width 17 height 17
click at [456, 435] on mat-icon "mic_off" at bounding box center [456, 436] width 17 height 17
click at [462, 430] on mat-icon "mic" at bounding box center [456, 436] width 17 height 17
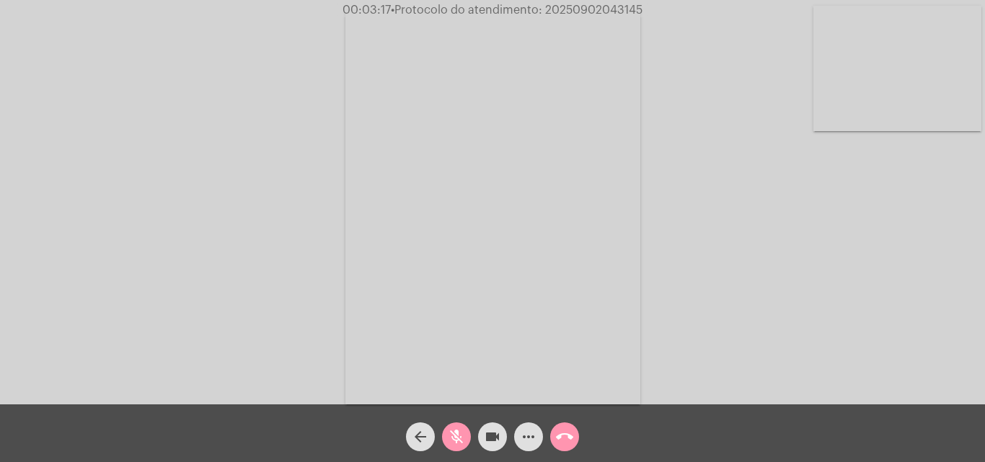
click at [487, 432] on mat-icon "videocam" at bounding box center [492, 436] width 17 height 17
click at [639, 79] on video at bounding box center [492, 208] width 295 height 394
click at [451, 430] on mat-icon "mic_off" at bounding box center [456, 436] width 17 height 17
click at [498, 438] on mat-icon "videocam_off" at bounding box center [492, 436] width 17 height 17
click at [457, 440] on mat-icon "mic" at bounding box center [456, 436] width 17 height 17
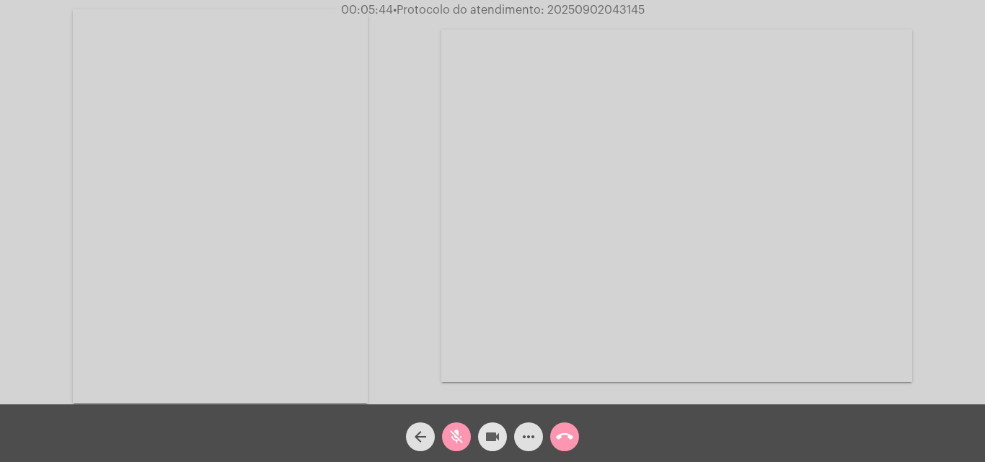
click at [484, 439] on mat-icon "videocam" at bounding box center [492, 436] width 17 height 17
click at [484, 438] on mat-icon "videocam_off" at bounding box center [492, 436] width 17 height 17
click at [462, 430] on mat-icon "mic_off" at bounding box center [456, 436] width 17 height 17
click at [523, 439] on mat-icon "more_horiz" at bounding box center [528, 436] width 17 height 17
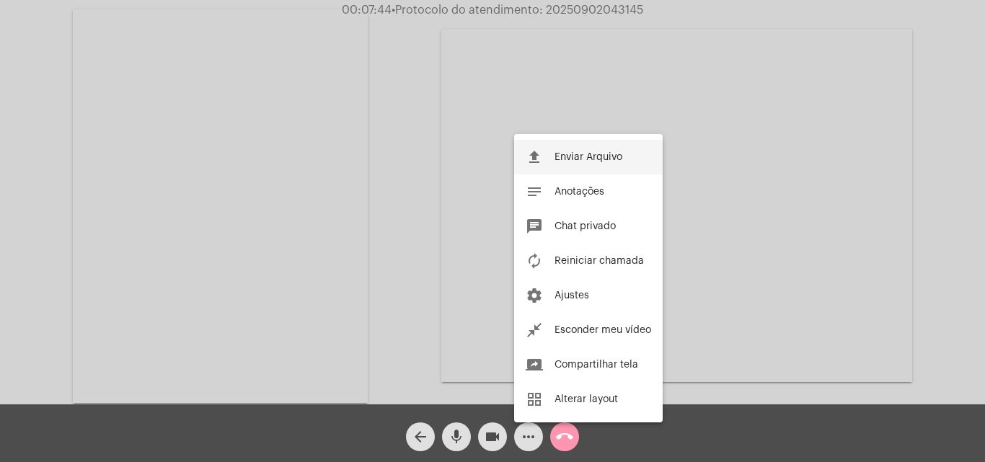
click at [568, 156] on span "Enviar Arquivo" at bounding box center [588, 157] width 68 height 10
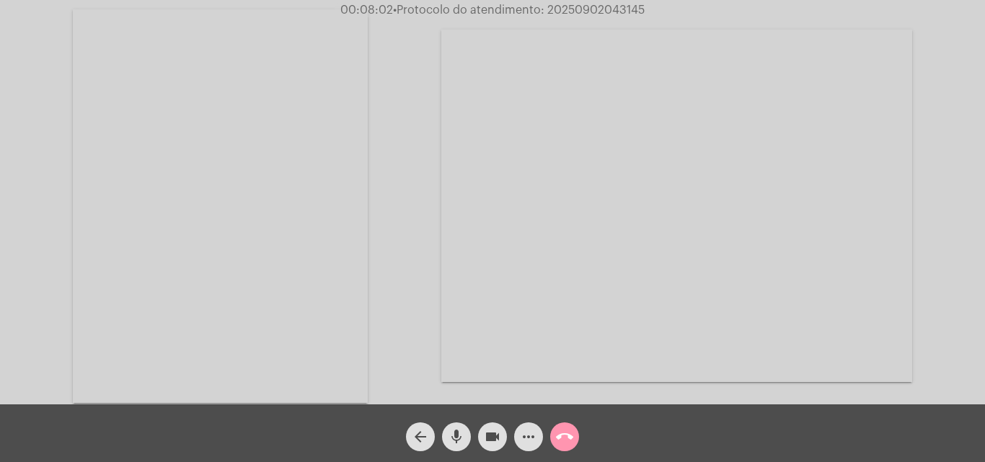
click at [527, 435] on mat-icon "more_horiz" at bounding box center [528, 436] width 17 height 17
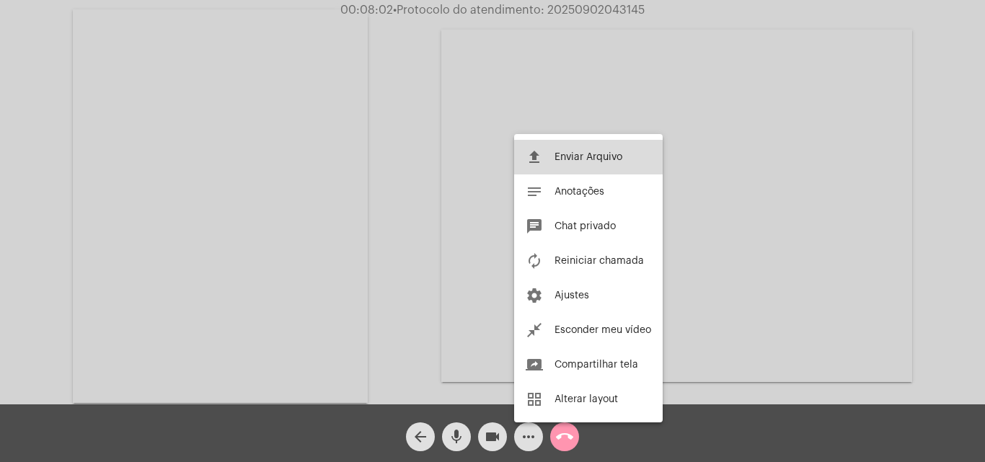
click at [588, 150] on button "file_upload Enviar Arquivo" at bounding box center [588, 157] width 149 height 35
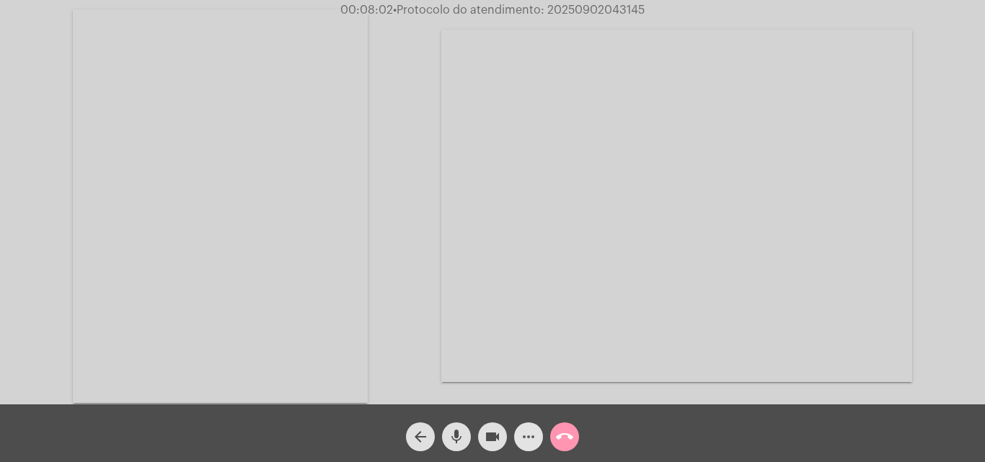
click at [528, 436] on mat-icon "more_horiz" at bounding box center [528, 436] width 17 height 17
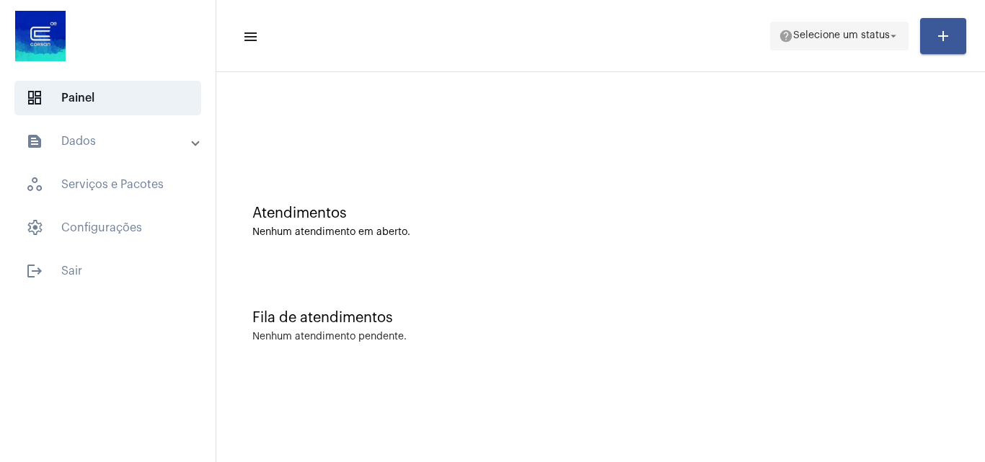
click at [862, 29] on span "help Selecione um status arrow_drop_down" at bounding box center [839, 35] width 121 height 26
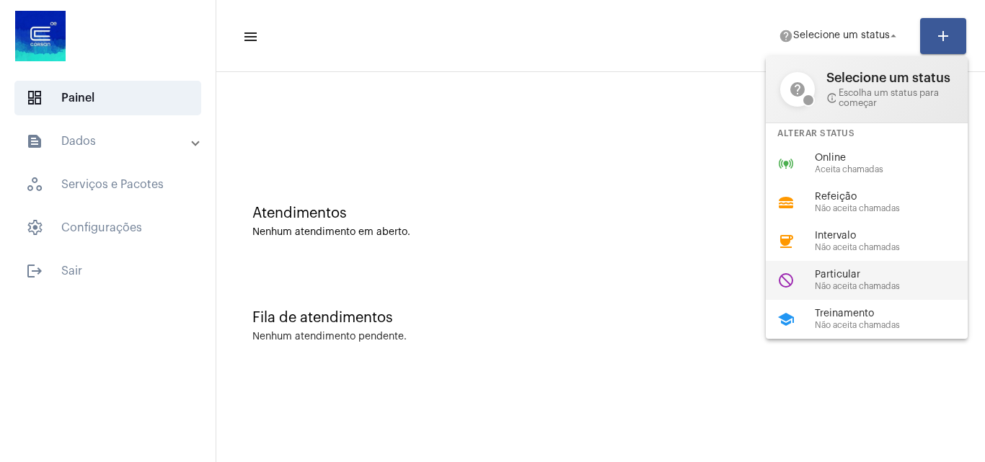
click at [842, 266] on div "do_not_disturb Particular Não aceita chamadas" at bounding box center [878, 280] width 225 height 39
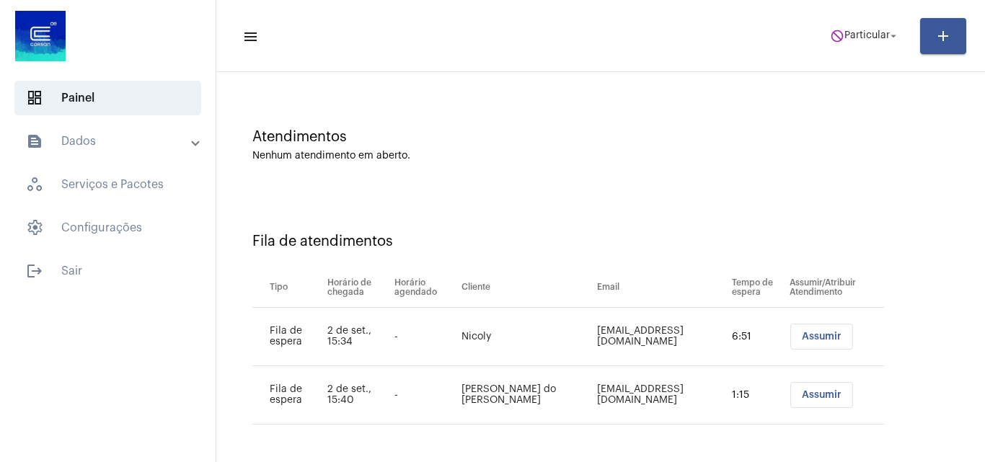
scroll to position [78, 0]
click at [802, 333] on span "Assumir" at bounding box center [822, 335] width 40 height 10
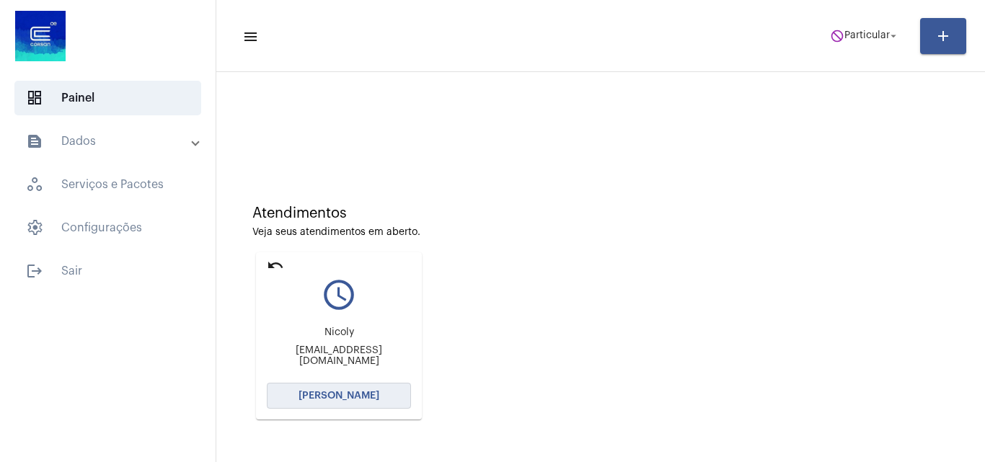
click at [343, 394] on span "[PERSON_NAME]" at bounding box center [338, 396] width 81 height 10
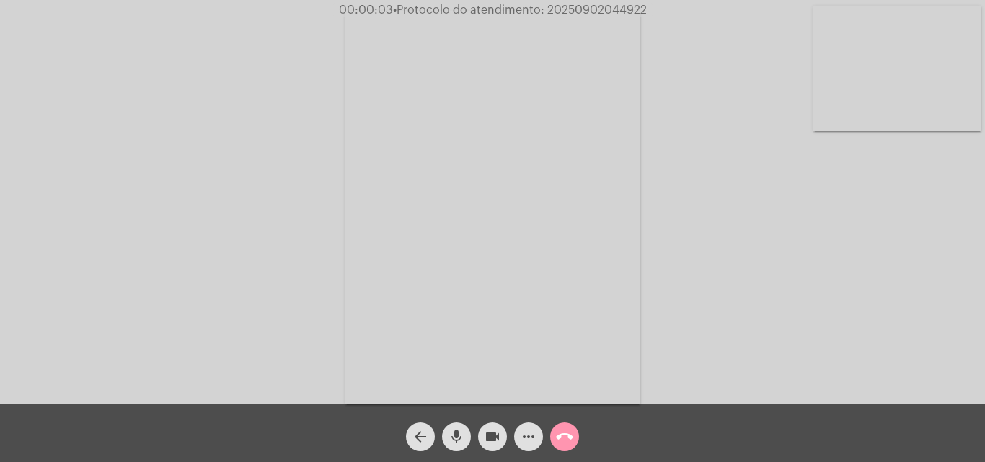
click at [459, 440] on mat-icon "mic" at bounding box center [456, 436] width 17 height 17
click at [456, 435] on mat-icon "mic_off" at bounding box center [456, 436] width 17 height 17
click at [453, 431] on mat-icon "mic" at bounding box center [456, 436] width 17 height 17
click at [450, 436] on mat-icon "mic_off" at bounding box center [456, 436] width 17 height 17
click at [456, 429] on mat-icon "mic" at bounding box center [456, 436] width 17 height 17
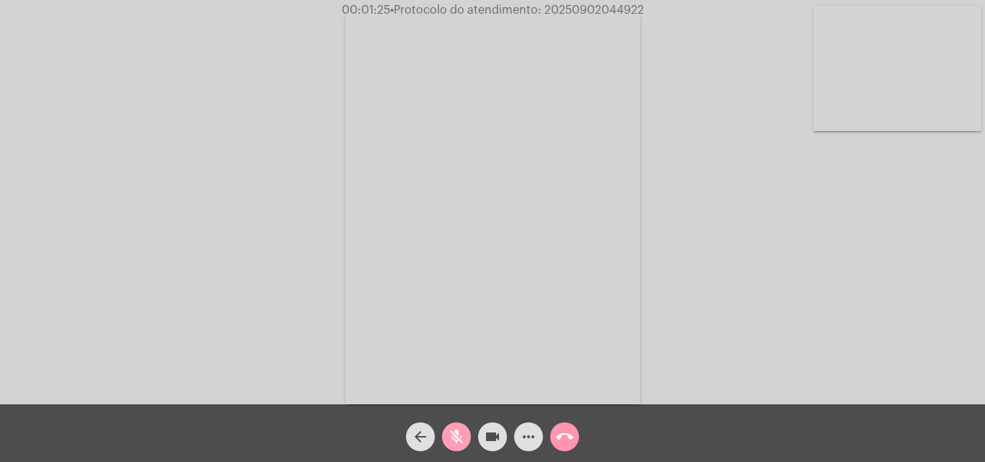
click at [454, 435] on mat-icon "mic_off" at bounding box center [456, 436] width 17 height 17
click at [459, 438] on mat-icon "mic" at bounding box center [456, 436] width 17 height 17
click at [456, 438] on mat-icon "mic_off" at bounding box center [456, 436] width 17 height 17
click at [451, 428] on mat-icon "mic" at bounding box center [456, 436] width 17 height 17
click at [459, 435] on mat-icon "mic_off" at bounding box center [456, 436] width 17 height 17
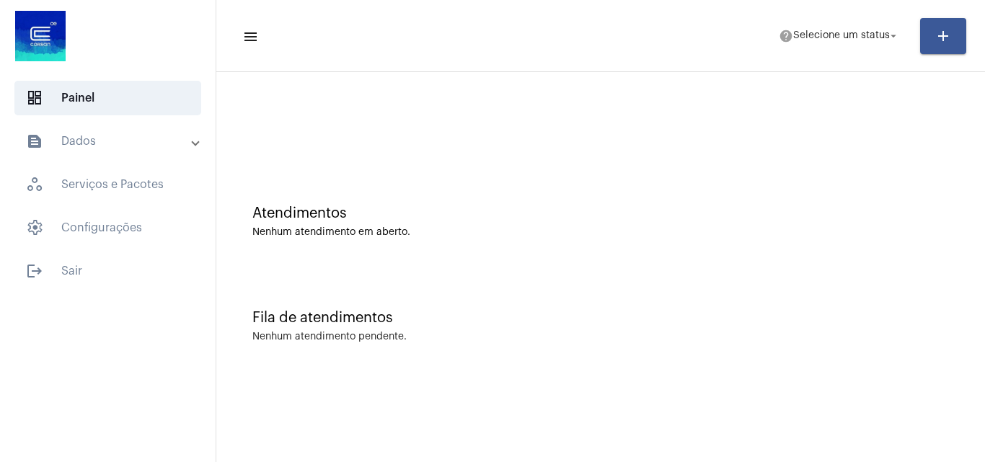
click at [731, 218] on div "Atendimentos" at bounding box center [600, 213] width 696 height 16
click at [103, 146] on mat-panel-title "text_snippet_outlined Dados" at bounding box center [109, 141] width 167 height 17
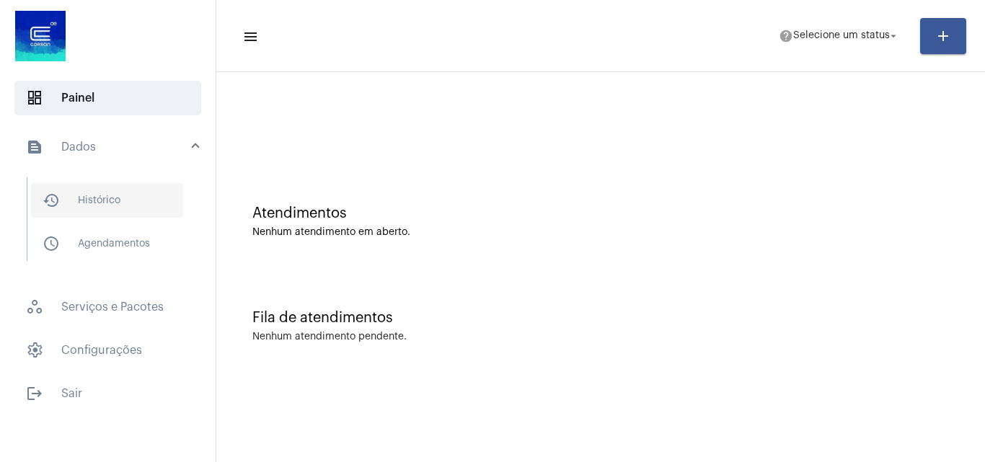
click at [118, 196] on span "history_outlined Histórico" at bounding box center [107, 200] width 152 height 35
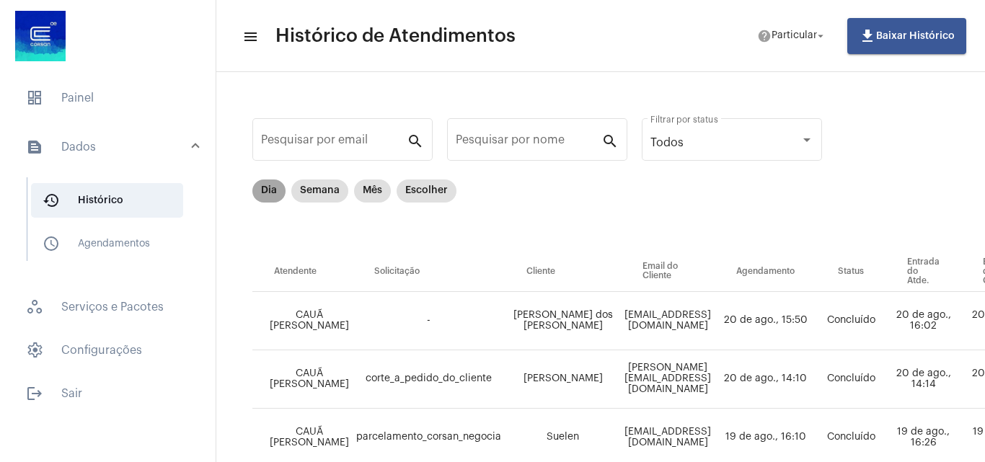
click at [275, 192] on mat-chip "Dia" at bounding box center [268, 191] width 33 height 23
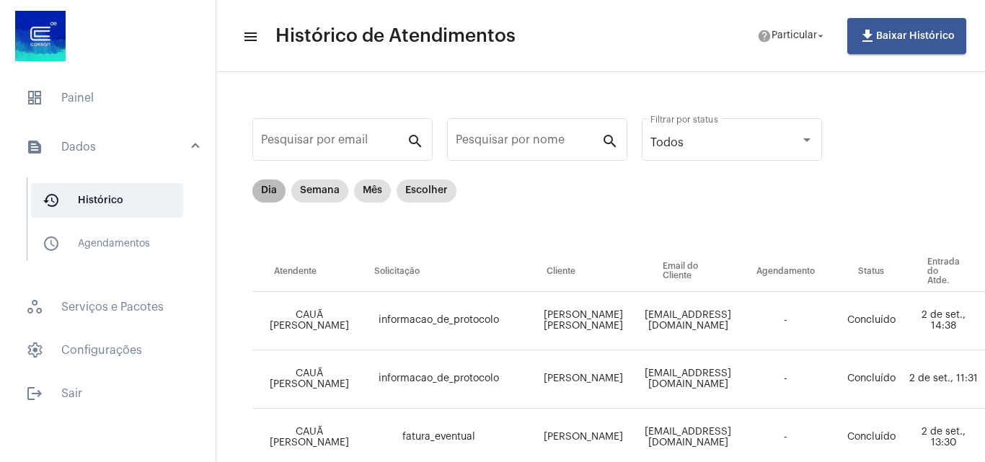
click at [262, 181] on mat-chip "Dia" at bounding box center [268, 191] width 33 height 23
click at [271, 188] on mat-chip "Dia" at bounding box center [268, 191] width 33 height 23
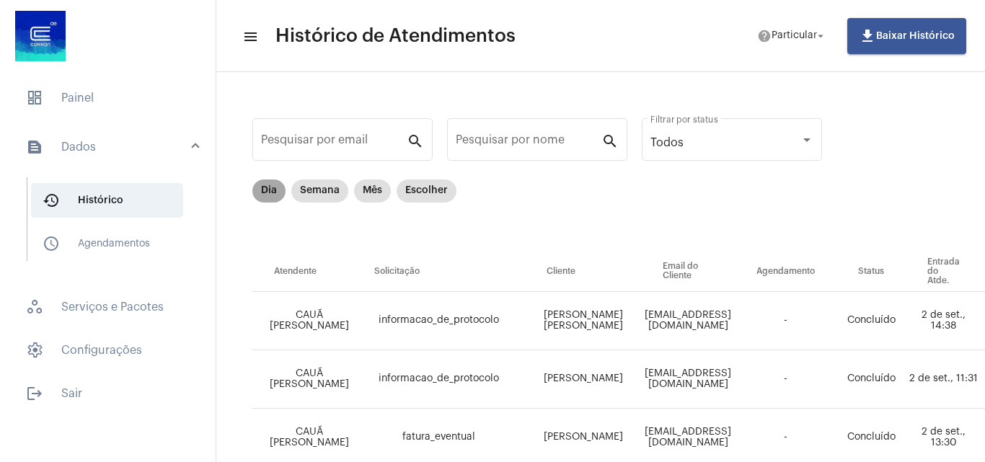
click at [271, 188] on mat-chip "Dia" at bounding box center [268, 191] width 33 height 23
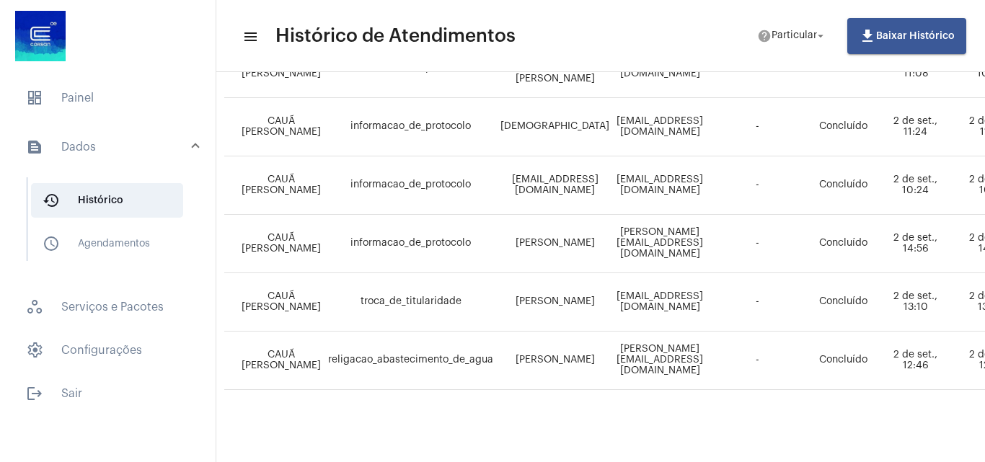
scroll to position [1085, 28]
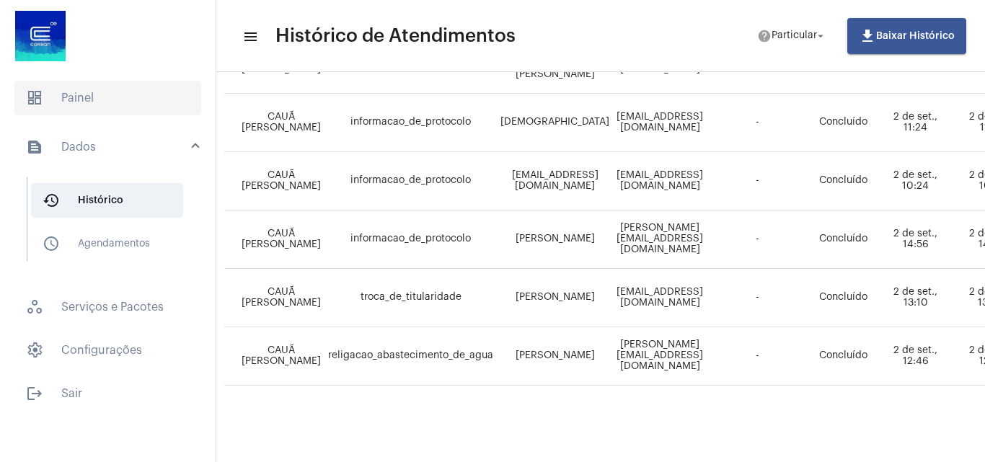
click at [132, 107] on span "dashboard Painel" at bounding box center [107, 98] width 187 height 35
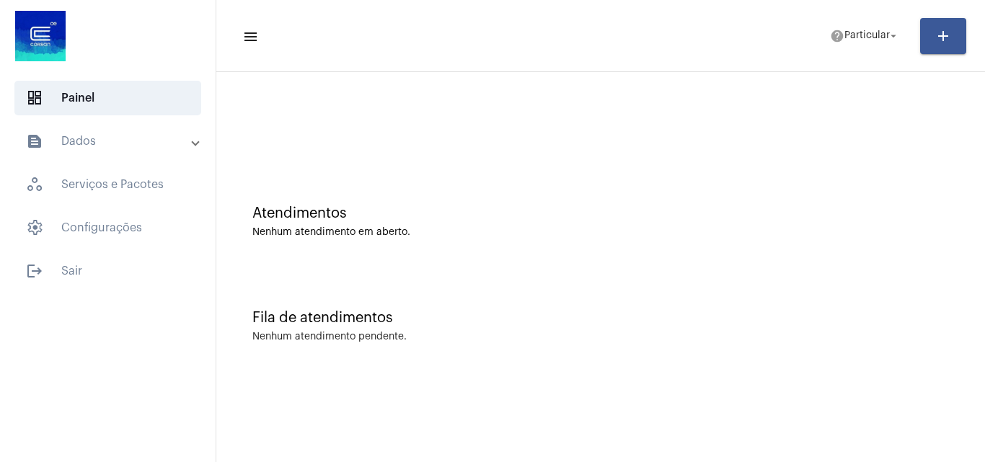
click at [720, 167] on div "Atendimentos Nenhum atendimento em aberto." at bounding box center [600, 214] width 754 height 105
click at [885, 38] on span "Particular" at bounding box center [866, 36] width 45 height 10
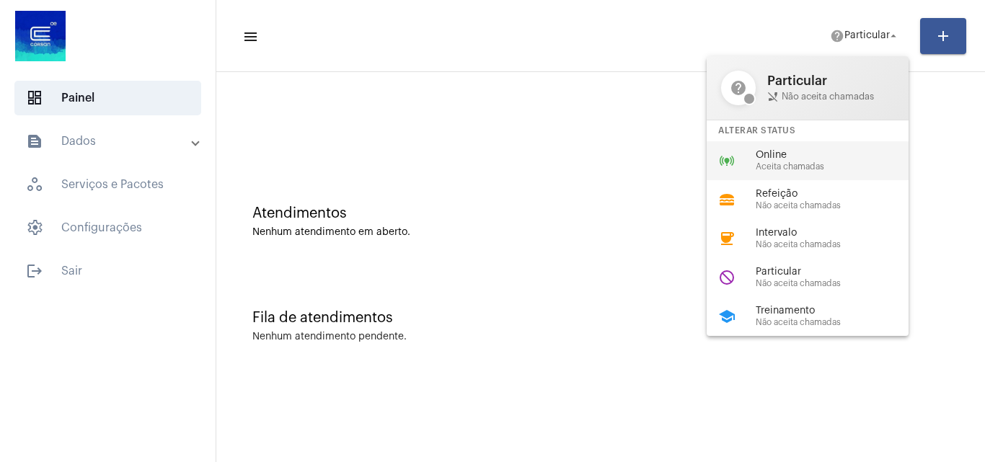
click at [821, 166] on span "Aceita chamadas" at bounding box center [838, 166] width 164 height 9
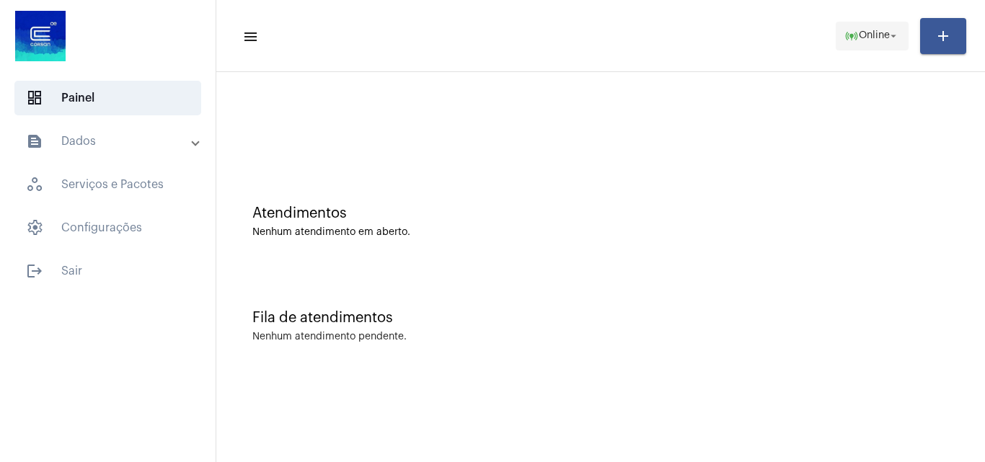
click at [872, 31] on span "Online" at bounding box center [874, 36] width 31 height 10
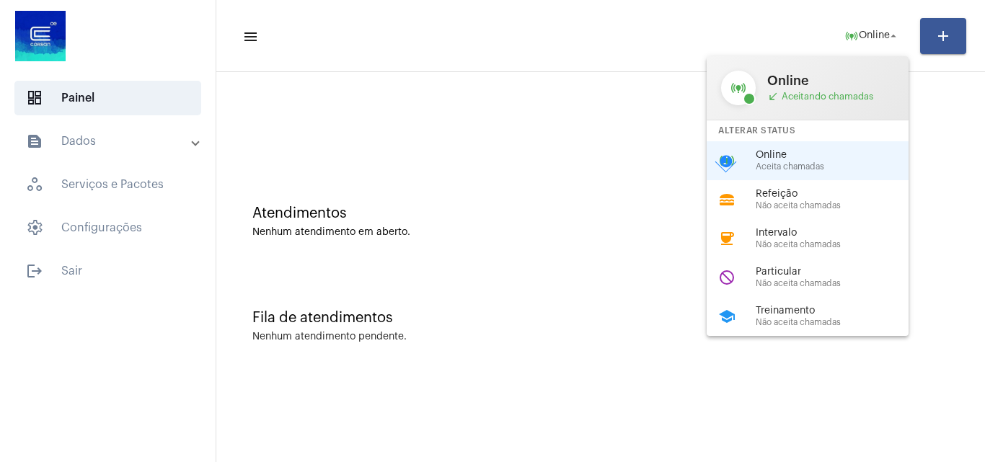
click at [69, 267] on div at bounding box center [492, 231] width 985 height 462
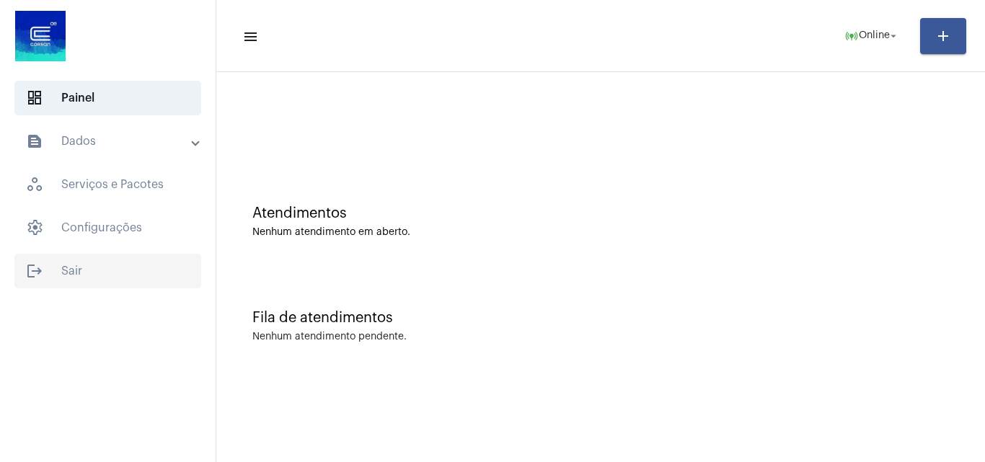
click at [60, 269] on span "logout Sair" at bounding box center [107, 271] width 187 height 35
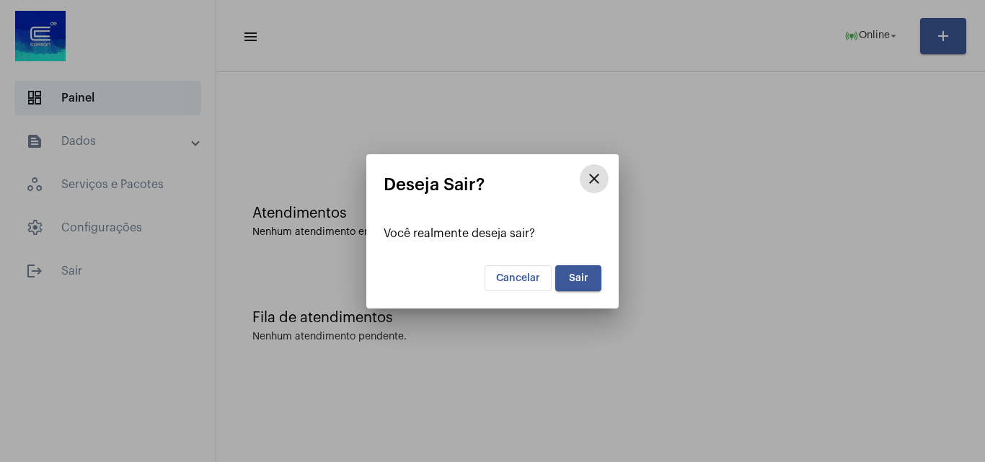
click at [582, 275] on span "Sair" at bounding box center [578, 278] width 19 height 10
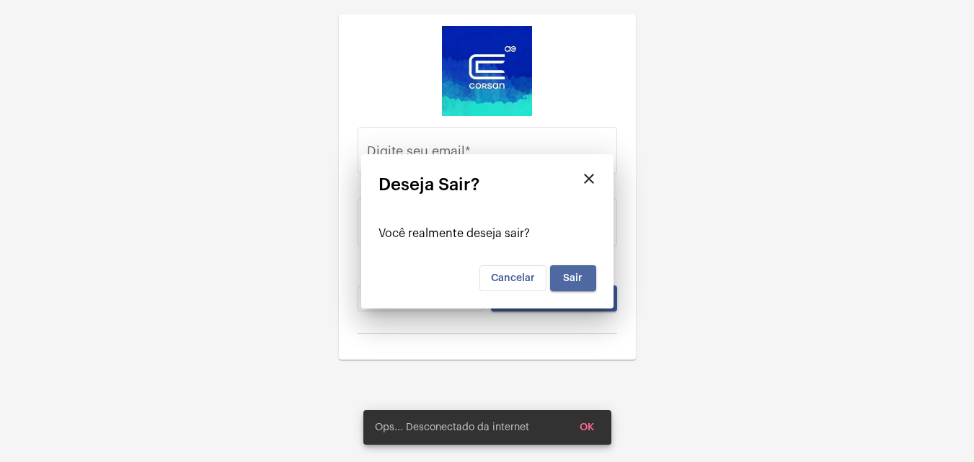
type input "[EMAIL_ADDRESS][PERSON_NAME][DOMAIN_NAME]"
